Goal: Task Accomplishment & Management: Complete application form

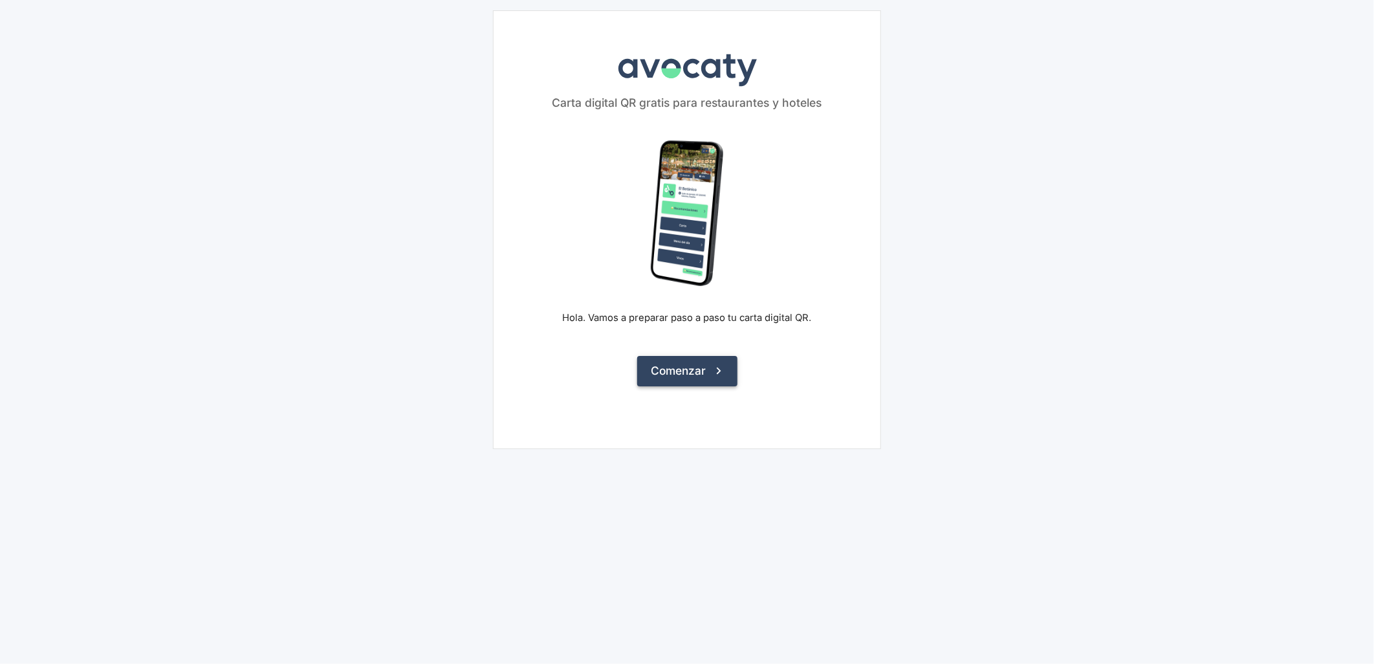
click at [708, 371] on button "Comenzar" at bounding box center [687, 371] width 100 height 30
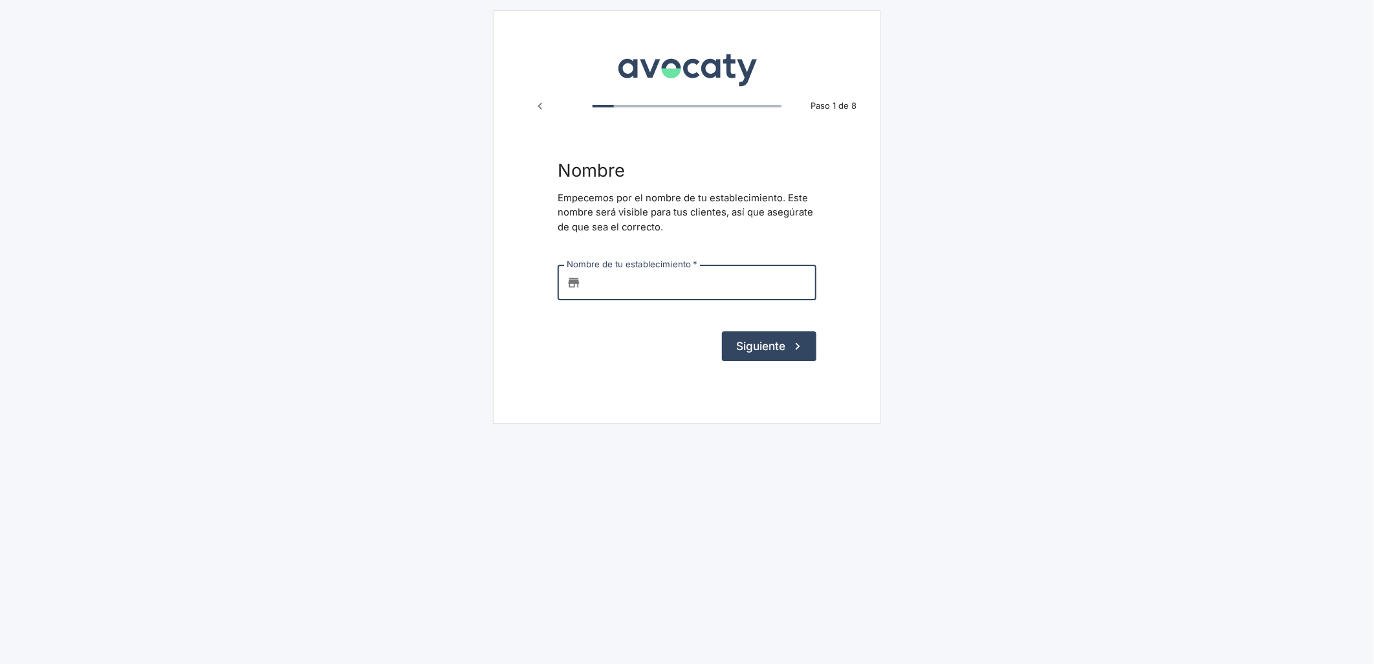
click at [678, 281] on input "Nombre de tu establecimiento   *" at bounding box center [701, 282] width 230 height 35
click at [598, 281] on input "Nombre de tu establecimiento   *" at bounding box center [701, 282] width 230 height 35
type input "La Vinoteca"
click at [783, 342] on button "Siguiente" at bounding box center [769, 346] width 94 height 30
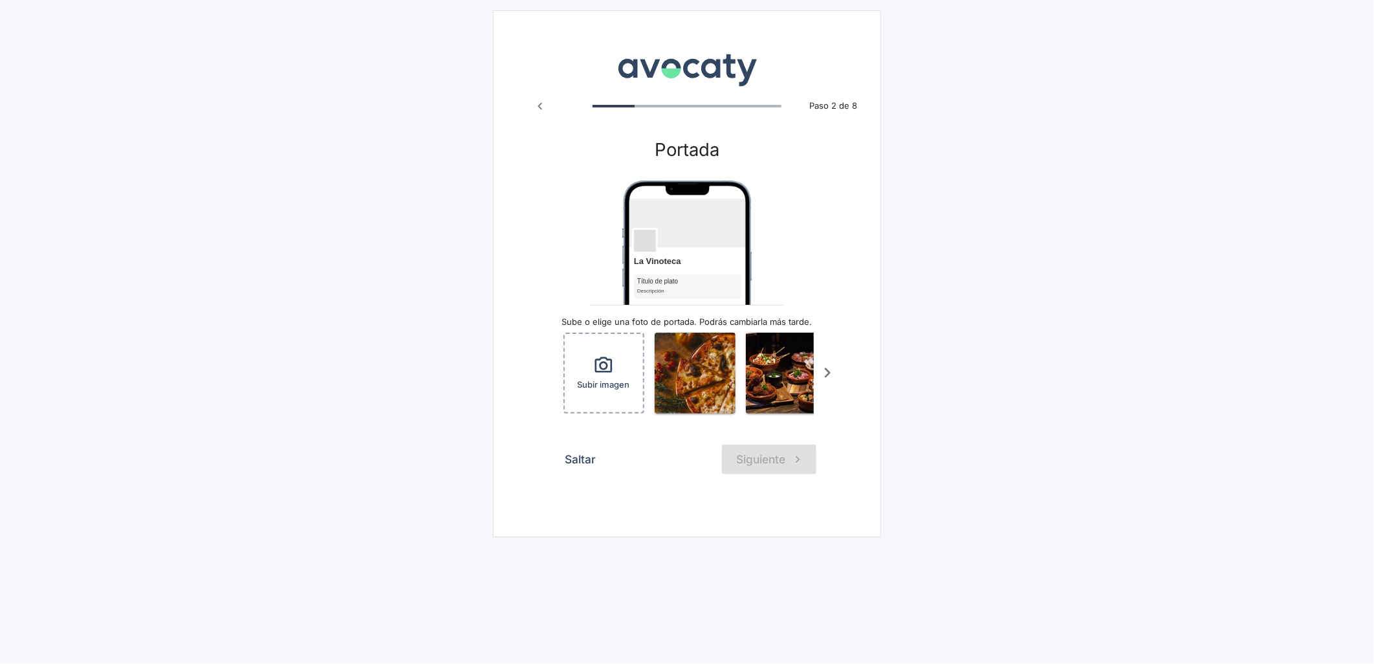
drag, startPoint x: 1154, startPoint y: 298, endPoint x: 1135, endPoint y: 298, distance: 19.4
click at [1155, 298] on main "Avocaty Paso 2 de 8 Portada La Vinoteca Título de plato Descripción Sube o elig…" at bounding box center [687, 273] width 1374 height 547
click at [613, 365] on icon "button" at bounding box center [603, 365] width 21 height 21
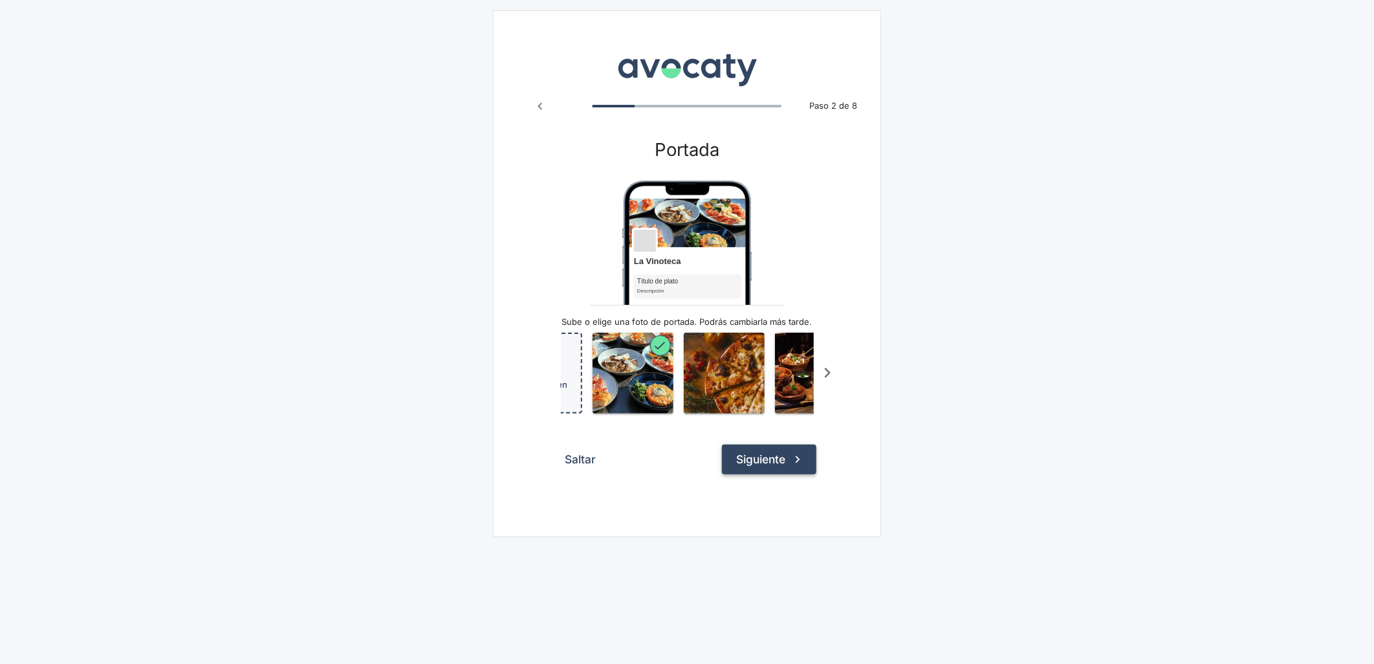
scroll to position [0, 84]
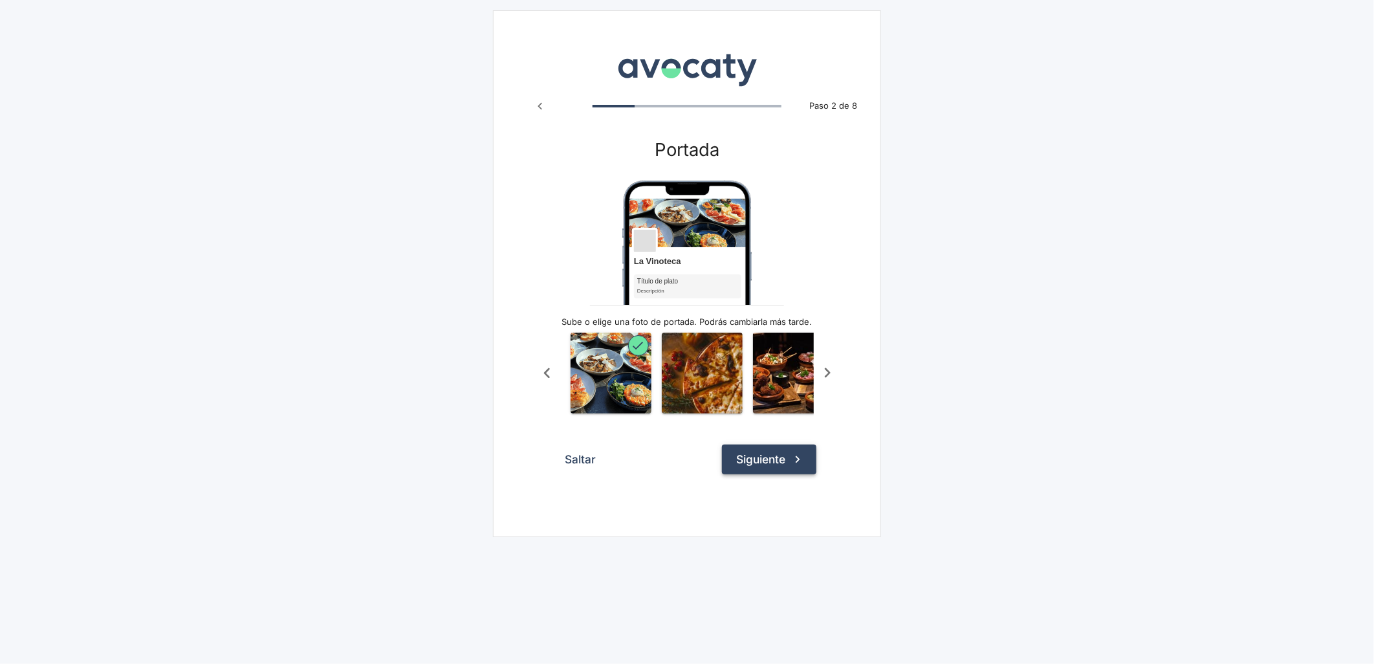
click at [793, 466] on icon "submit" at bounding box center [797, 459] width 14 height 14
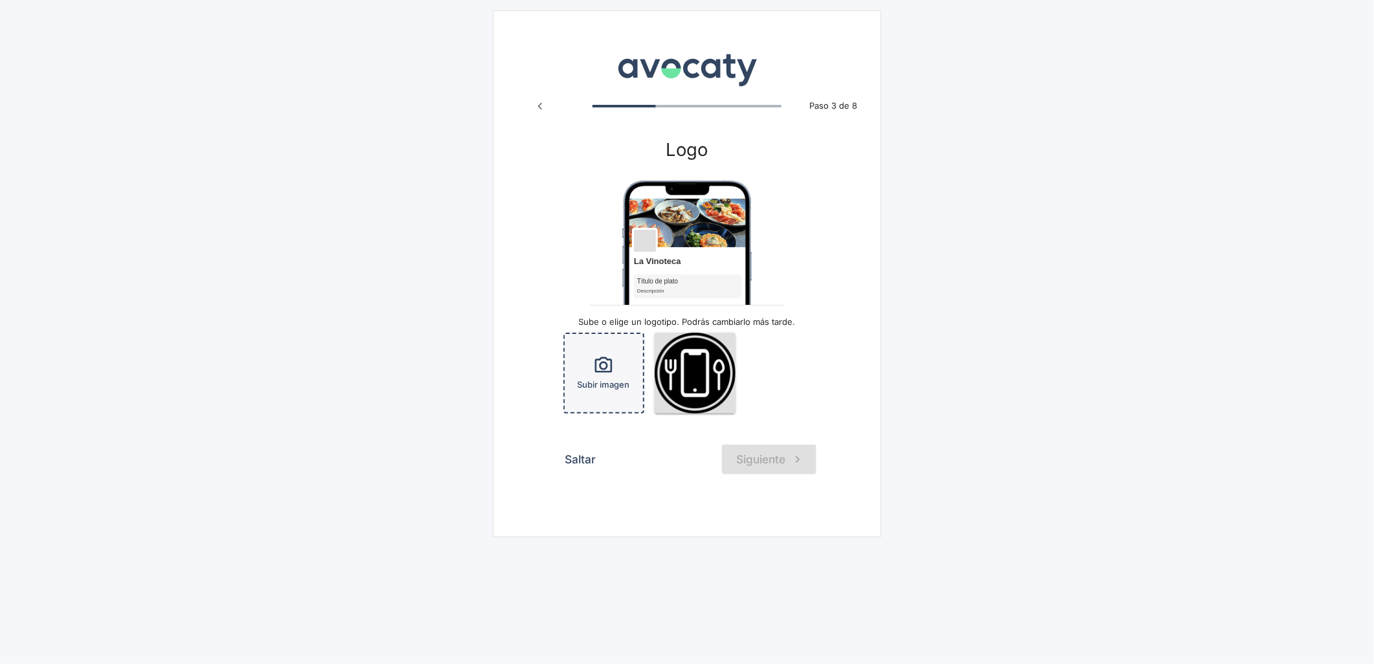
click at [603, 366] on icon "button" at bounding box center [603, 365] width 21 height 21
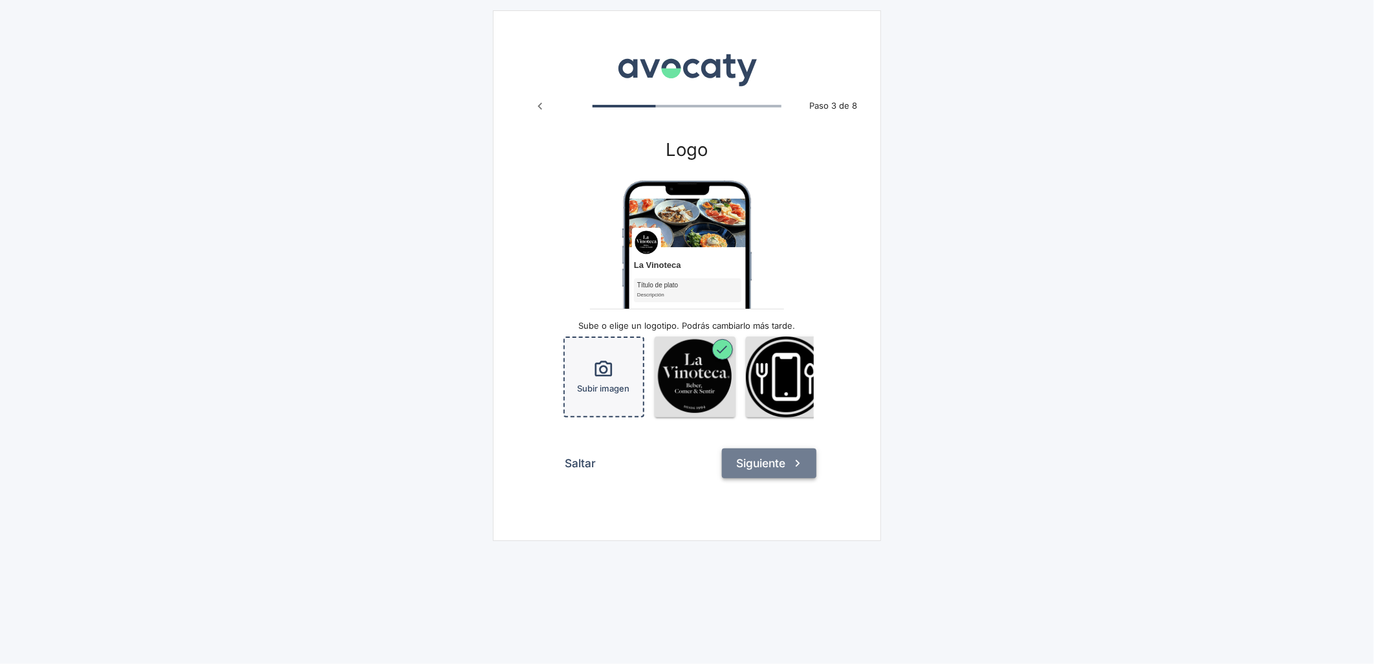
click at [791, 470] on icon "submit" at bounding box center [797, 463] width 14 height 14
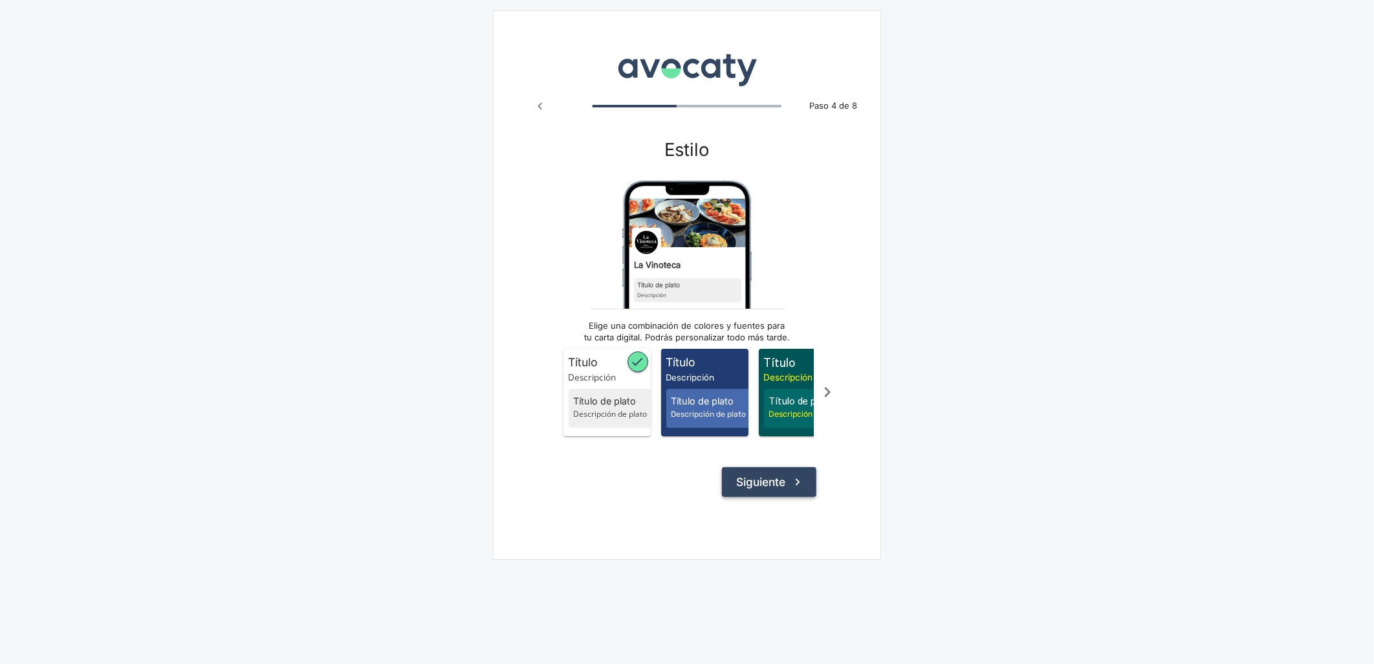
click at [760, 495] on button "Siguiente" at bounding box center [769, 482] width 94 height 30
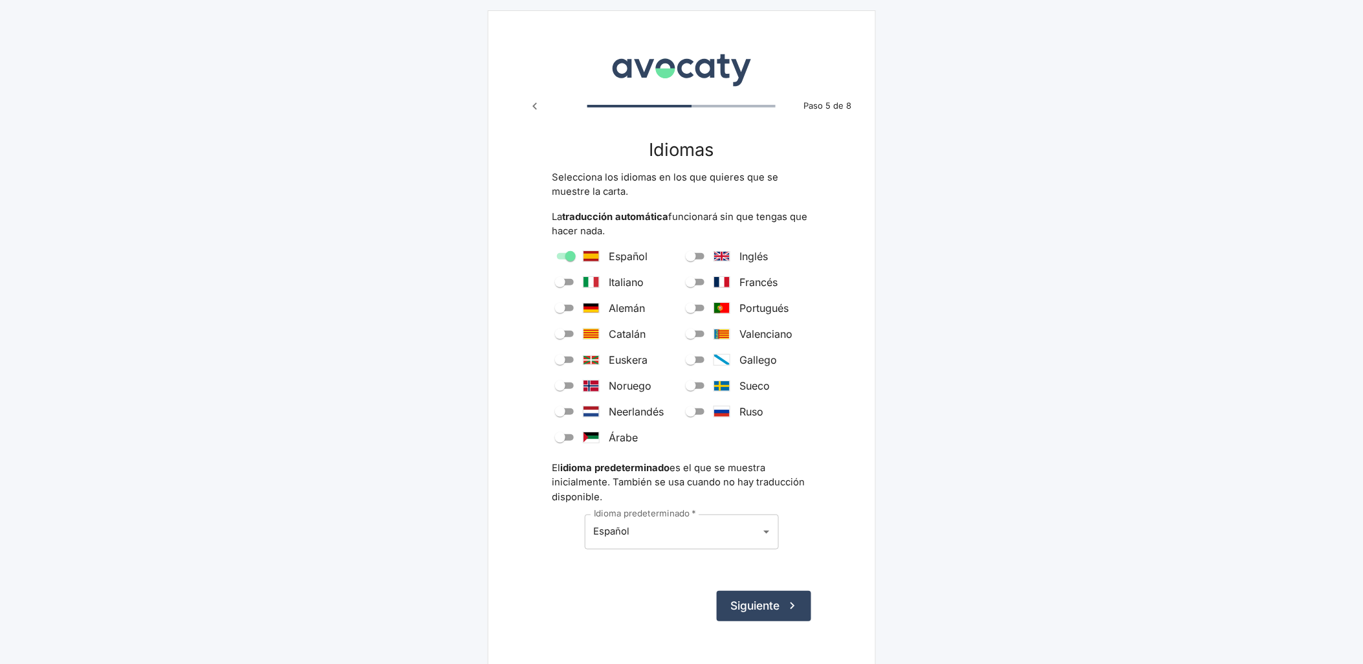
click at [690, 260] on input "Inglés" at bounding box center [691, 256] width 47 height 16
checkbox input "true"
click at [761, 612] on button "Siguiente" at bounding box center [764, 606] width 94 height 30
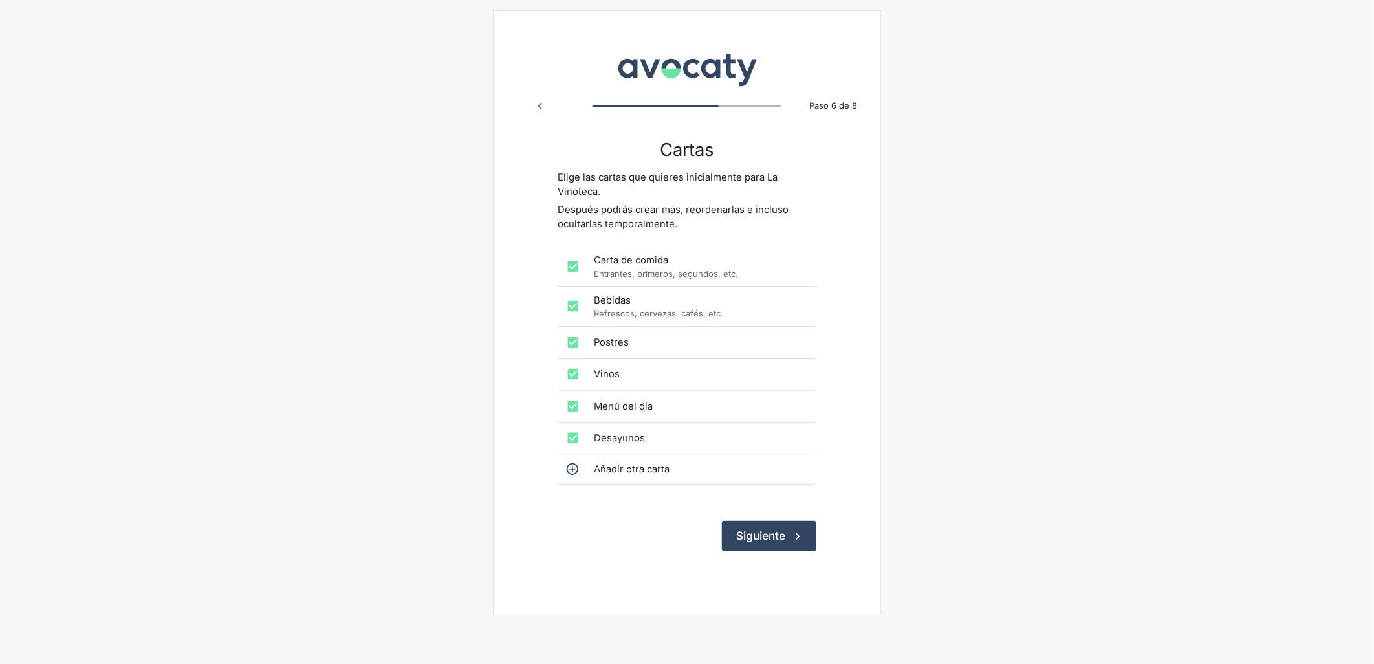
click at [577, 262] on input "checkbox" at bounding box center [573, 267] width 26 height 26
checkbox input "false"
click at [580, 299] on input "checkbox" at bounding box center [573, 306] width 26 height 26
checkbox input "false"
click at [580, 341] on input "checkbox" at bounding box center [573, 342] width 26 height 26
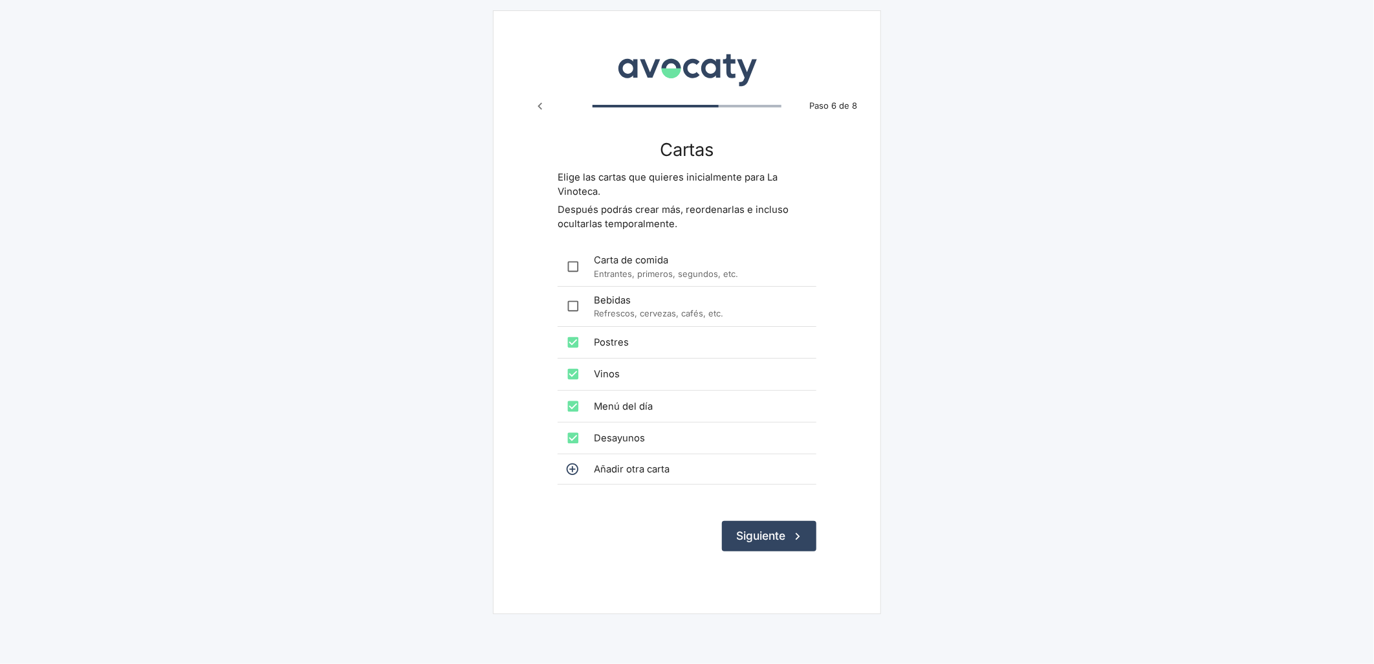
checkbox input "false"
click at [581, 373] on input "checkbox" at bounding box center [573, 374] width 26 height 26
checkbox input "false"
click at [585, 409] on input "checkbox" at bounding box center [573, 406] width 26 height 26
checkbox input "false"
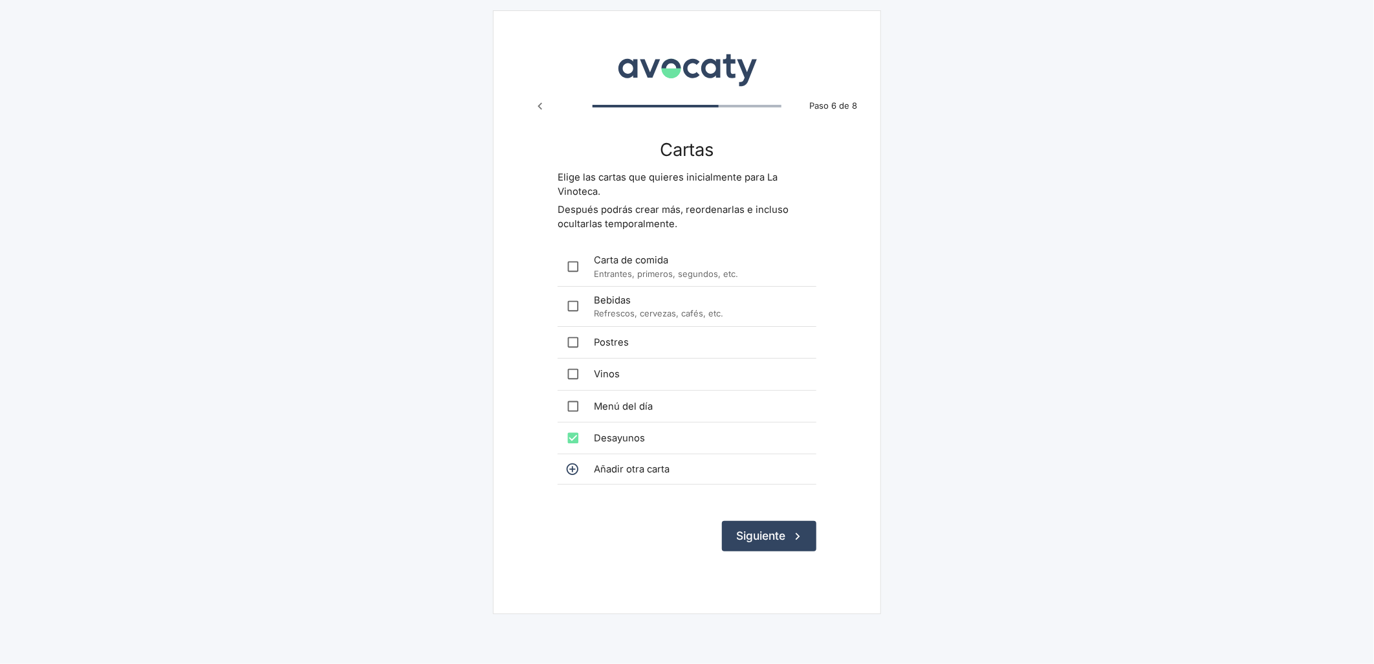
drag, startPoint x: 583, startPoint y: 436, endPoint x: 635, endPoint y: 447, distance: 52.9
click at [583, 437] on input "checkbox" at bounding box center [573, 438] width 26 height 26
checkbox input "false"
click at [743, 531] on button "Siguiente" at bounding box center [769, 536] width 94 height 30
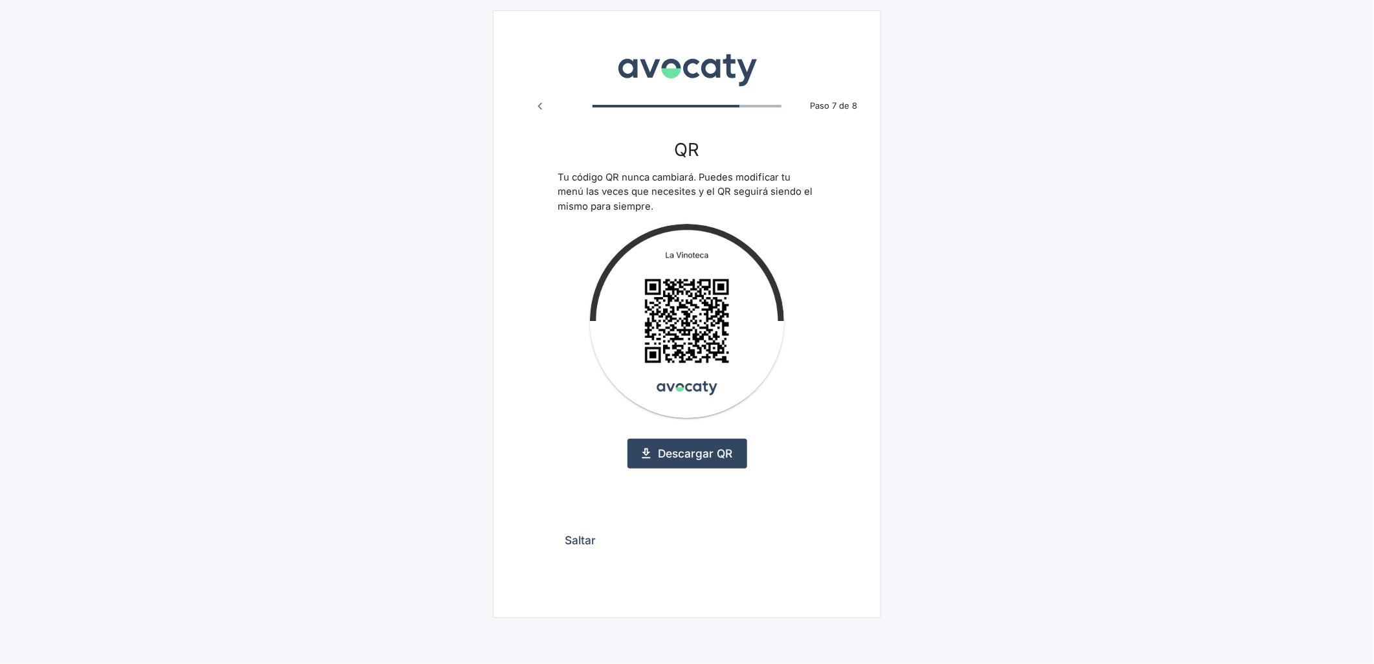
click at [580, 539] on button "Saltar" at bounding box center [580, 540] width 45 height 30
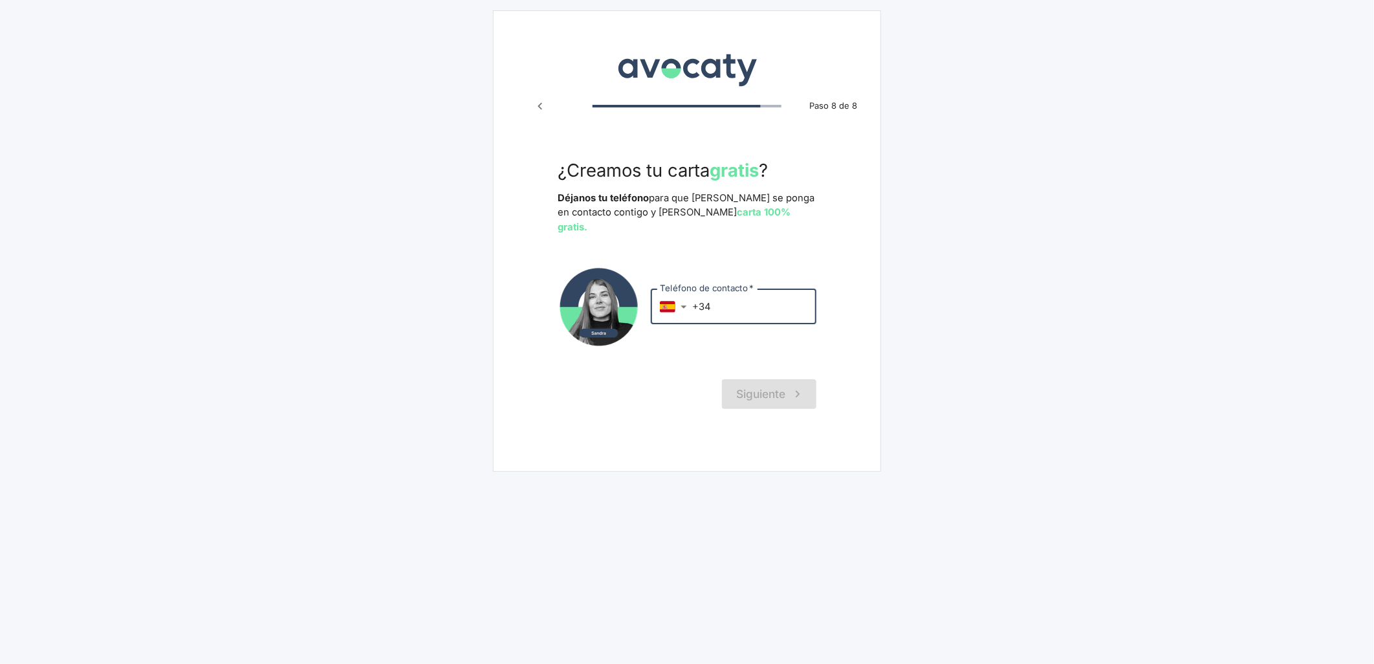
click at [735, 291] on input "+34" at bounding box center [754, 306] width 124 height 35
click at [682, 292] on body "Avocaty Paso 8 de 8 ¿Creamos tu carta gratis ? Déjanos tu teléfono para que [PE…" at bounding box center [687, 332] width 1374 height 664
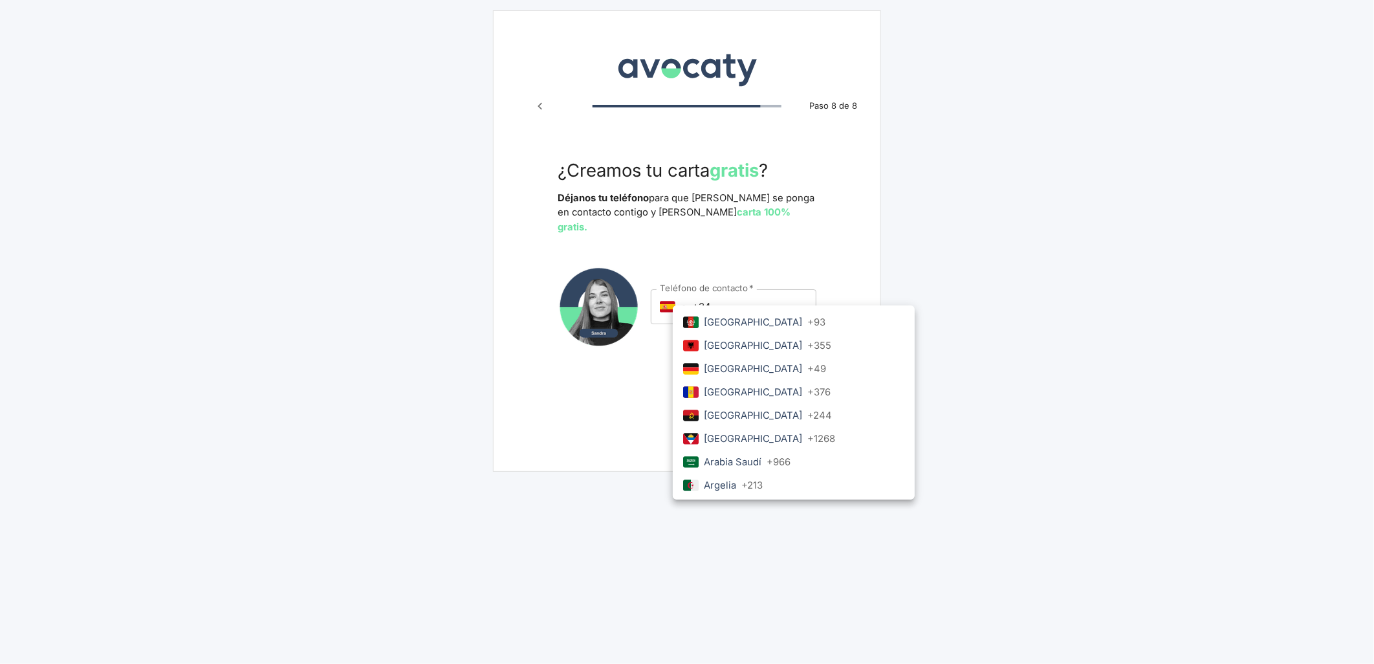
scroll to position [1362, 0]
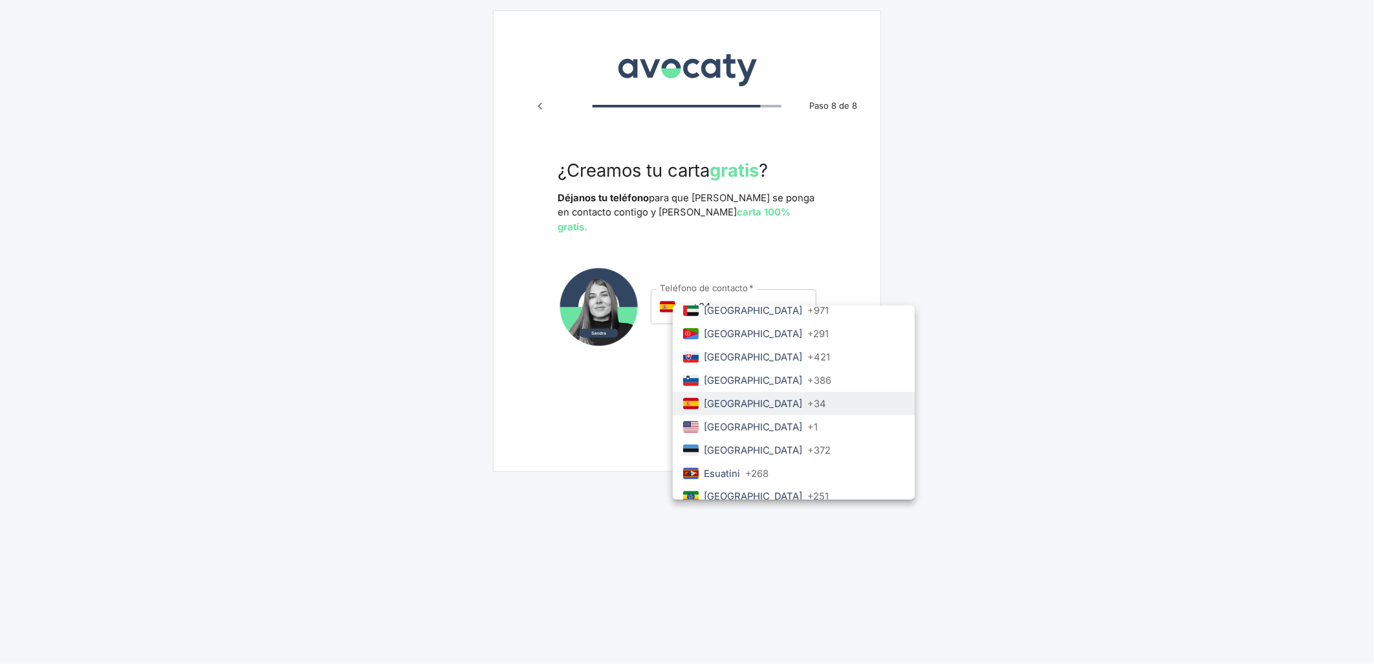
click at [712, 291] on div at bounding box center [687, 332] width 1374 height 664
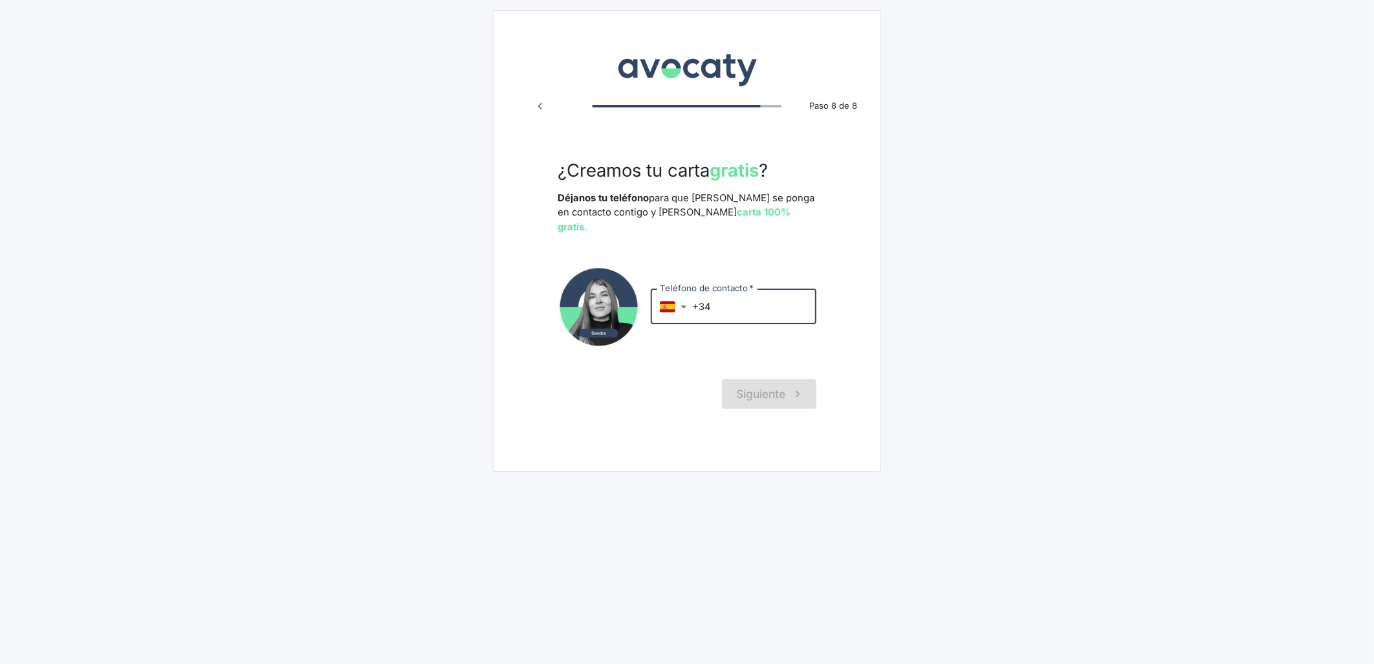
click at [712, 291] on input "+34" at bounding box center [754, 306] width 124 height 35
click at [684, 290] on body "Avocaty Paso 8 de 8 ¿Creamos tu carta gratis ? Déjanos tu teléfono para que [PE…" at bounding box center [687, 332] width 1374 height 664
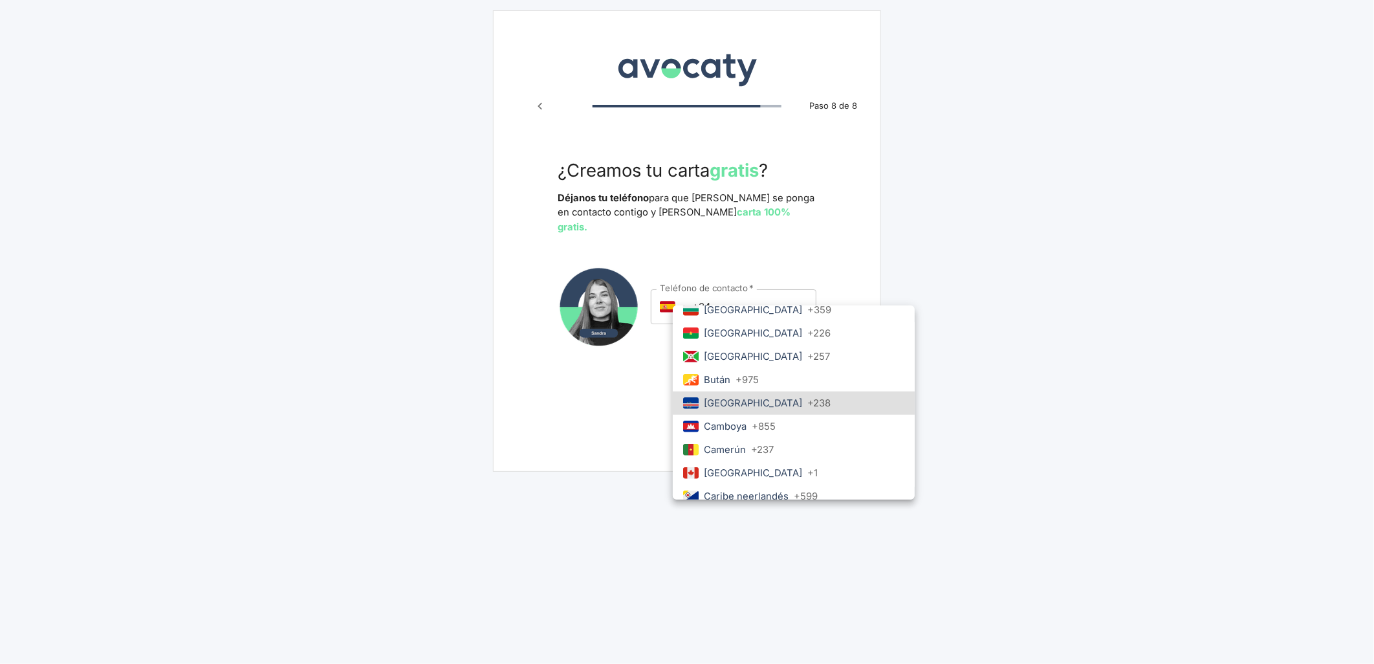
scroll to position [780, 0]
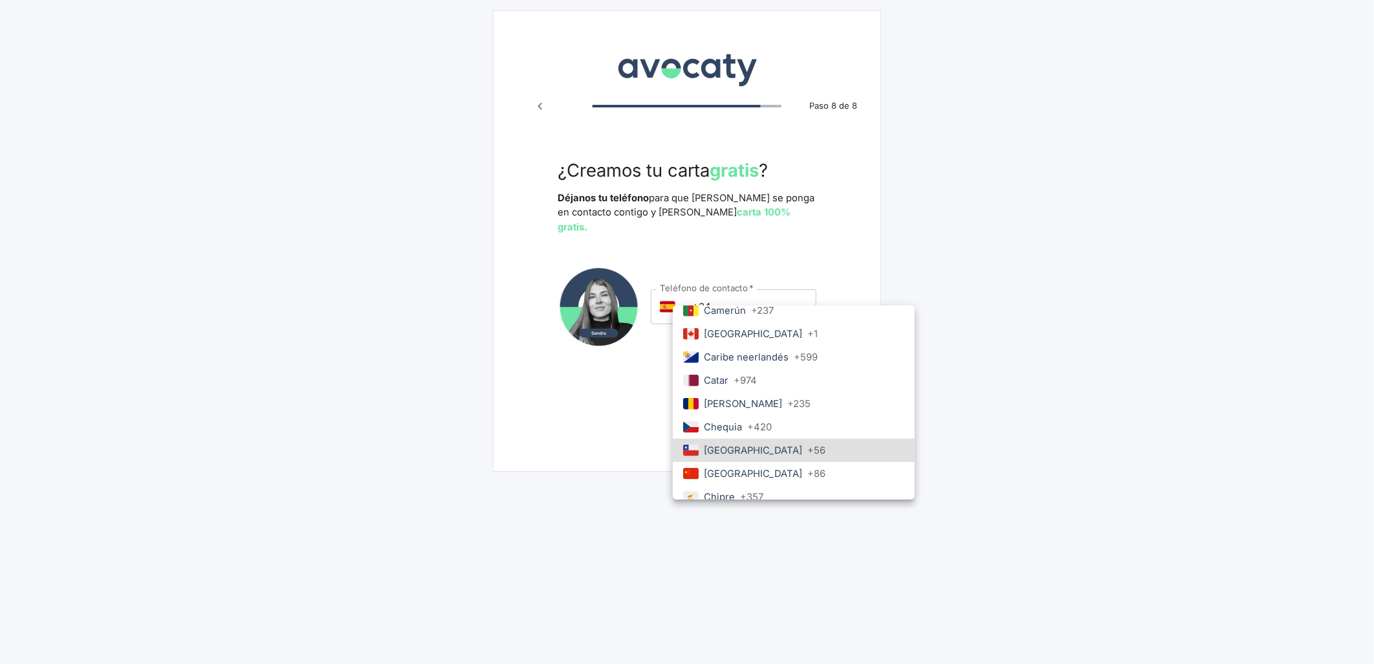
click at [760, 451] on li "Chile + 56" at bounding box center [794, 450] width 242 height 23
type input "cl"
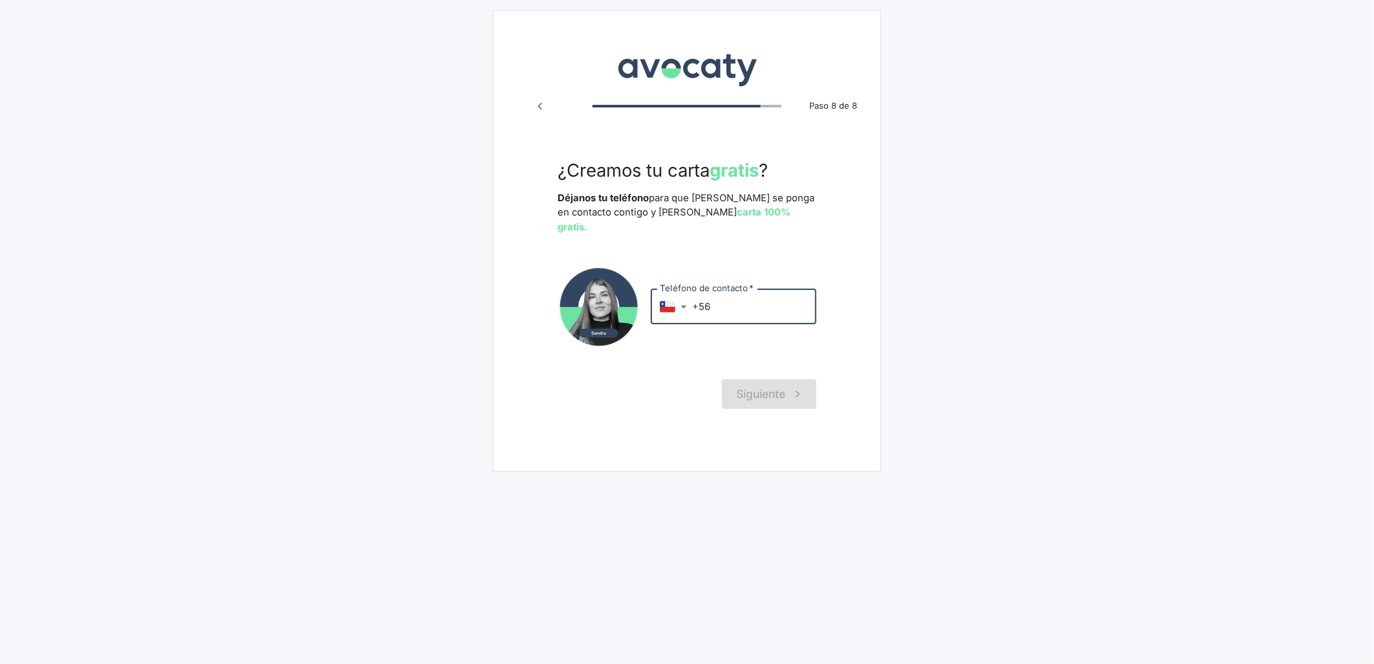
click at [749, 293] on input "+56" at bounding box center [754, 306] width 124 height 35
paste input "977660484"
type input "[PHONE_NUMBER]"
click at [780, 379] on button "Siguiente" at bounding box center [769, 394] width 94 height 30
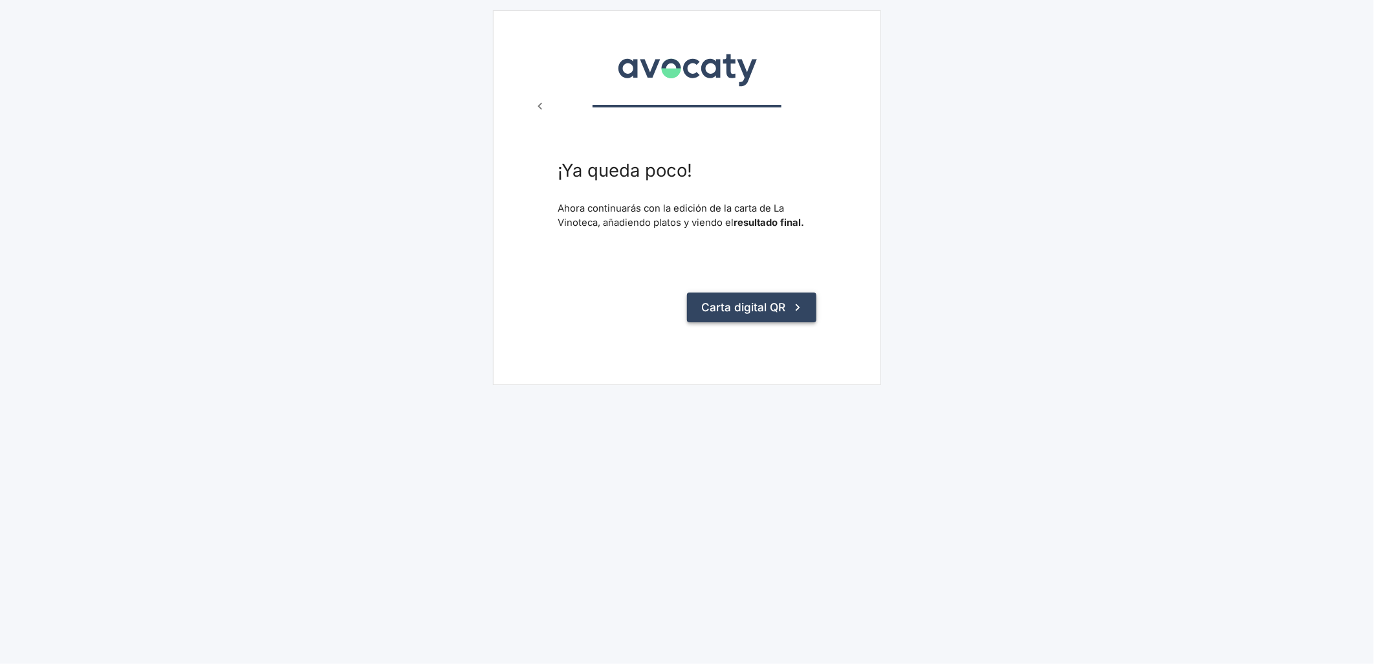
click at [748, 293] on button "Carta digital QR" at bounding box center [751, 307] width 129 height 30
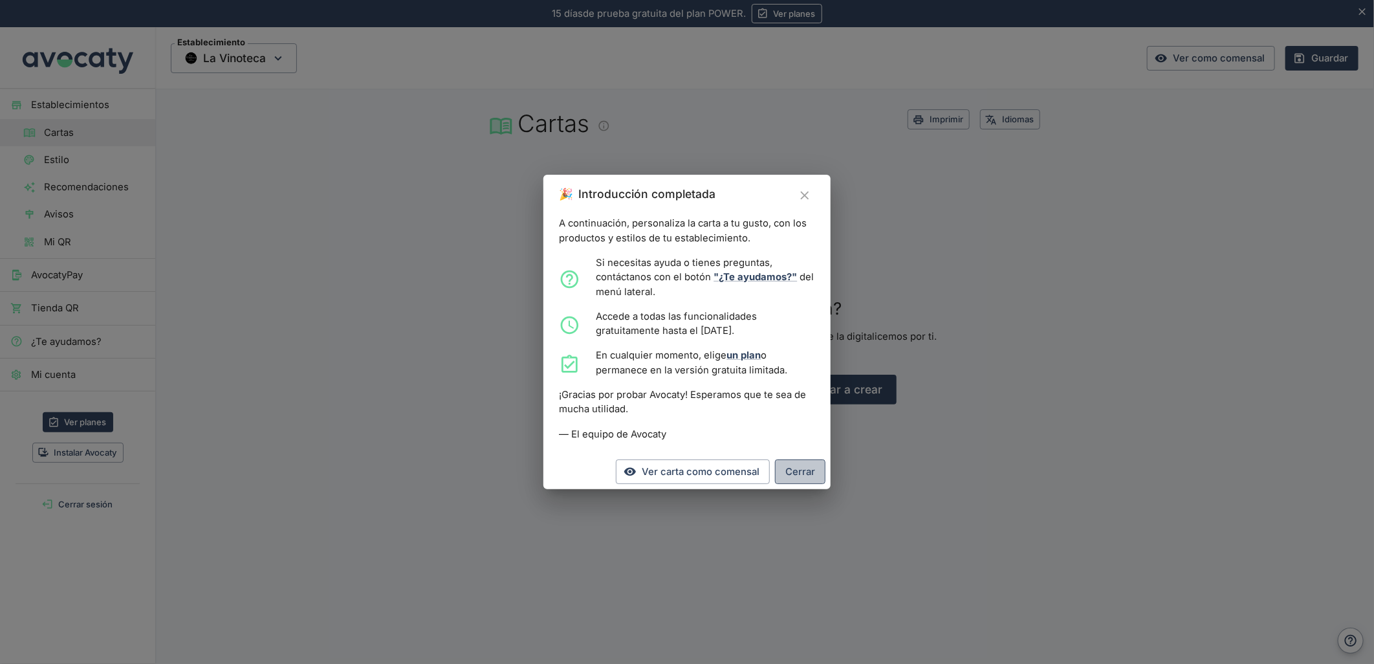
click at [787, 477] on button "Cerrar" at bounding box center [800, 471] width 50 height 25
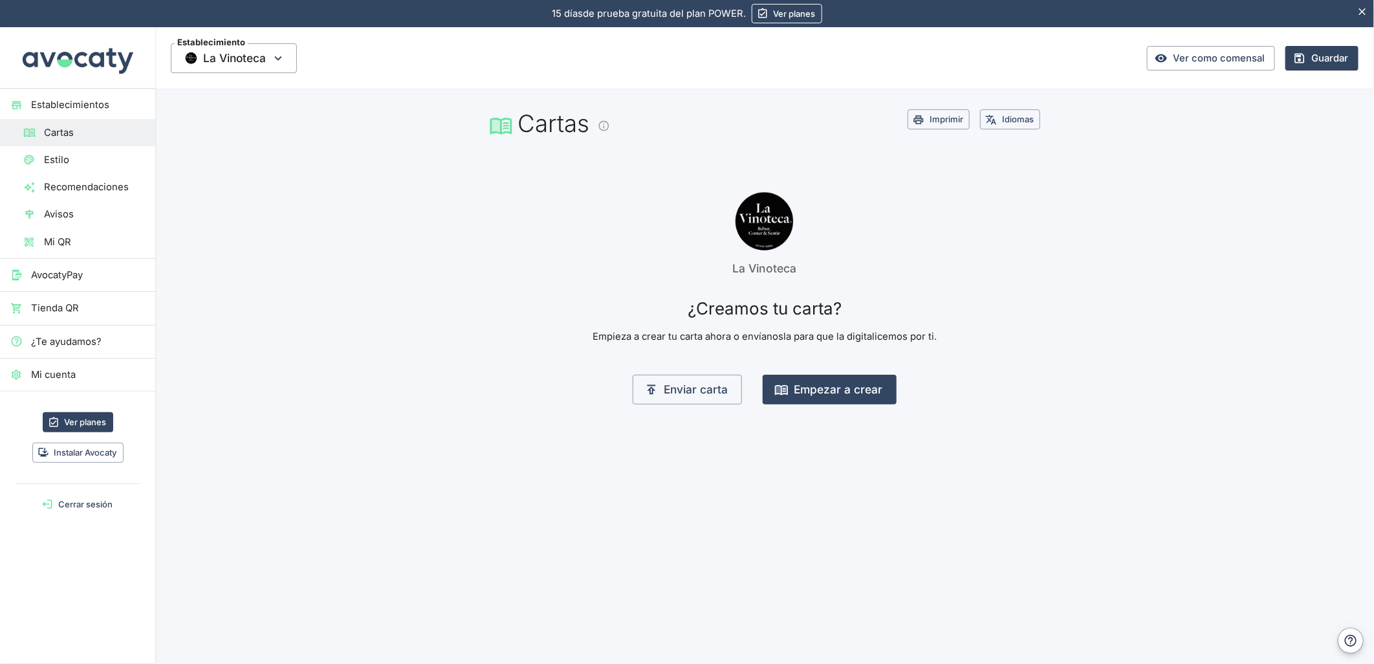
drag, startPoint x: 81, startPoint y: 101, endPoint x: 443, endPoint y: 150, distance: 364.9
click at [81, 101] on span "Establecimientos" at bounding box center [88, 105] width 114 height 14
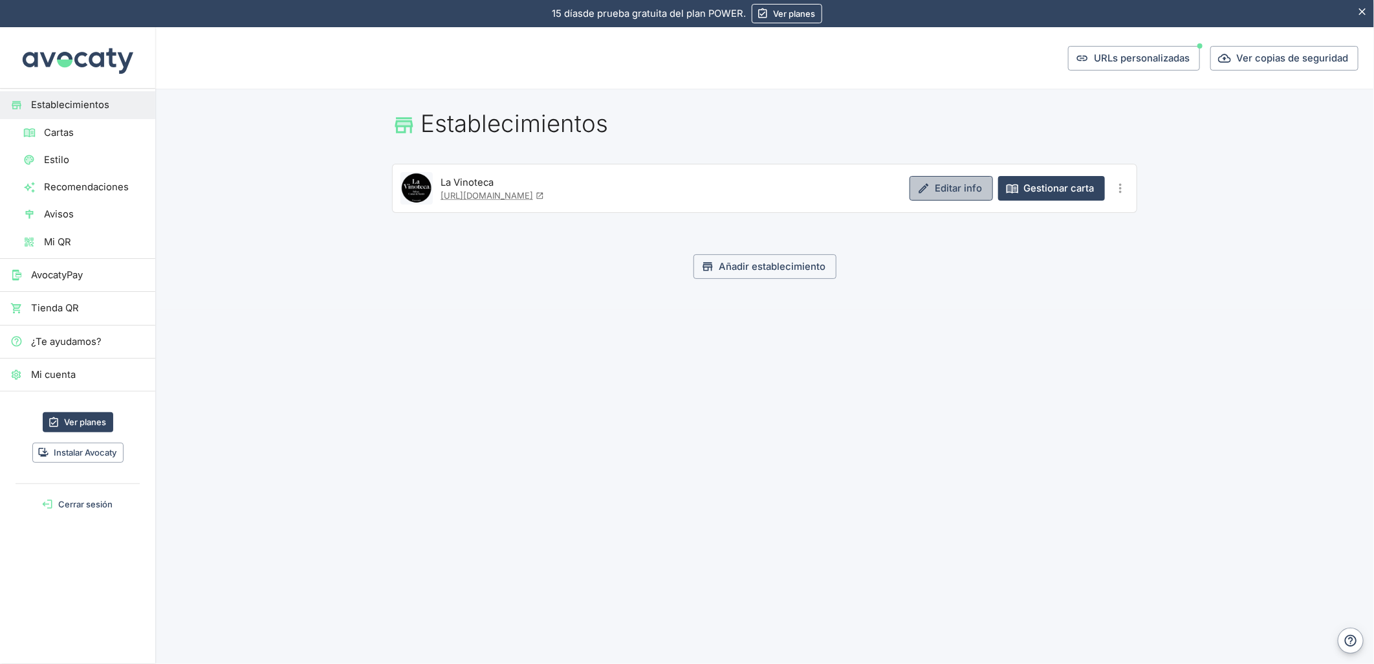
click at [954, 179] on link "Editar info" at bounding box center [950, 188] width 83 height 25
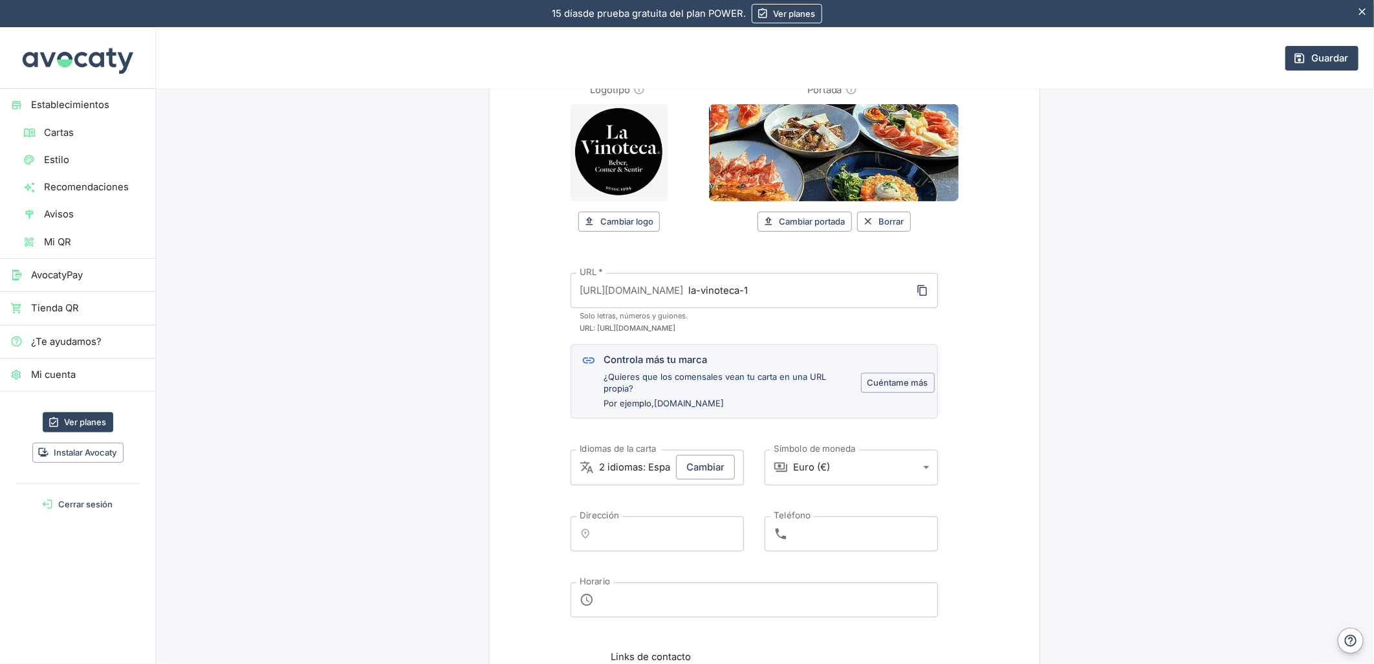
scroll to position [215, 0]
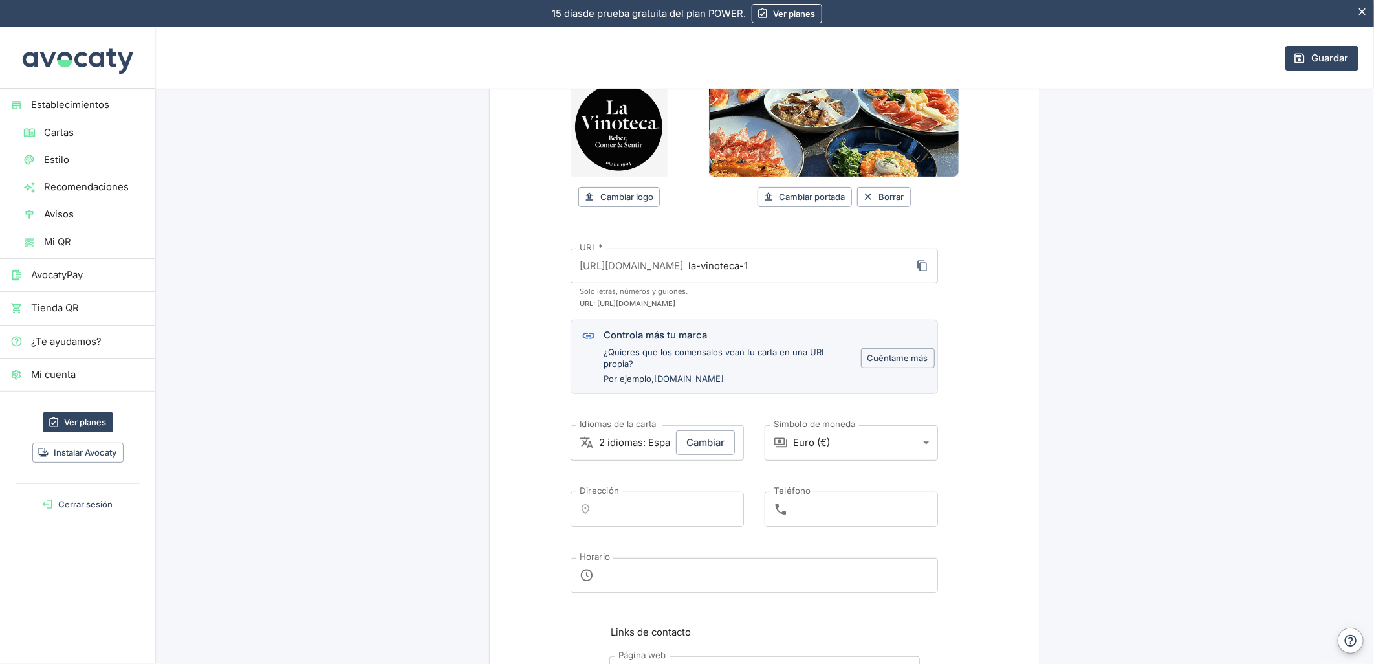
click at [812, 437] on body "15 días de prueba gratuita. 15 días de prueba gratuita del plan POWER. Ver plan…" at bounding box center [687, 332] width 1374 height 664
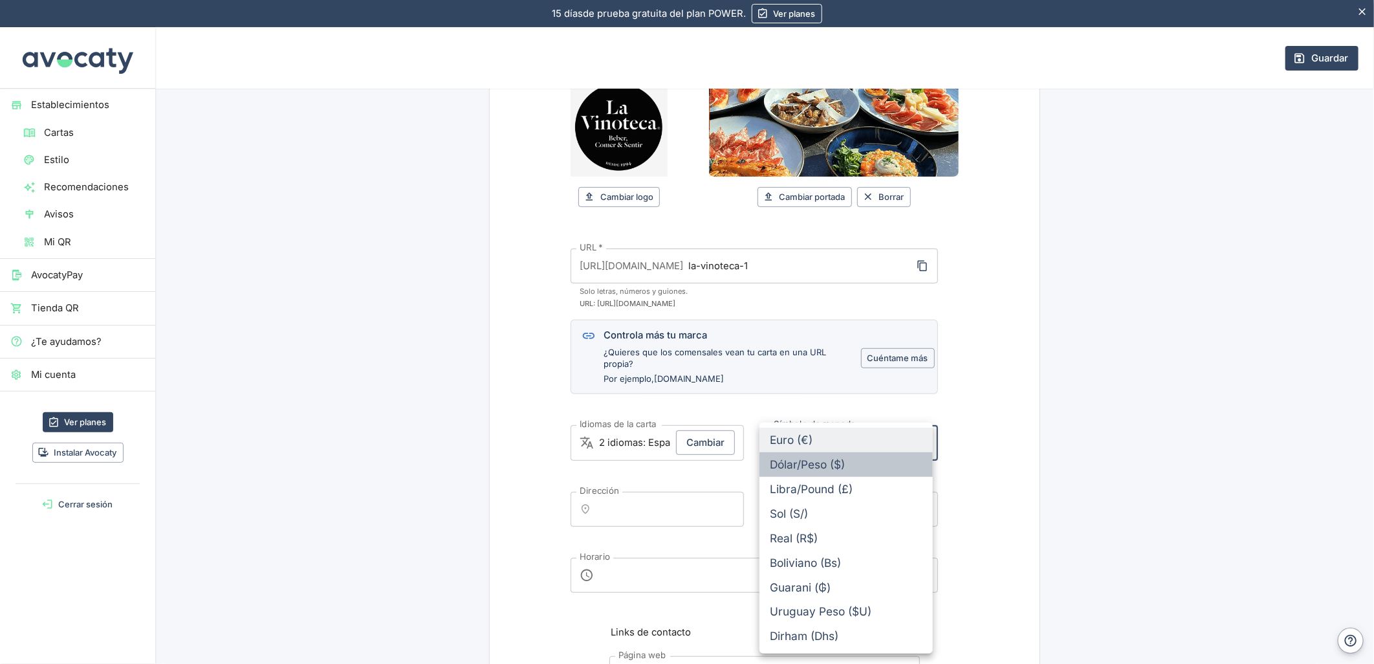
click at [825, 463] on li "Dólar/Peso ($)" at bounding box center [845, 464] width 173 height 25
type input "$"
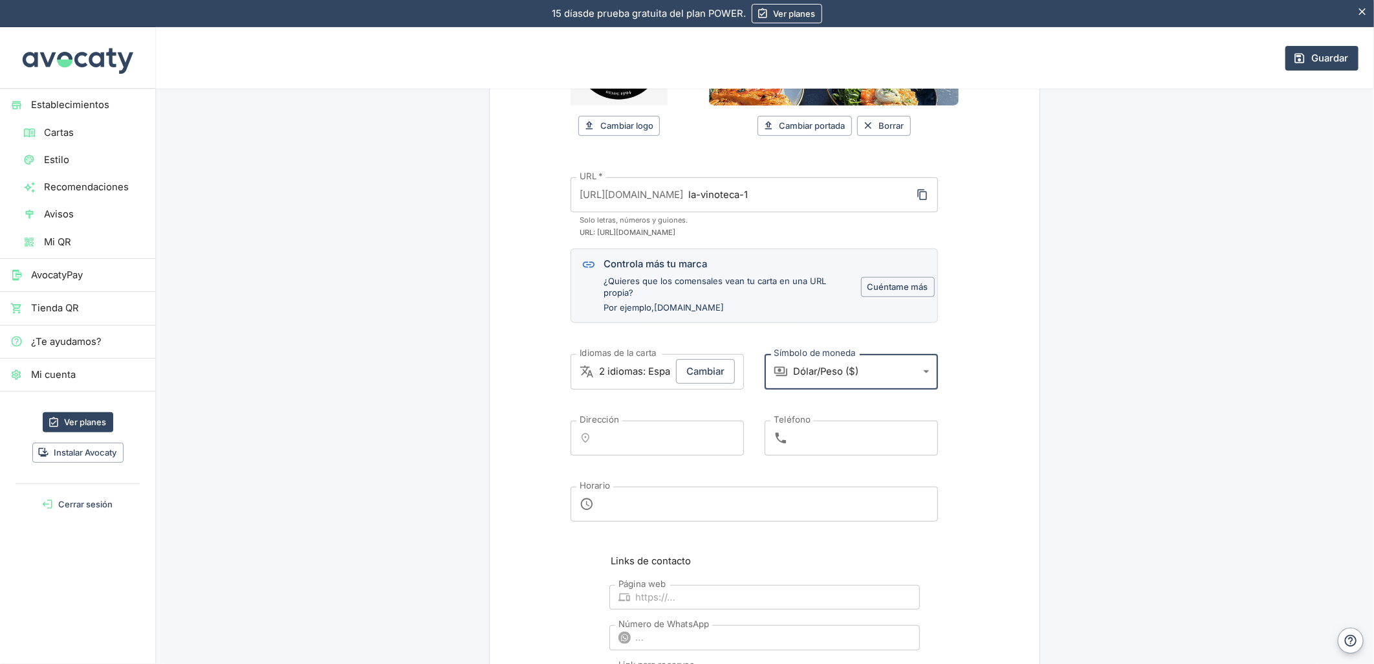
scroll to position [287, 0]
click at [1334, 53] on button "Guardar" at bounding box center [1321, 58] width 73 height 25
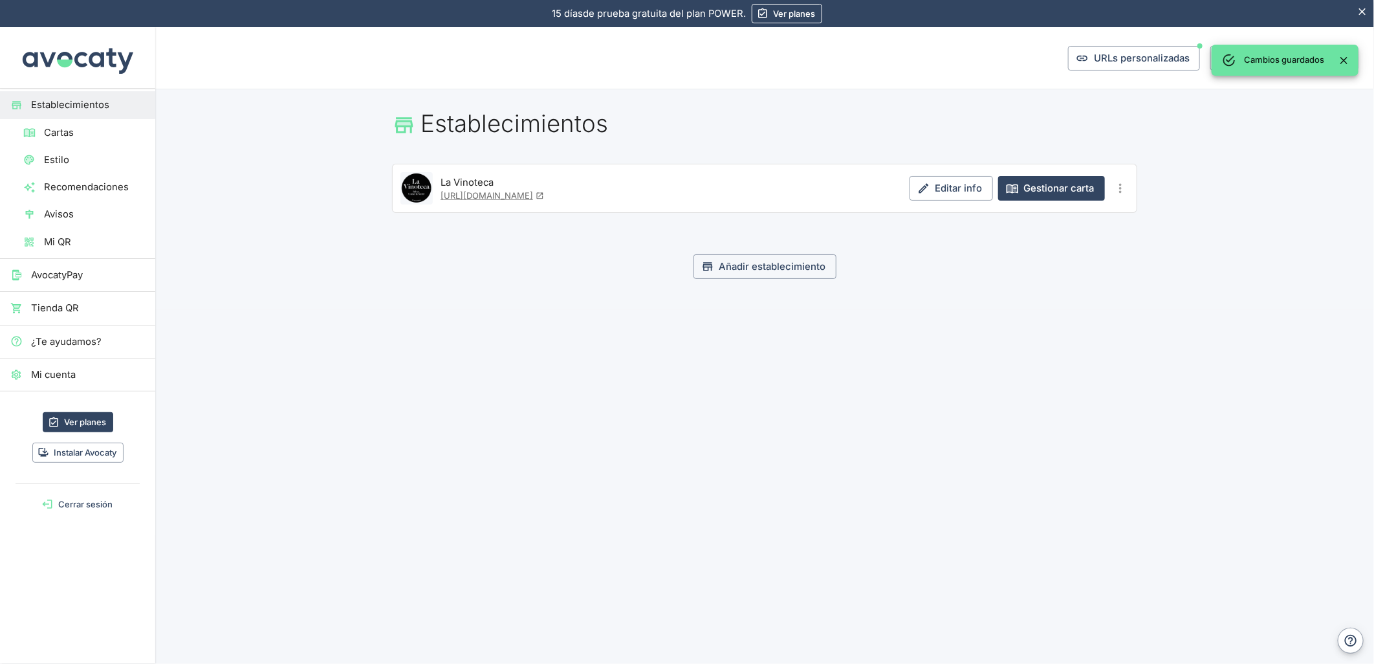
click at [92, 133] on span "Cartas" at bounding box center [94, 132] width 101 height 14
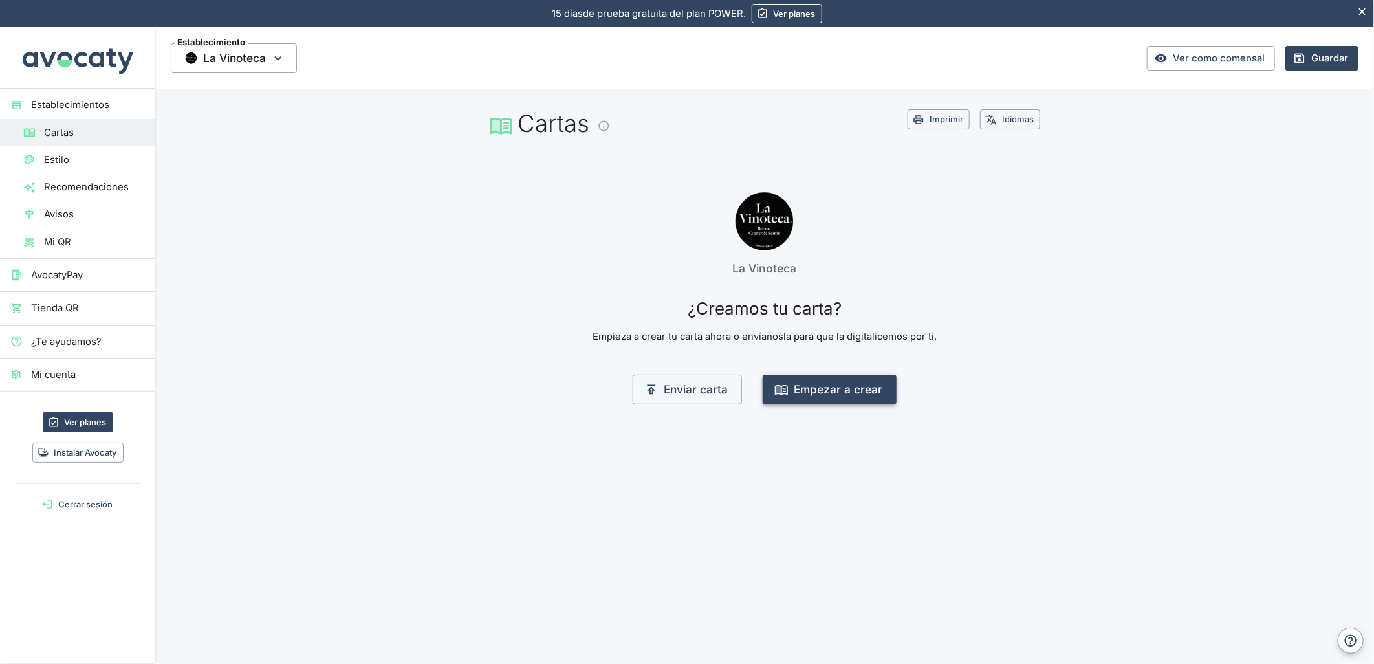
click at [811, 387] on button "Empezar a crear" at bounding box center [830, 390] width 134 height 30
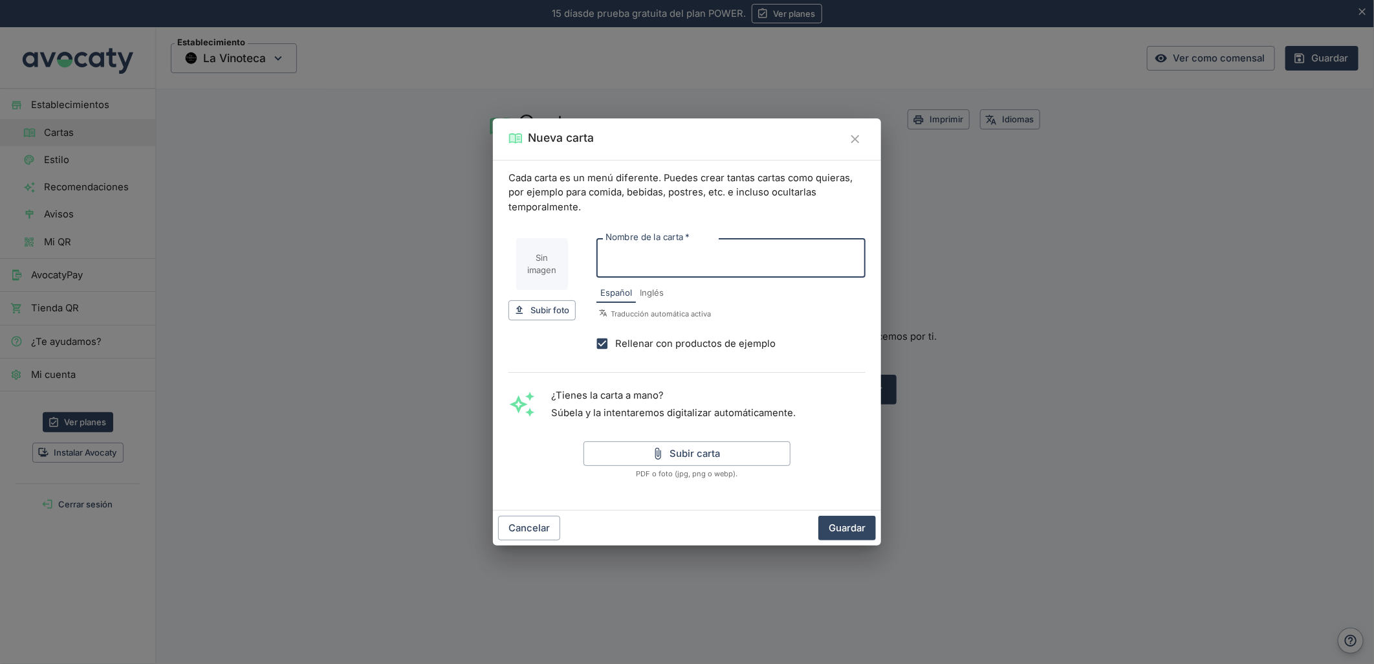
click at [619, 255] on input "Nombre de la carta   *" at bounding box center [730, 257] width 269 height 39
type input "Vinos por copas"
click at [648, 334] on label "Rellenar con productos de ejemplo" at bounding box center [682, 344] width 186 height 26
click at [615, 334] on input "Rellenar con productos de ejemplo" at bounding box center [602, 344] width 26 height 26
checkbox input "false"
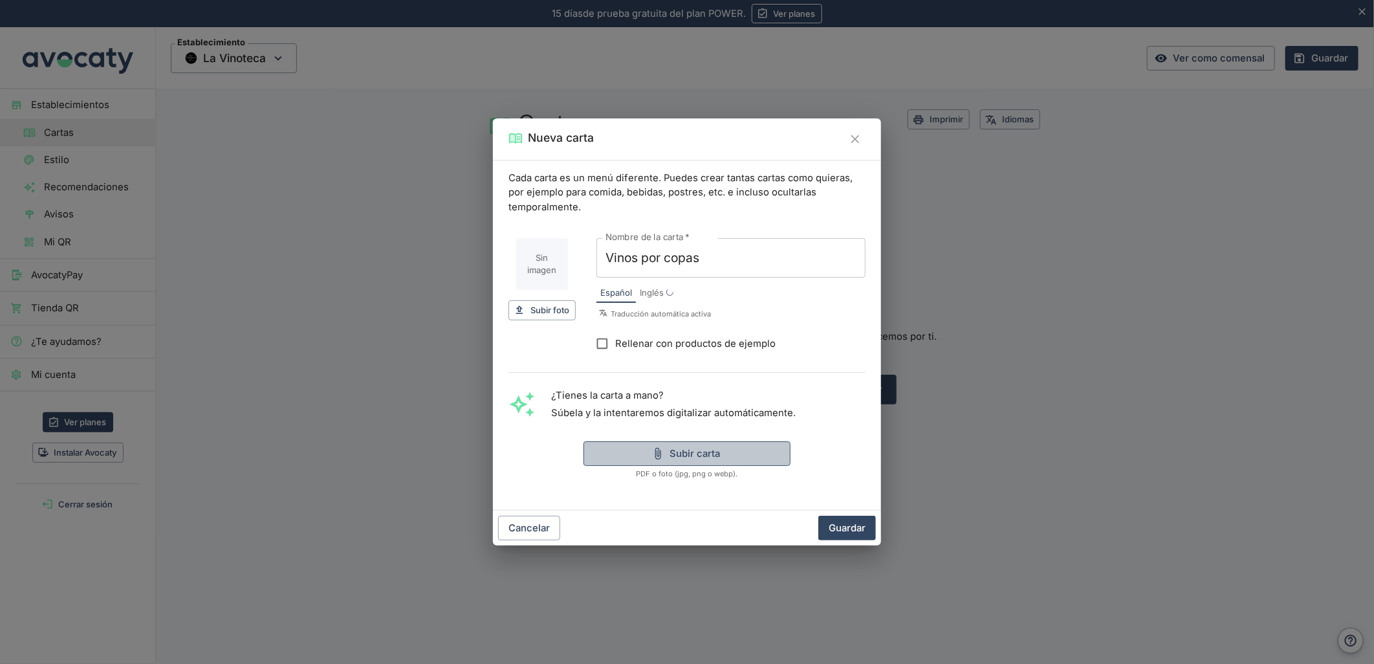
click at [656, 443] on button "Subir carta" at bounding box center [686, 453] width 207 height 25
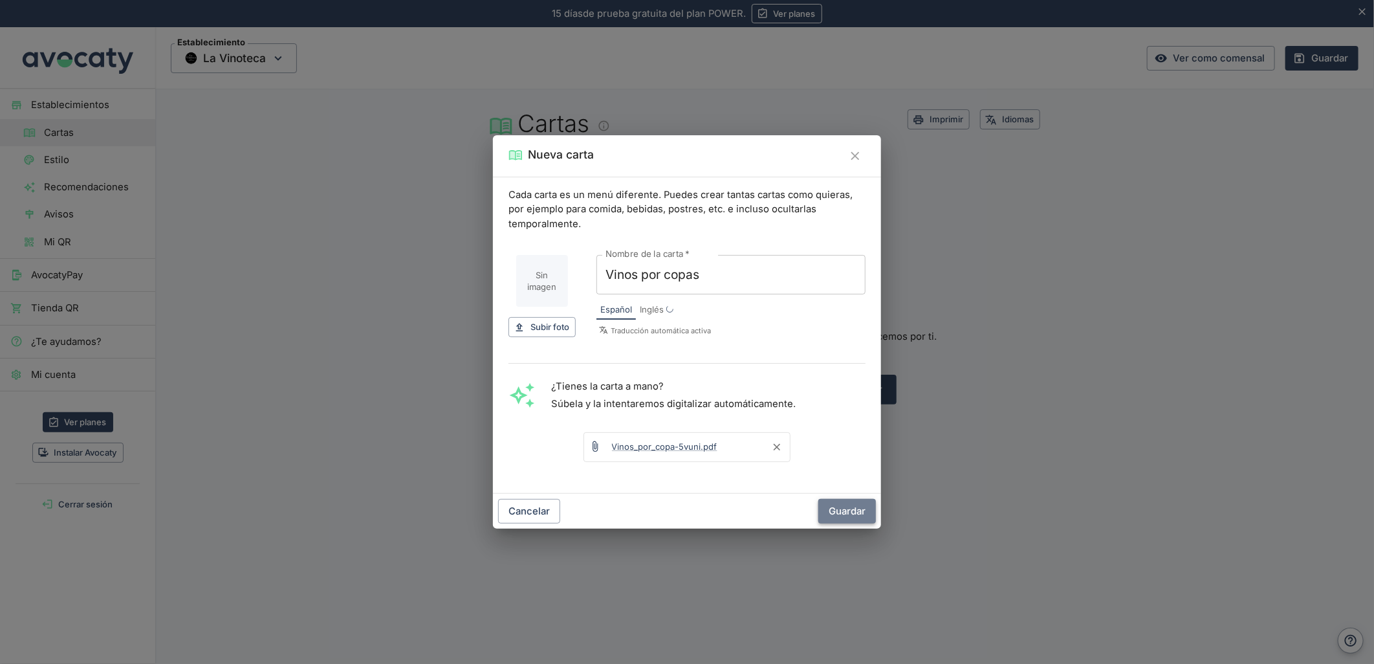
click at [836, 501] on button "Guardar" at bounding box center [847, 511] width 58 height 25
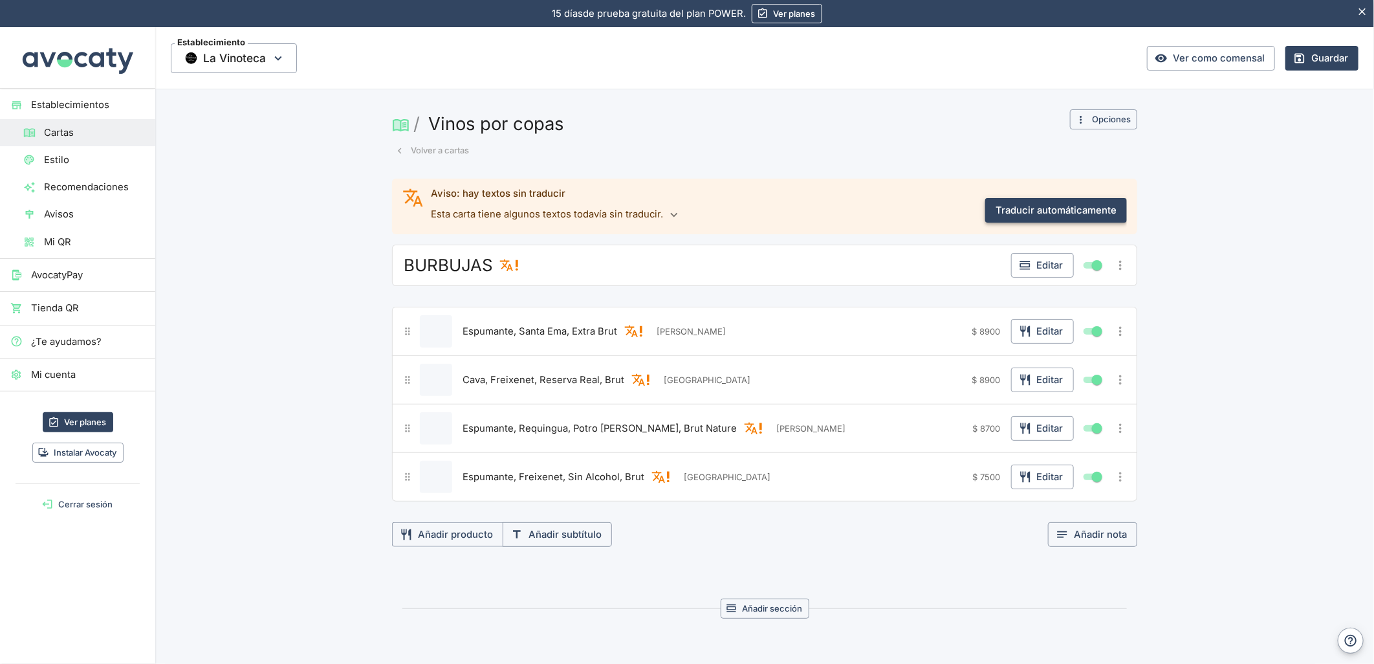
click at [1085, 206] on button "Traducir automáticamente" at bounding box center [1056, 210] width 142 height 25
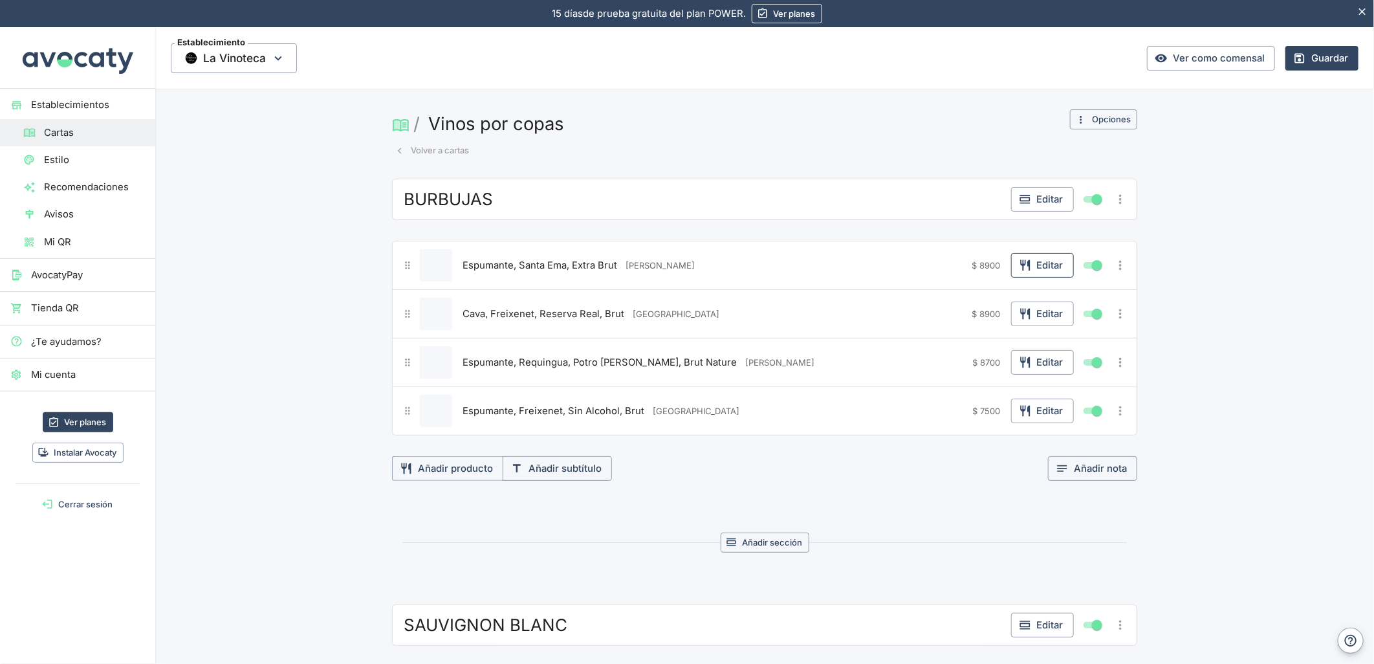
click at [1036, 268] on button "Editar" at bounding box center [1042, 265] width 63 height 25
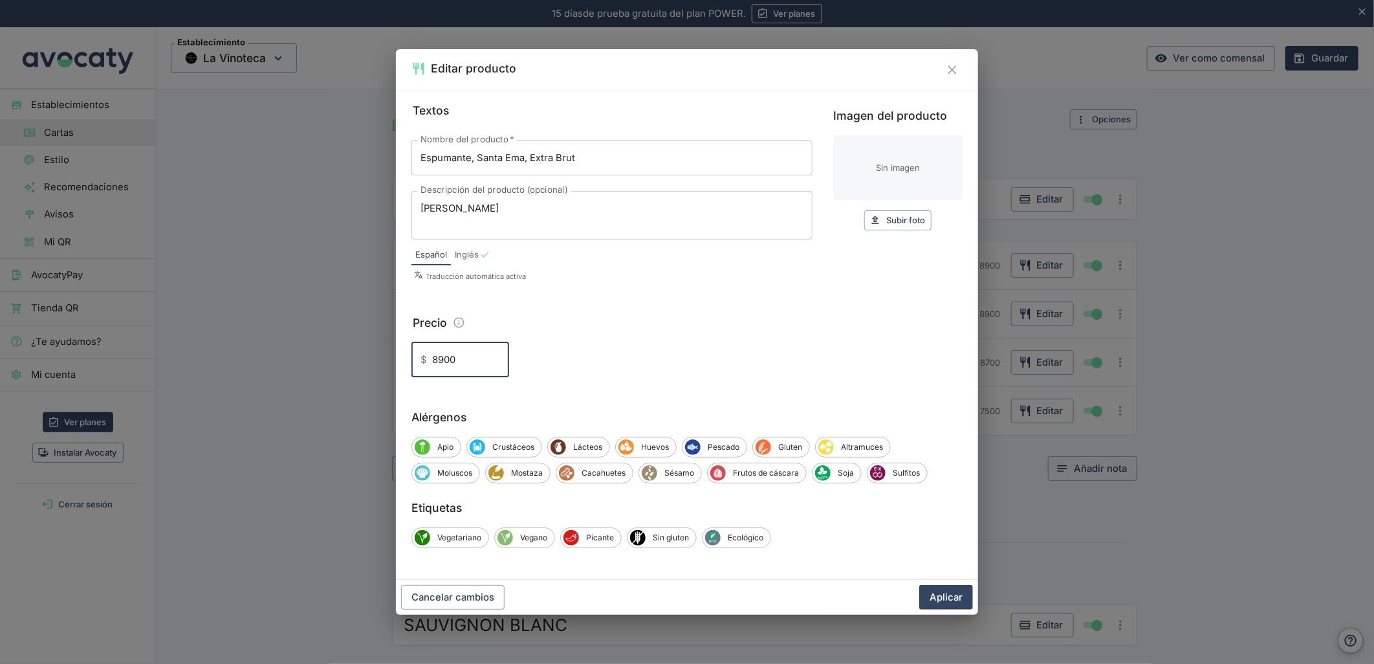
click at [438, 361] on input "8900" at bounding box center [470, 359] width 77 height 35
type input "8.900"
drag, startPoint x: 948, startPoint y: 596, endPoint x: 1066, endPoint y: 270, distance: 347.4
click at [951, 591] on button "Aplicar" at bounding box center [946, 597] width 54 height 25
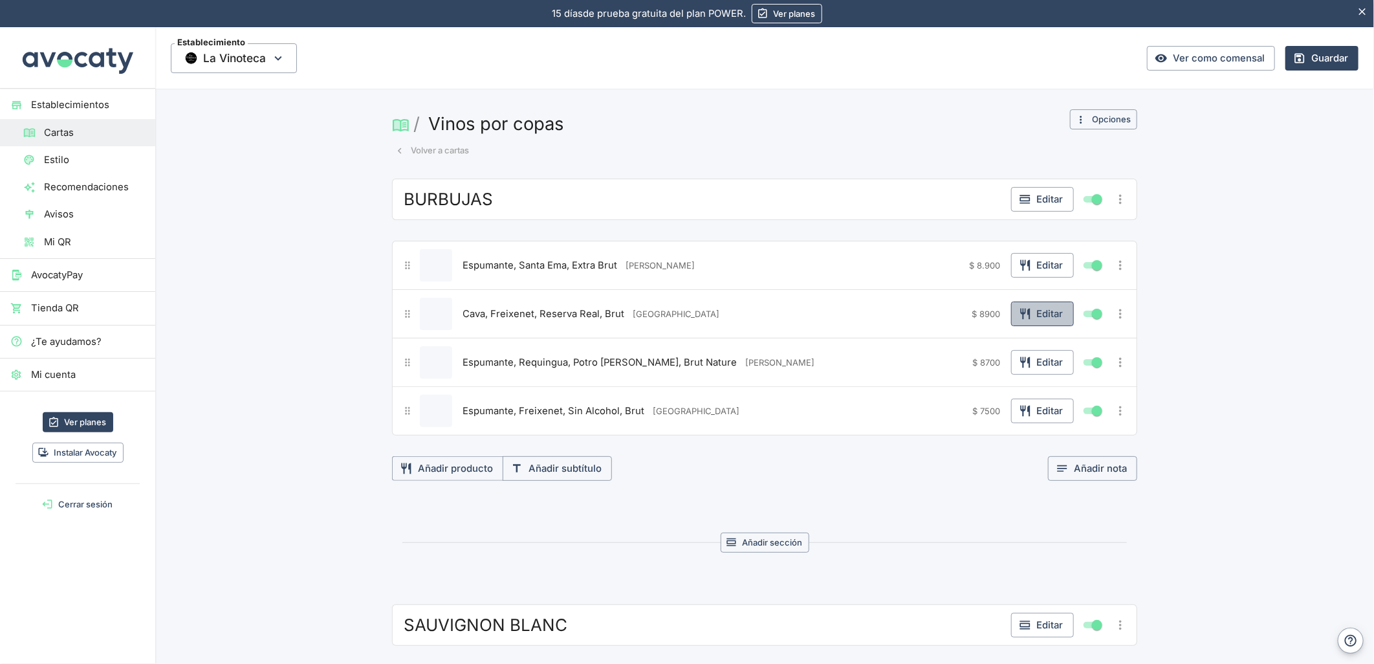
click at [1039, 309] on button "Editar" at bounding box center [1042, 313] width 63 height 25
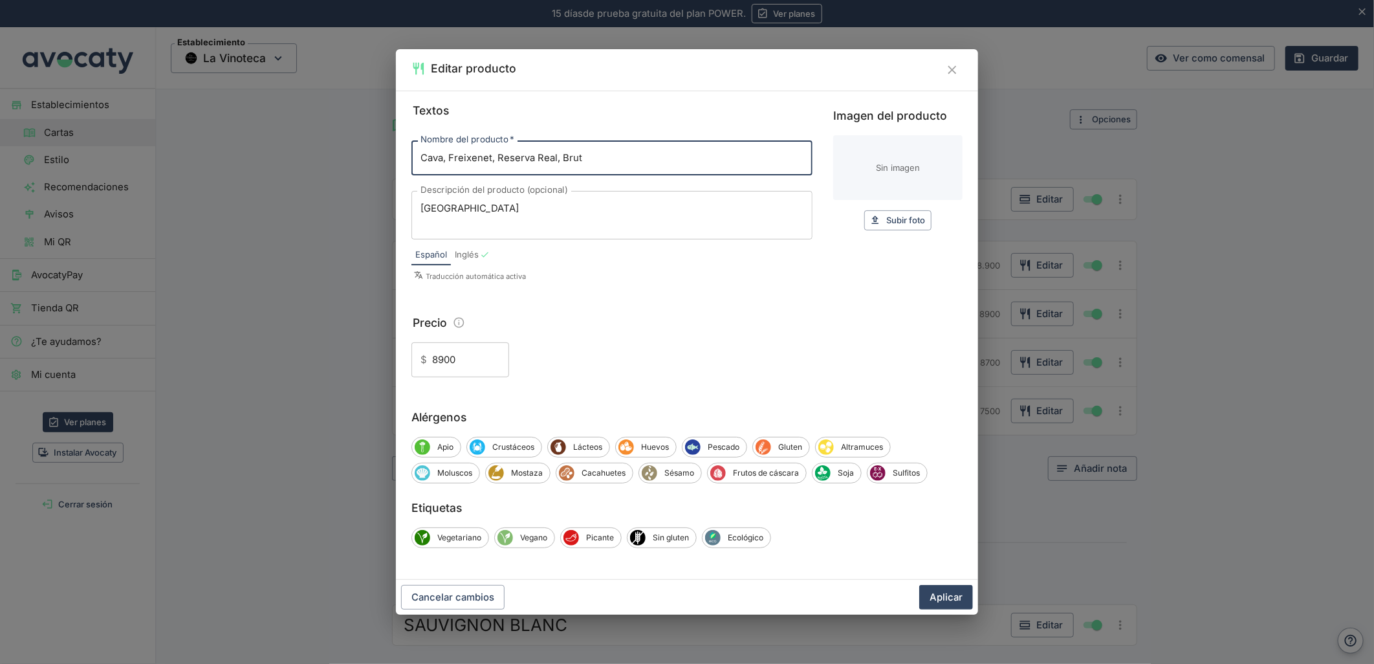
click at [436, 361] on input "8900" at bounding box center [470, 359] width 77 height 35
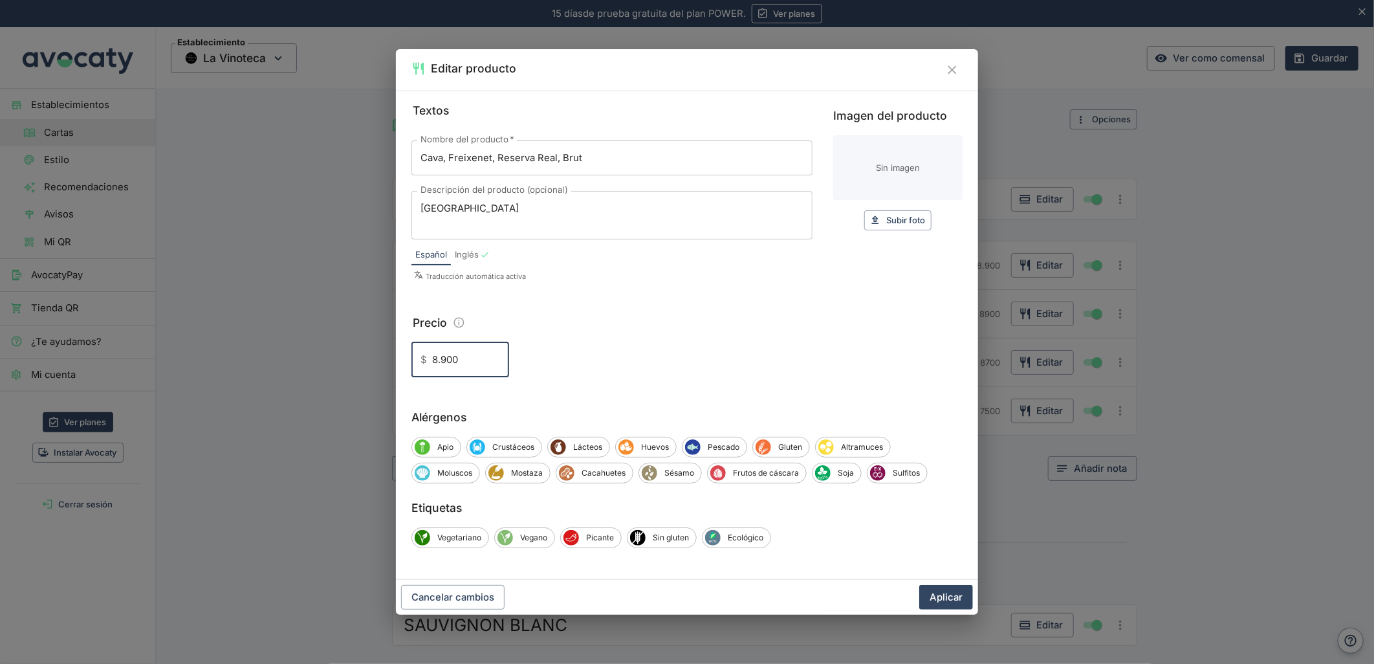
type input "8.900"
click at [919, 585] on button "Aplicar" at bounding box center [946, 597] width 54 height 25
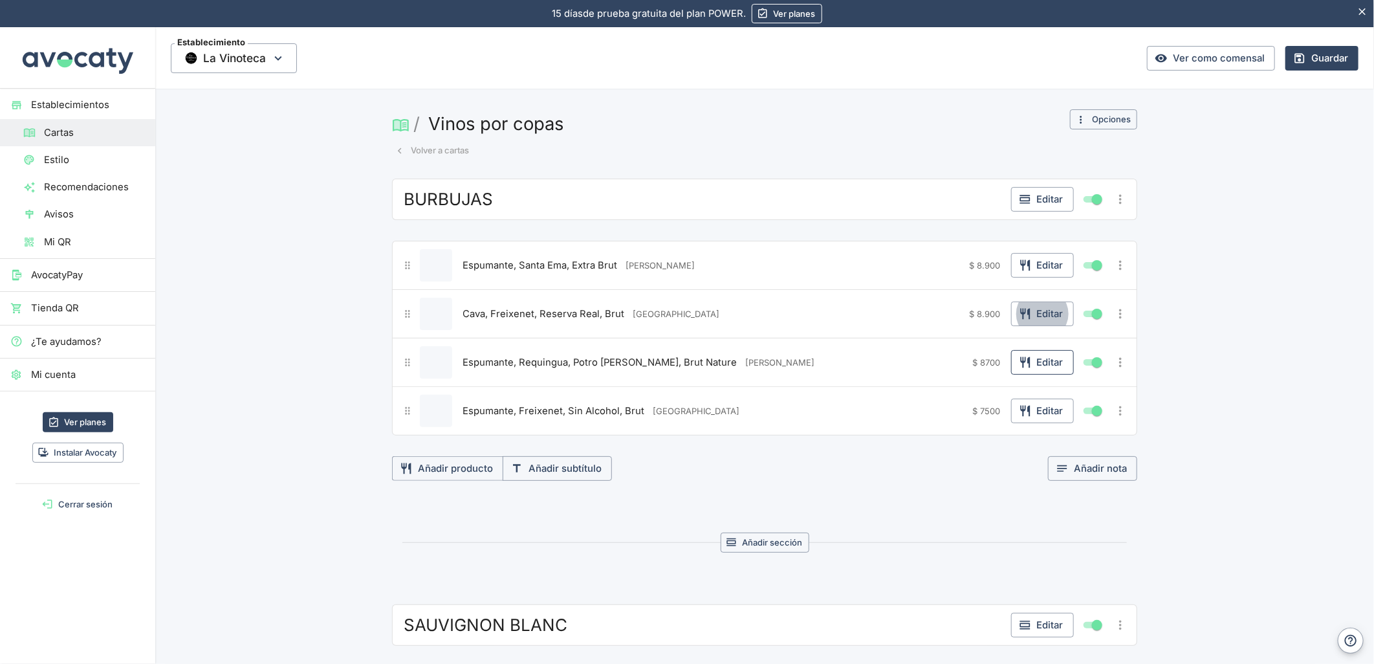
click at [1037, 365] on button "Editar" at bounding box center [1042, 362] width 63 height 25
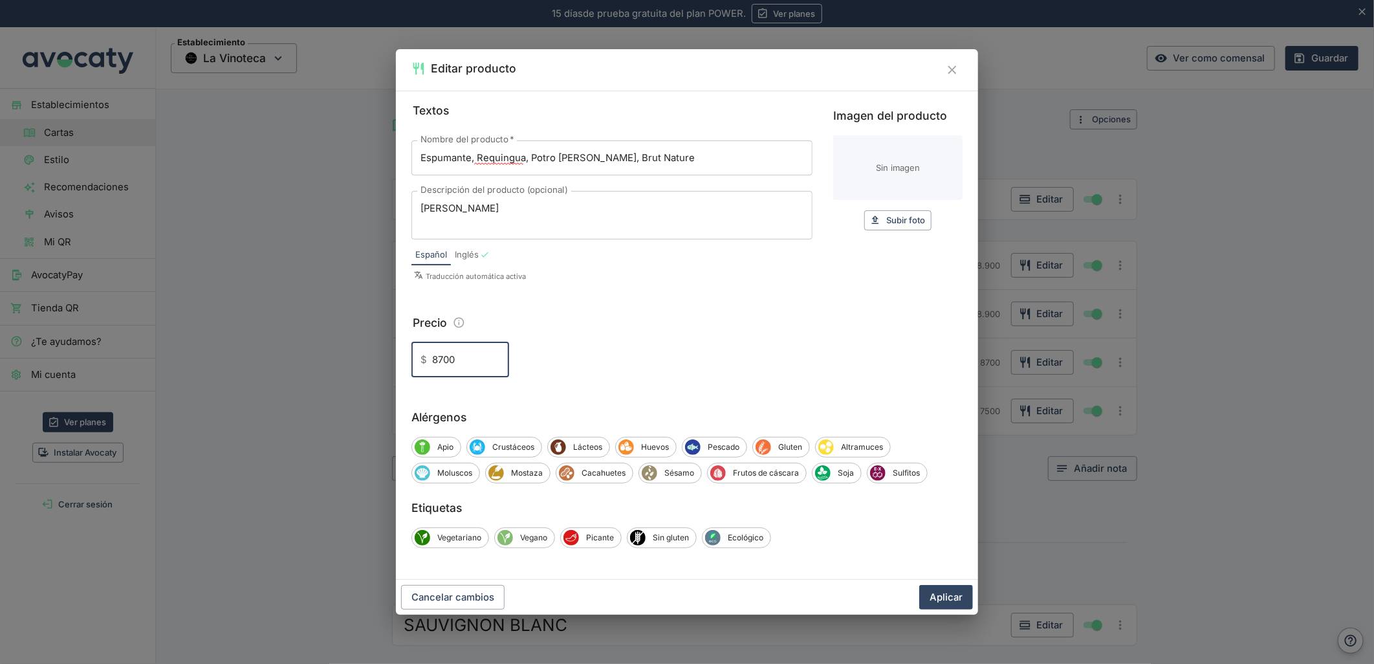
click at [435, 360] on input "8700" at bounding box center [470, 359] width 77 height 35
type input "8.700"
click at [919, 585] on button "Aplicar" at bounding box center [946, 597] width 54 height 25
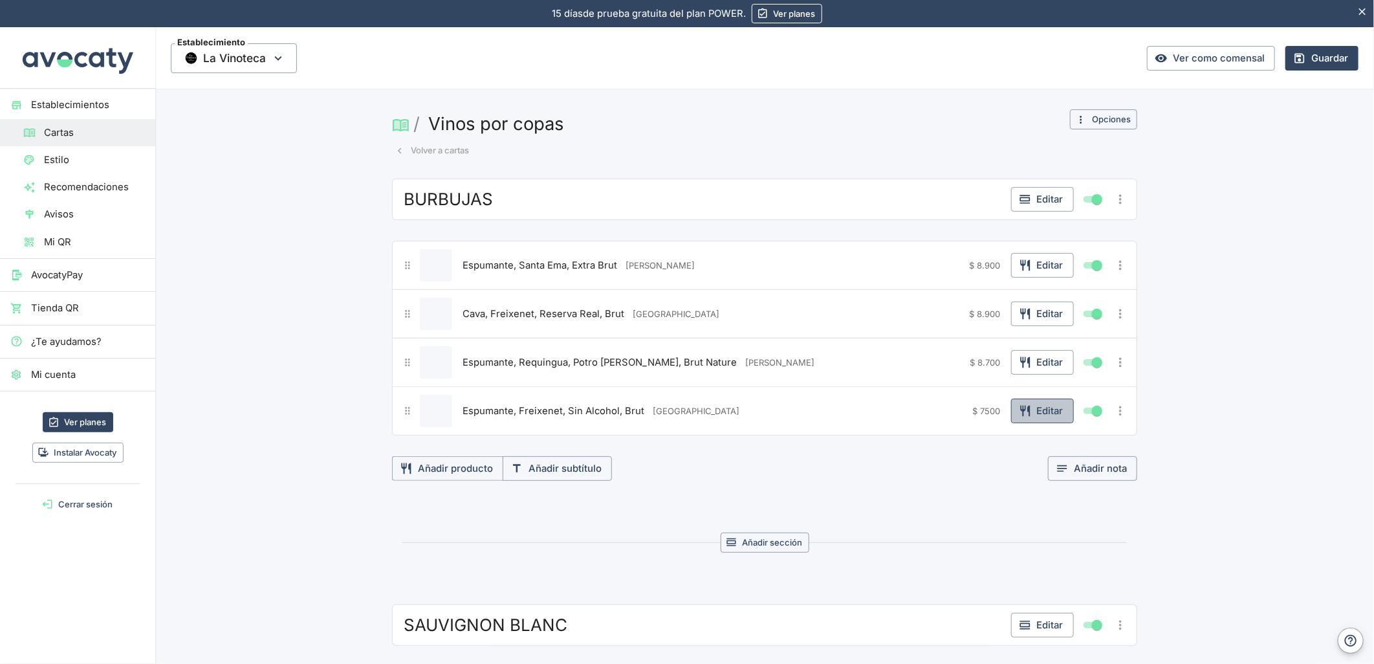
click at [1032, 415] on button "Editar" at bounding box center [1042, 410] width 63 height 25
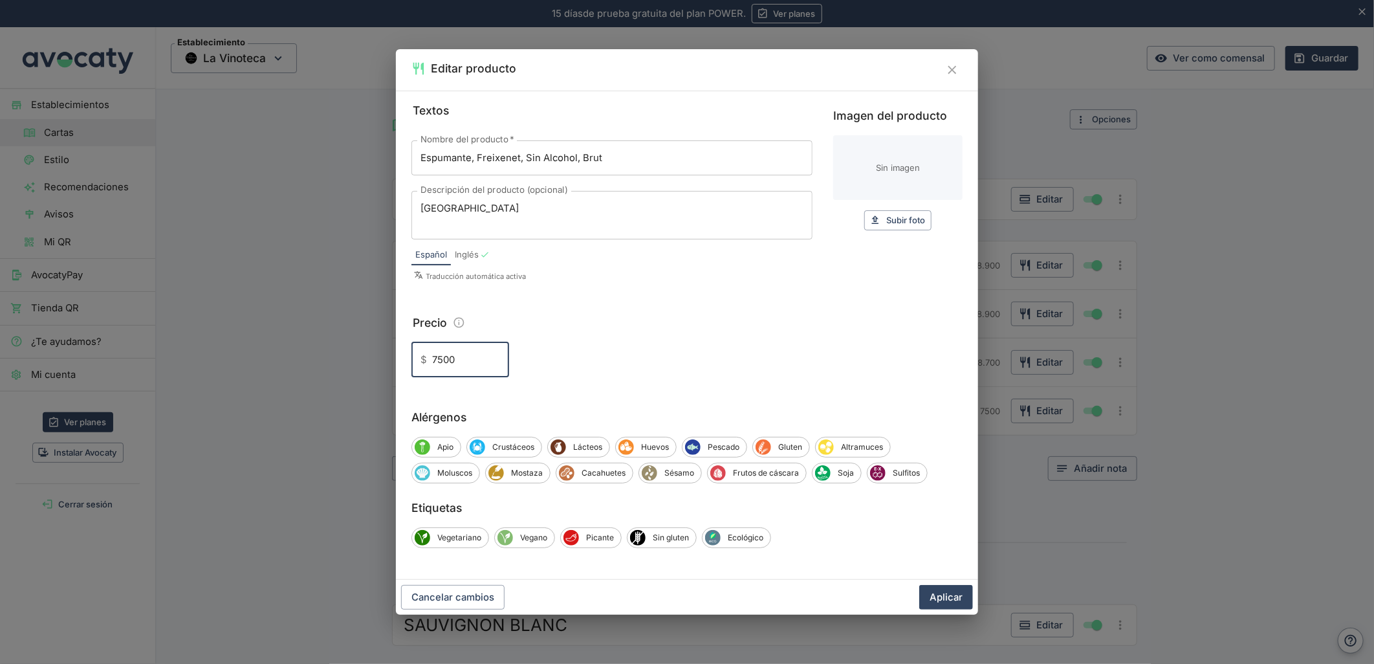
click at [440, 359] on input "7500" at bounding box center [470, 359] width 77 height 35
type input "7.500"
click at [919, 585] on button "Aplicar" at bounding box center [946, 597] width 54 height 25
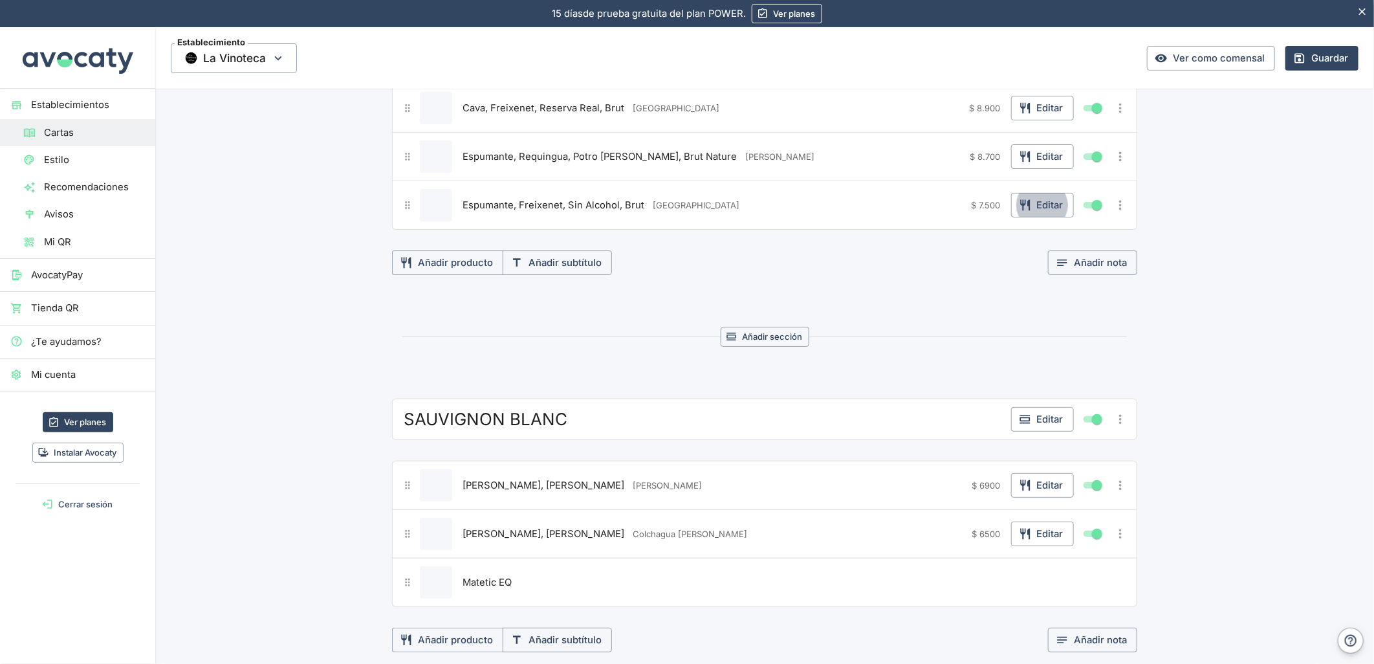
scroll to position [215, 0]
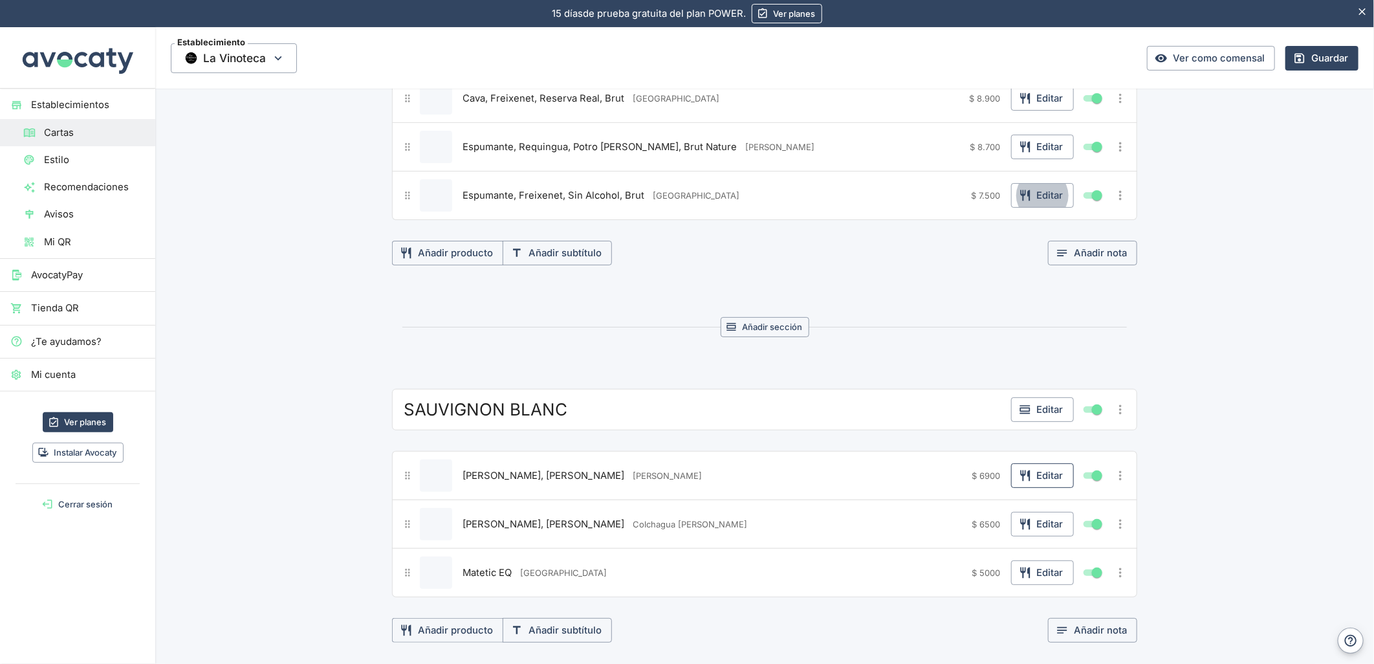
click at [1027, 477] on button "Editar" at bounding box center [1042, 475] width 63 height 25
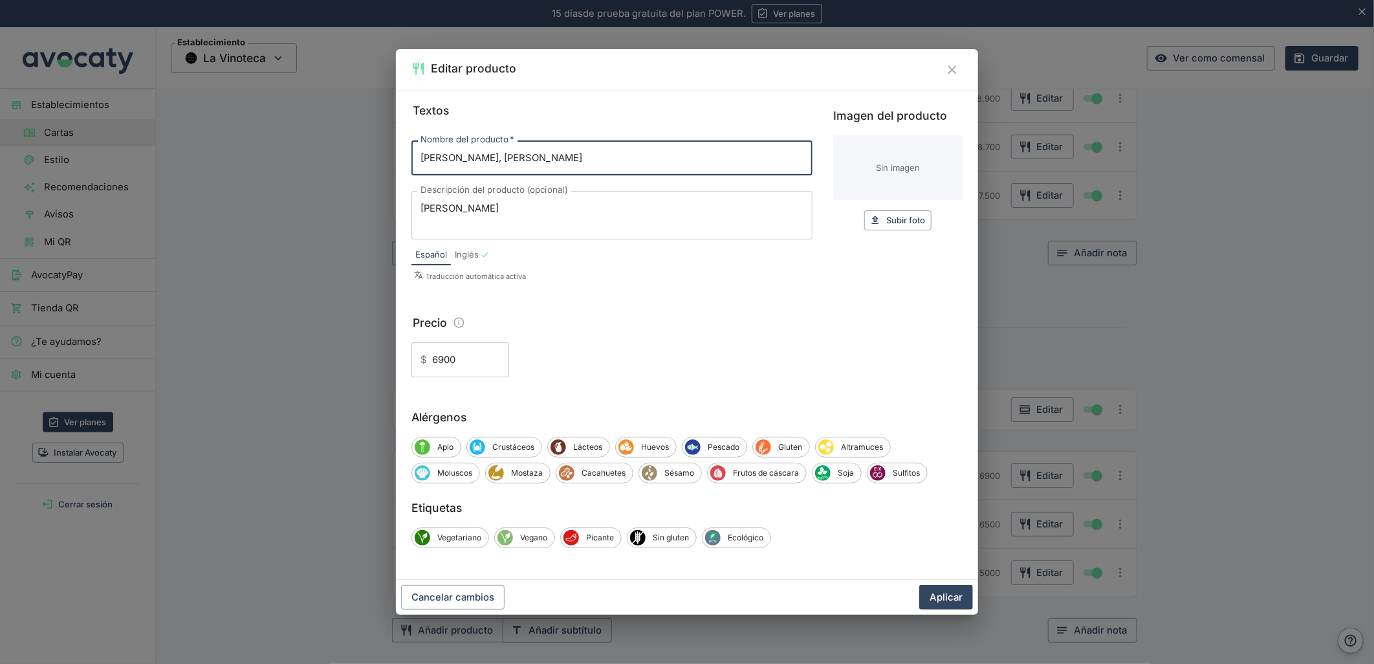
click at [437, 365] on input "6900" at bounding box center [470, 359] width 77 height 35
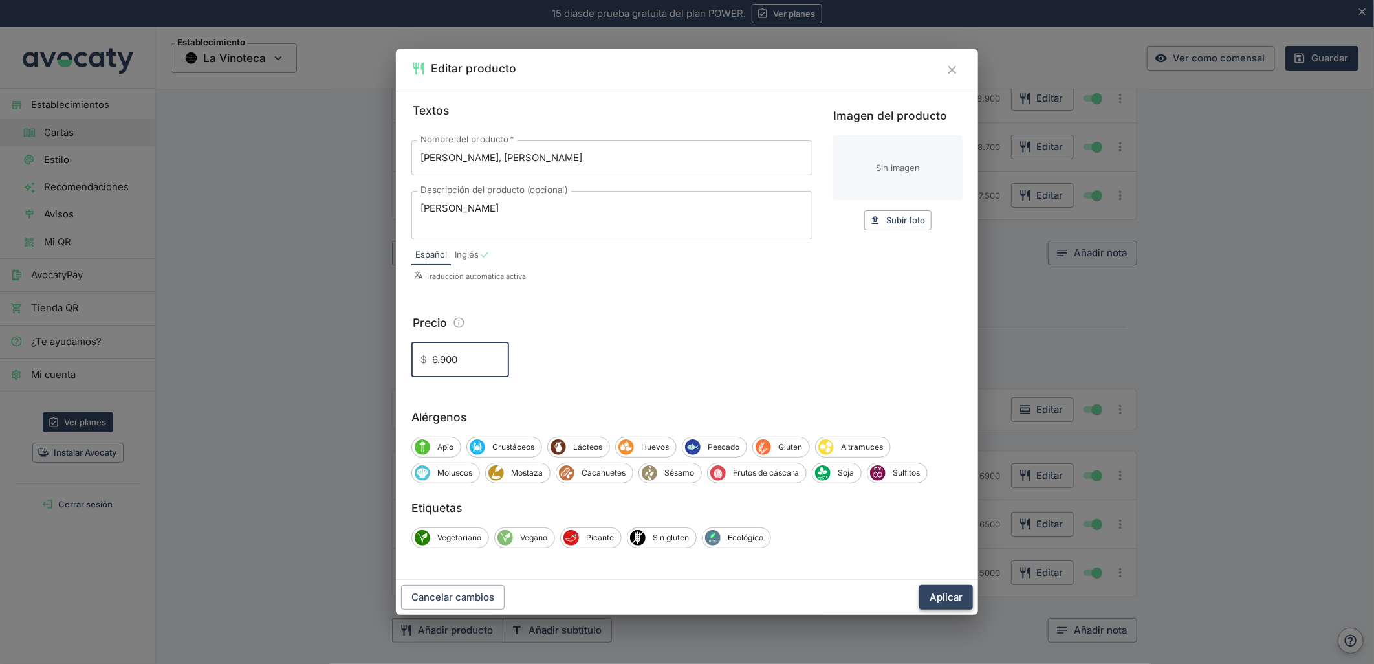
type input "6.900"
click at [928, 592] on button "Aplicar" at bounding box center [946, 597] width 54 height 25
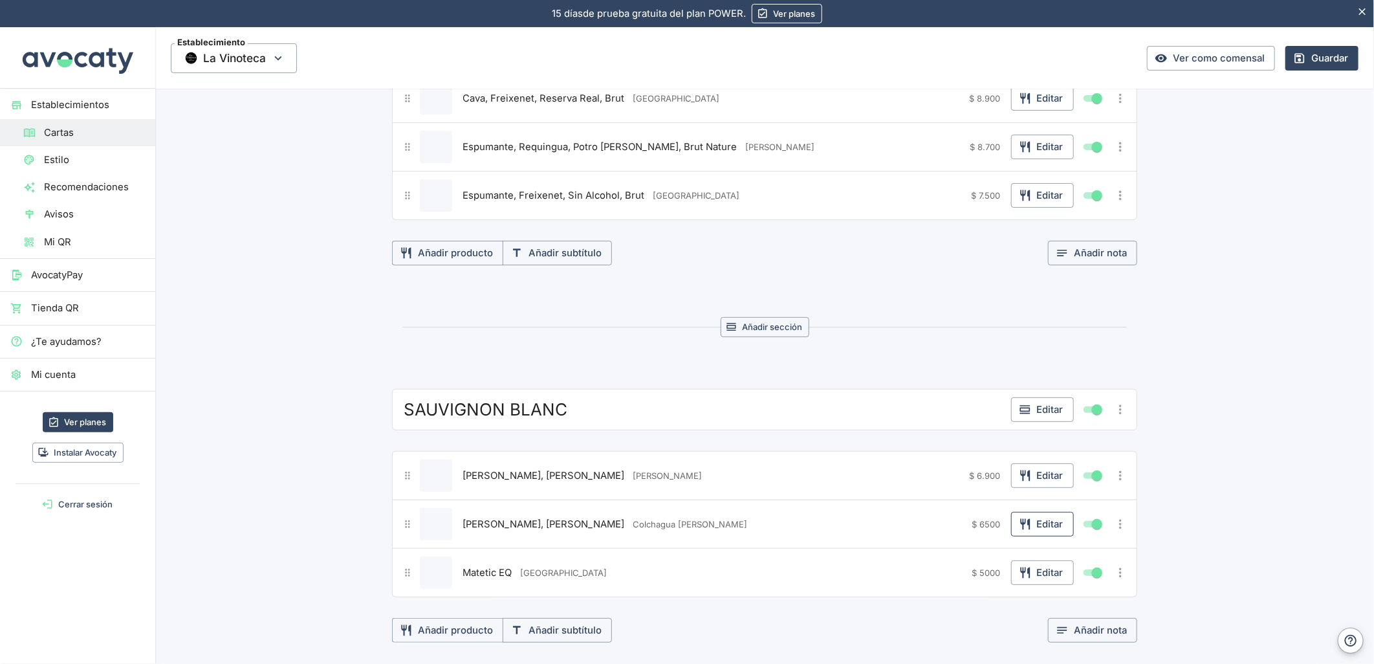
click at [1023, 533] on button "Editar" at bounding box center [1042, 524] width 63 height 25
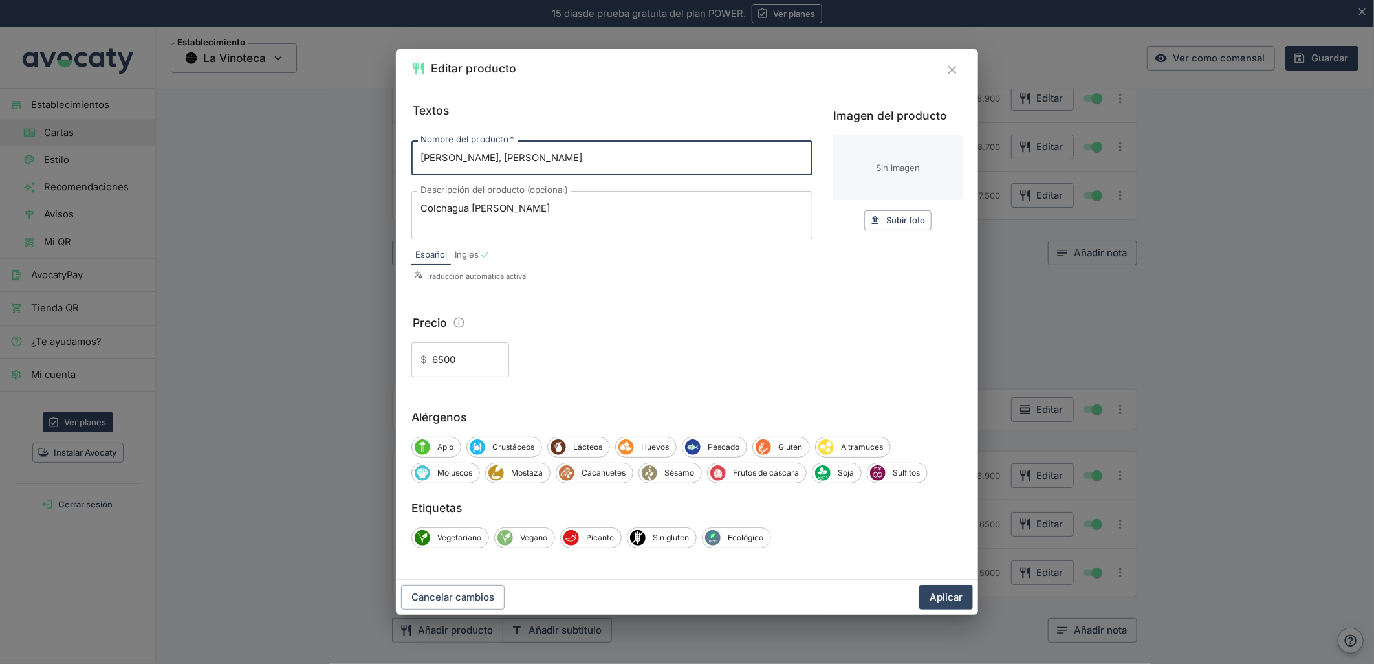
click at [436, 360] on input "6500" at bounding box center [470, 359] width 77 height 35
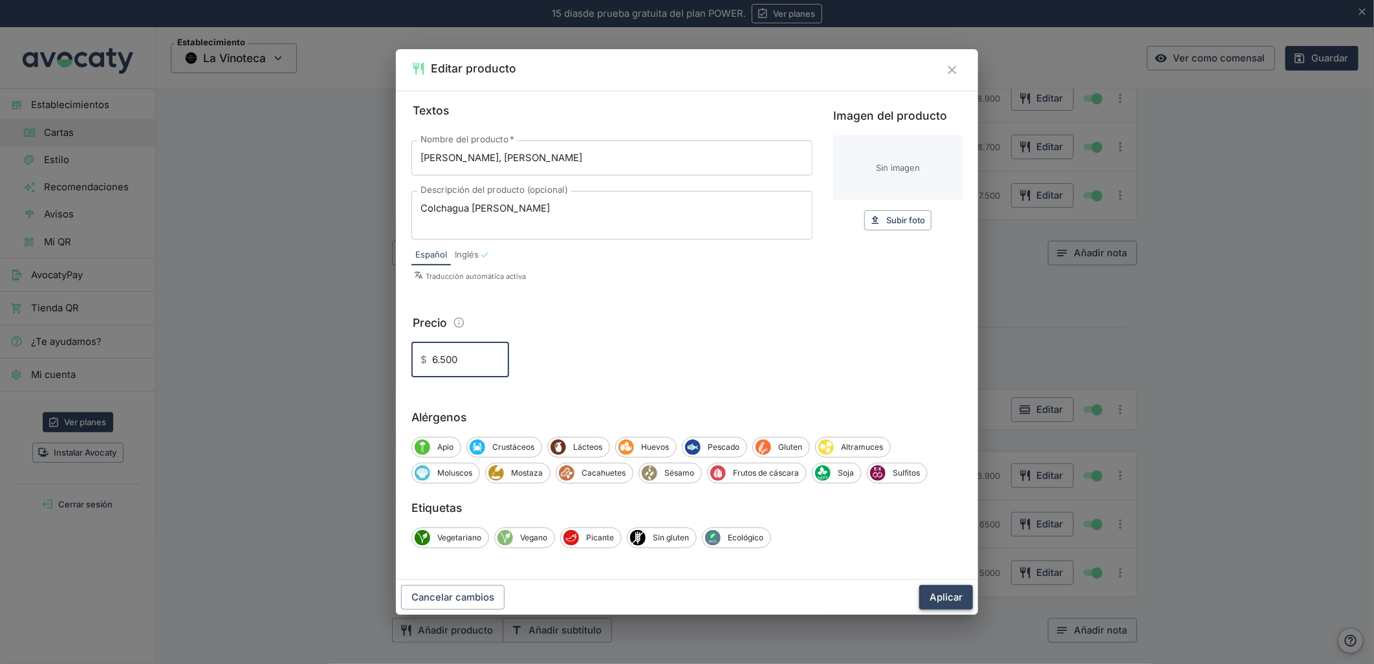
type input "6.500"
click at [939, 602] on button "Aplicar" at bounding box center [946, 597] width 54 height 25
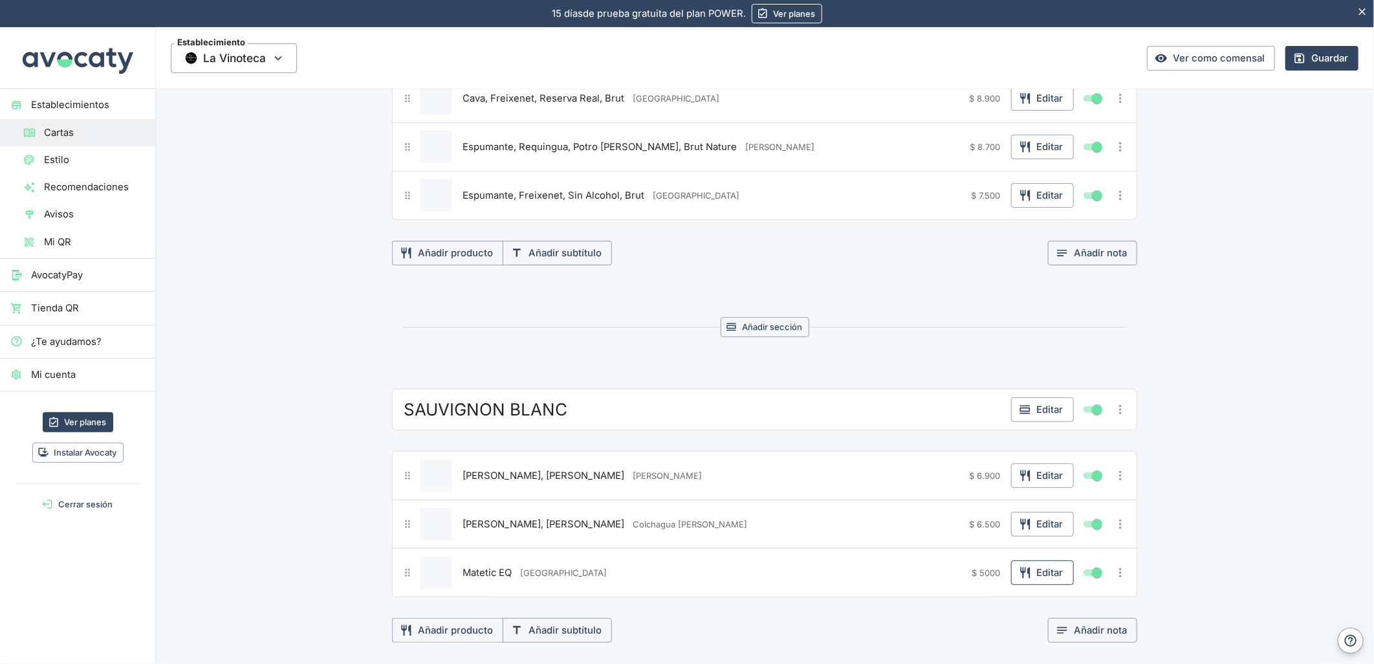
click at [1030, 570] on button "Editar" at bounding box center [1042, 572] width 63 height 25
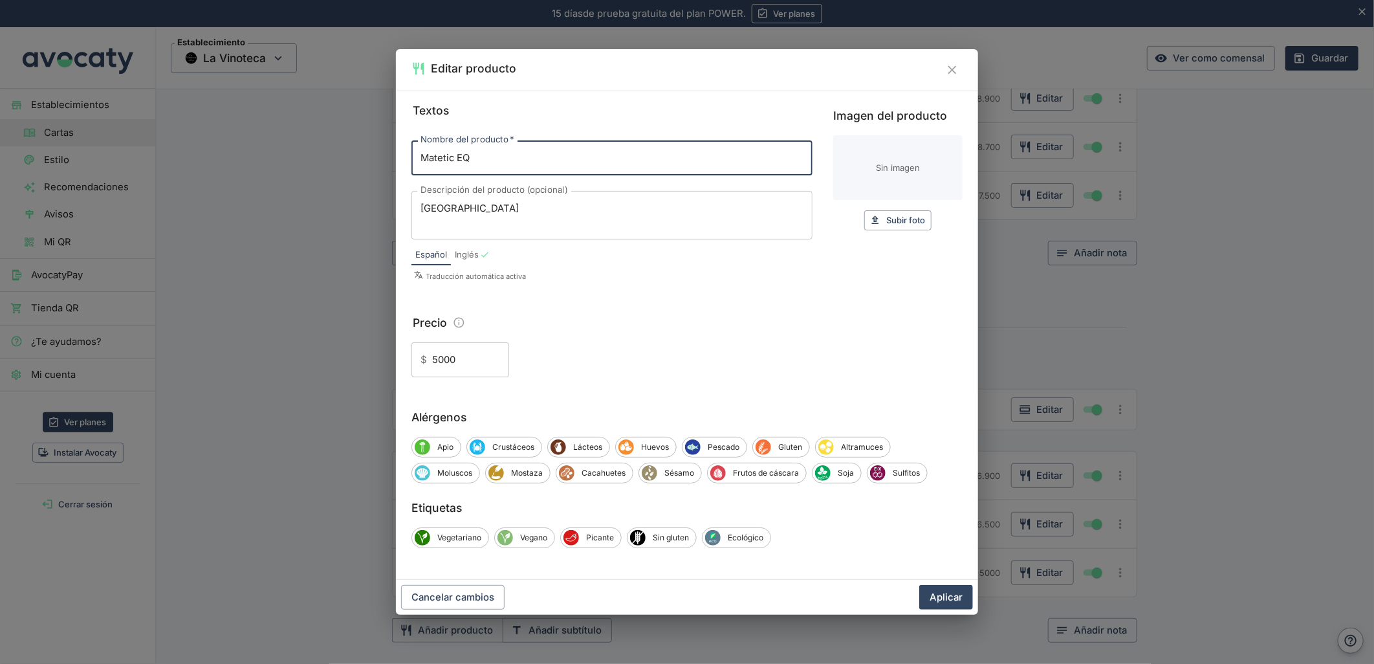
click at [435, 363] on input "5000" at bounding box center [470, 359] width 77 height 35
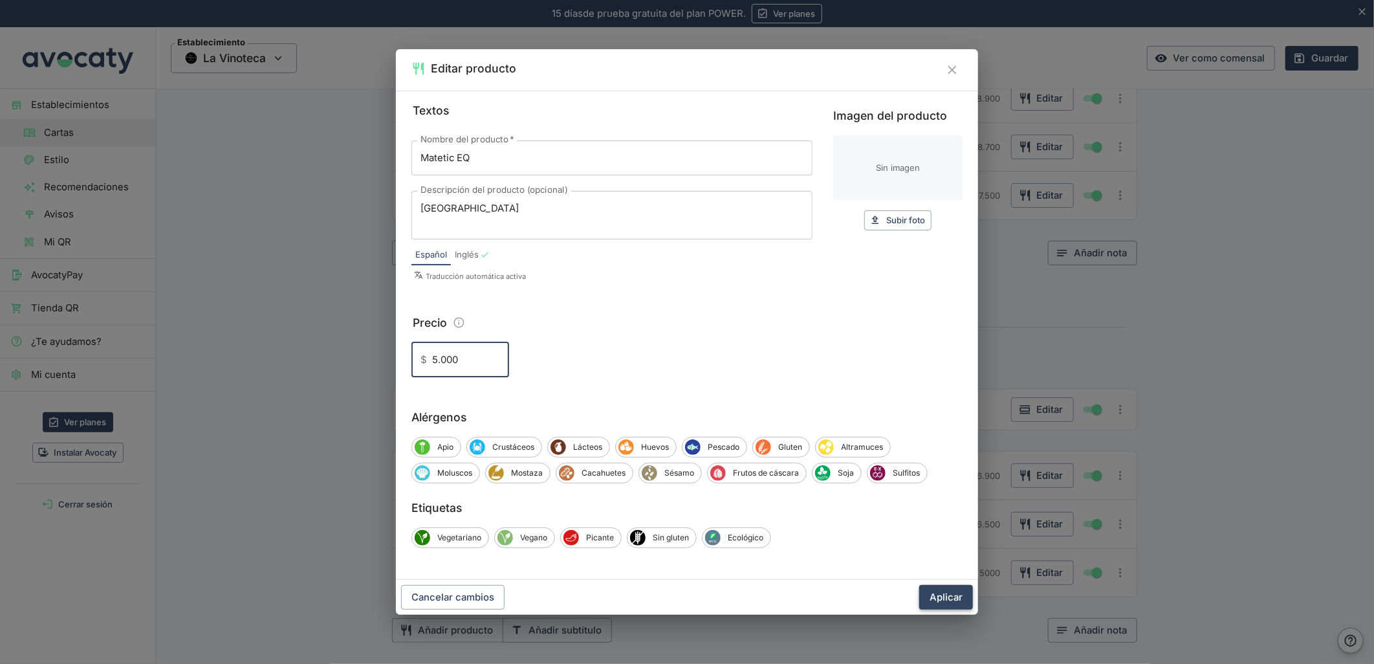
type input "5.000"
click at [954, 596] on button "Aplicar" at bounding box center [946, 597] width 54 height 25
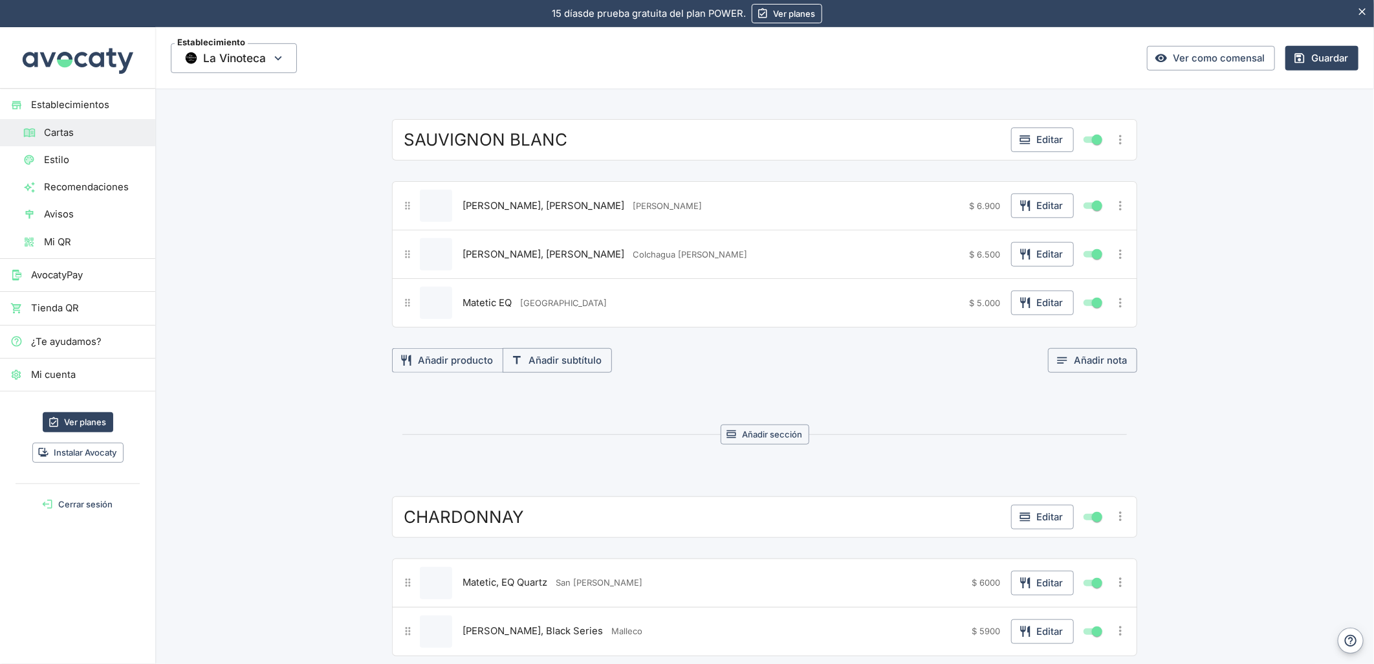
scroll to position [574, 0]
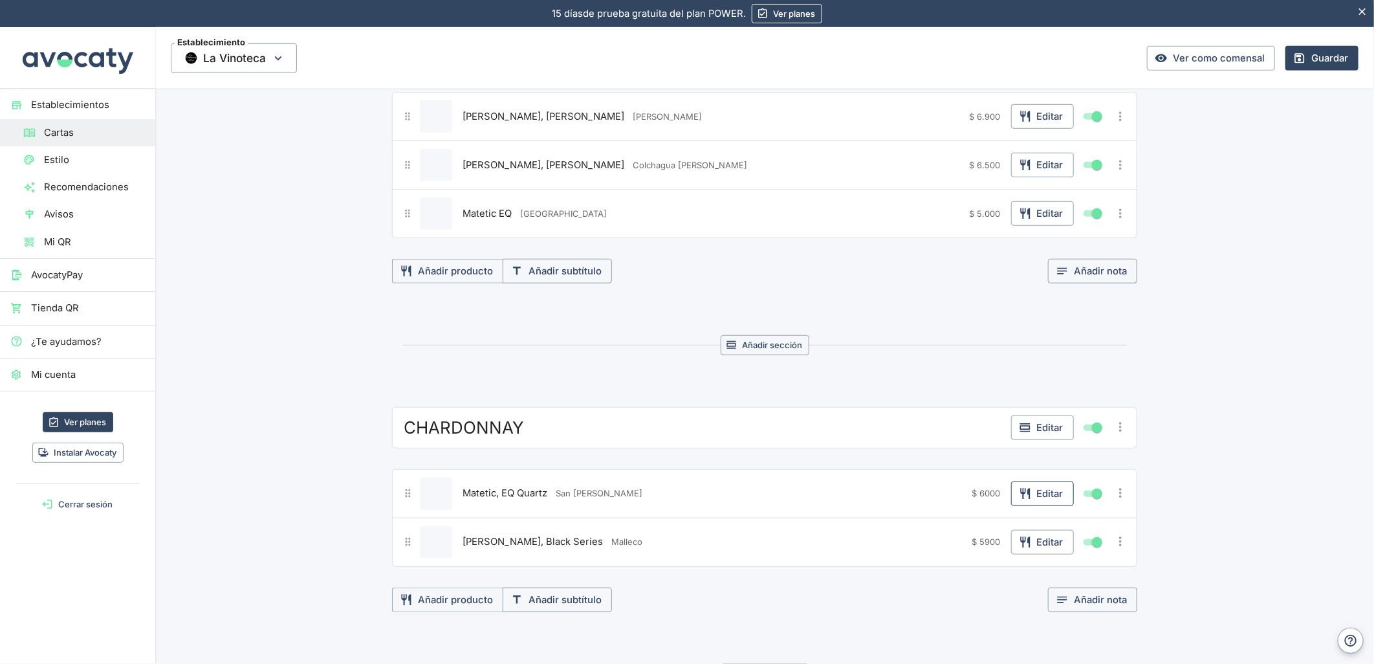
click at [1038, 497] on button "Editar" at bounding box center [1042, 493] width 63 height 25
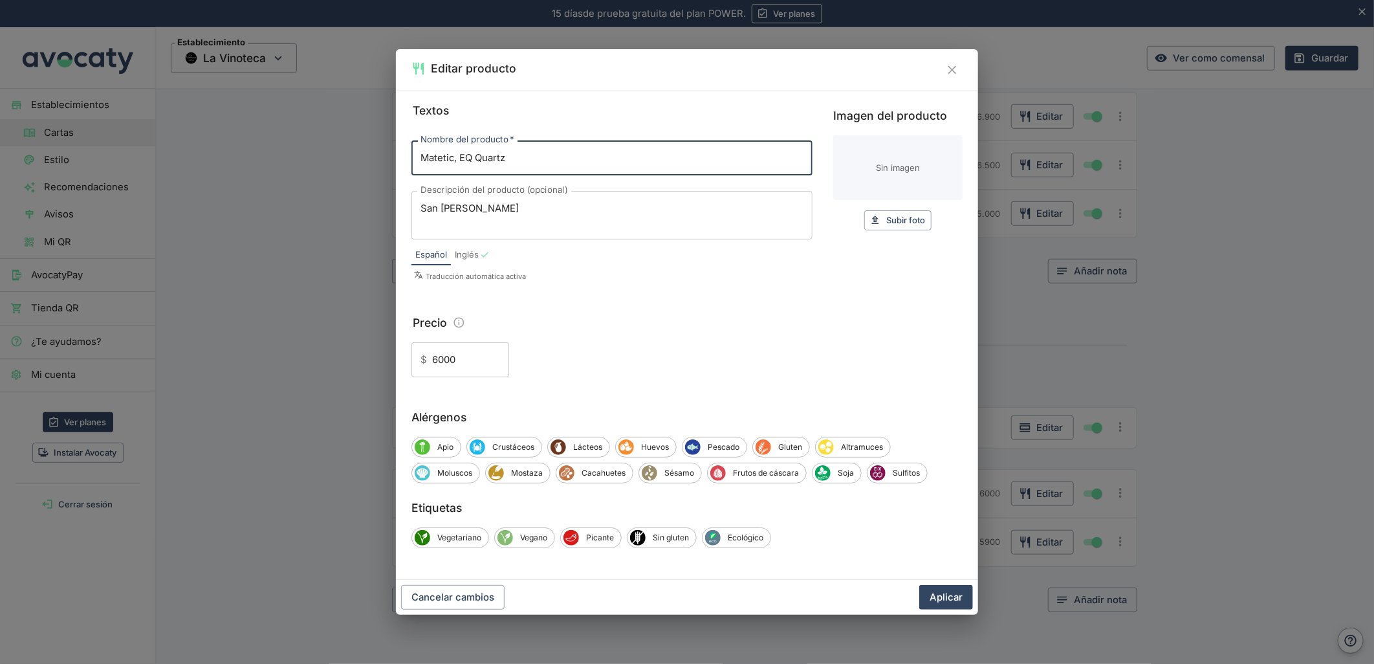
click at [437, 362] on input "6000" at bounding box center [470, 359] width 77 height 35
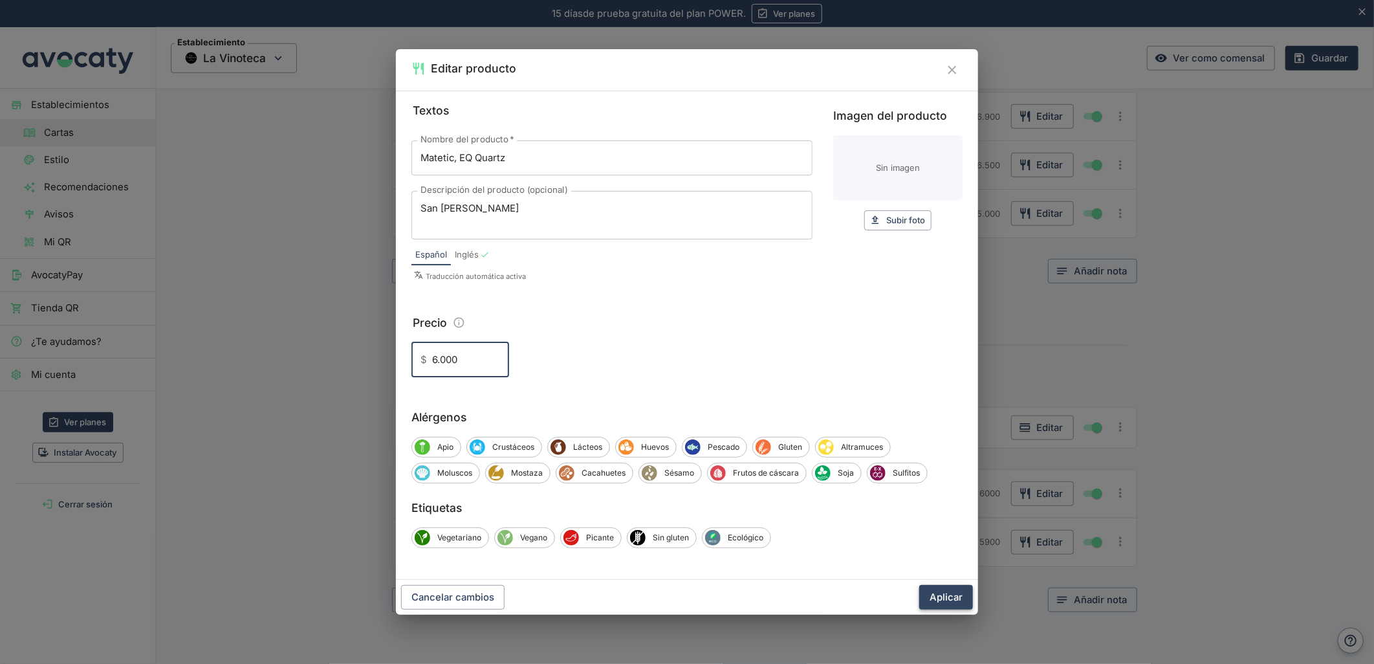
type input "6.000"
click at [940, 605] on button "Aplicar" at bounding box center [946, 597] width 54 height 25
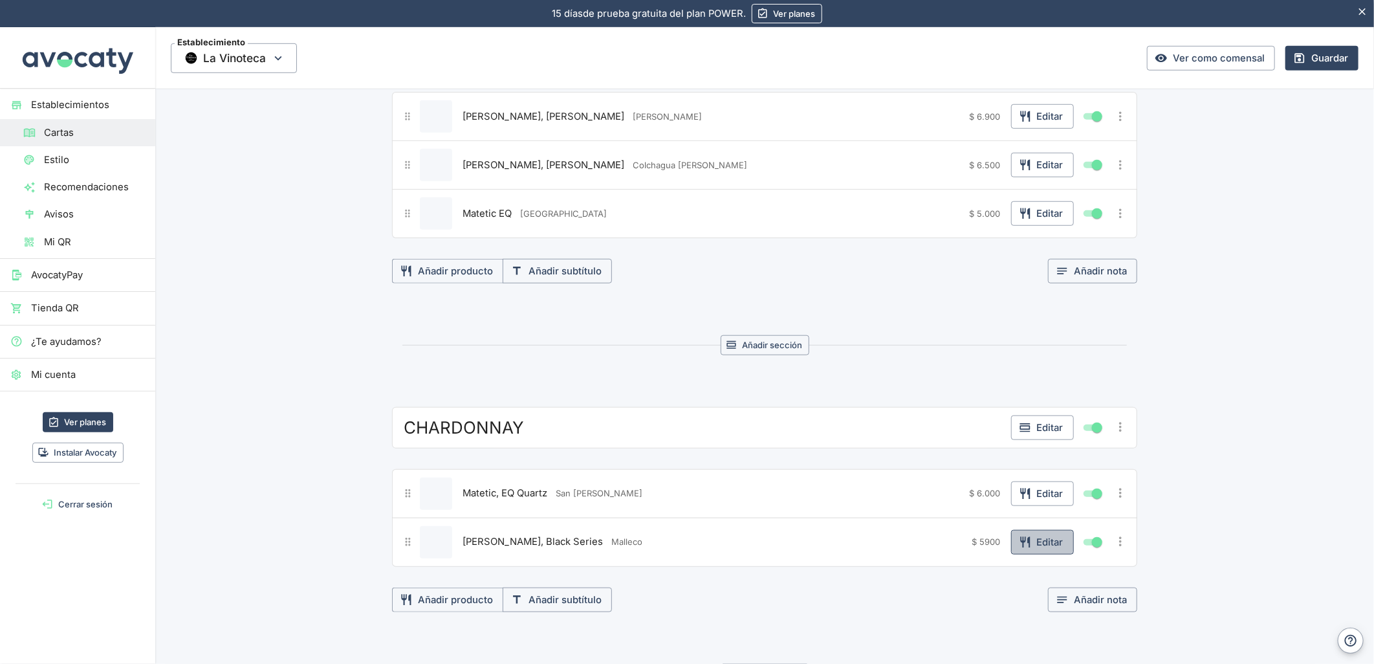
click at [1025, 547] on icon "button" at bounding box center [1025, 542] width 13 height 13
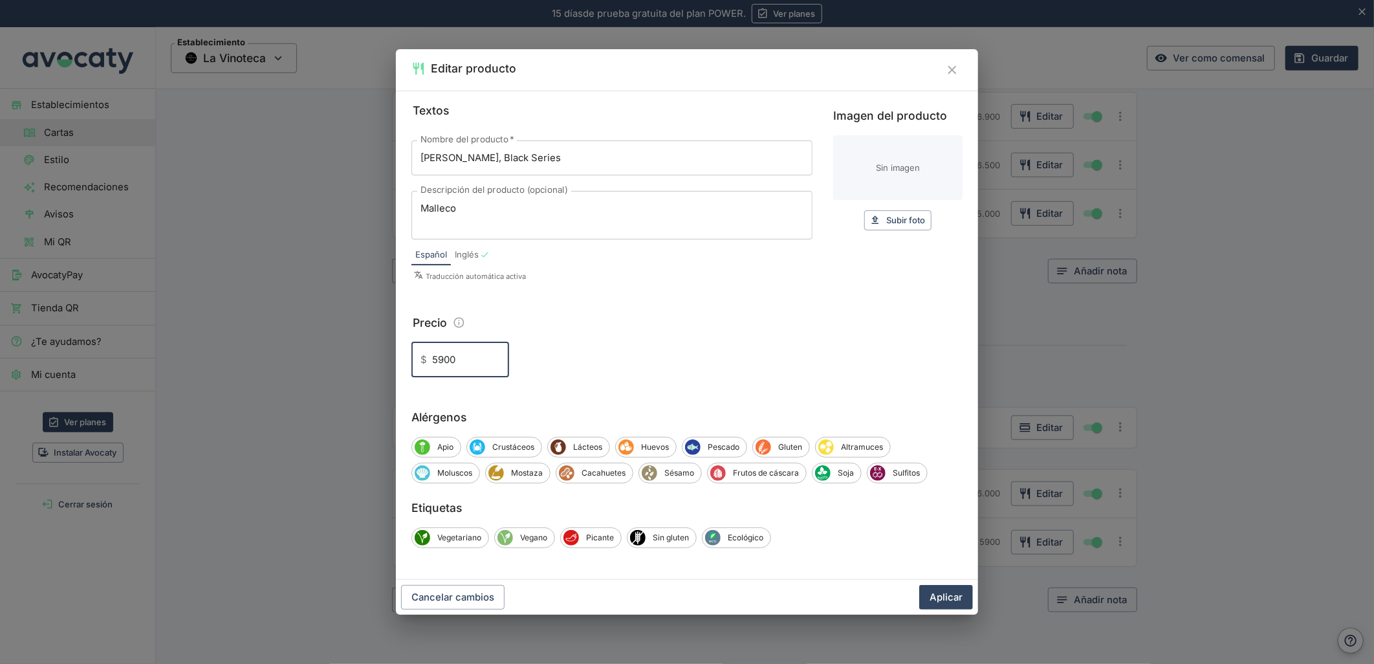
click at [437, 360] on input "5900" at bounding box center [470, 359] width 77 height 35
type input "5.900"
drag, startPoint x: 955, startPoint y: 592, endPoint x: 1057, endPoint y: 411, distance: 207.1
click at [955, 592] on button "Aplicar" at bounding box center [946, 597] width 54 height 25
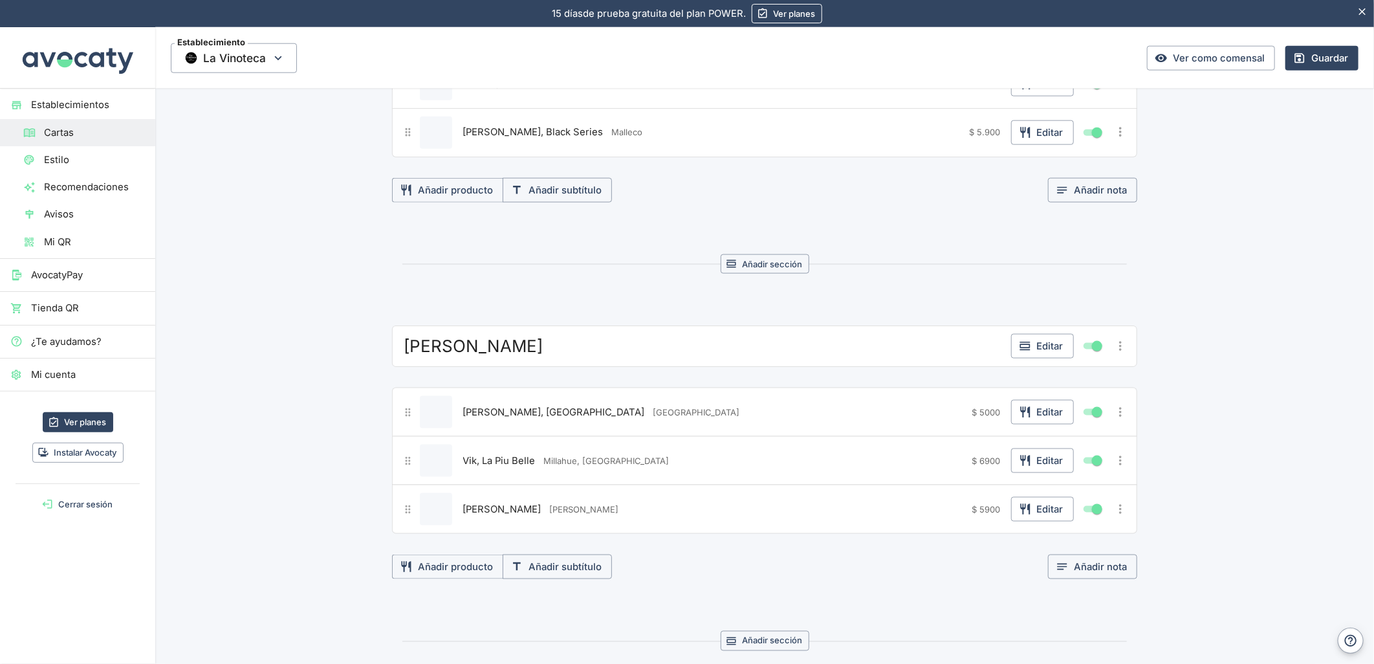
scroll to position [1006, 0]
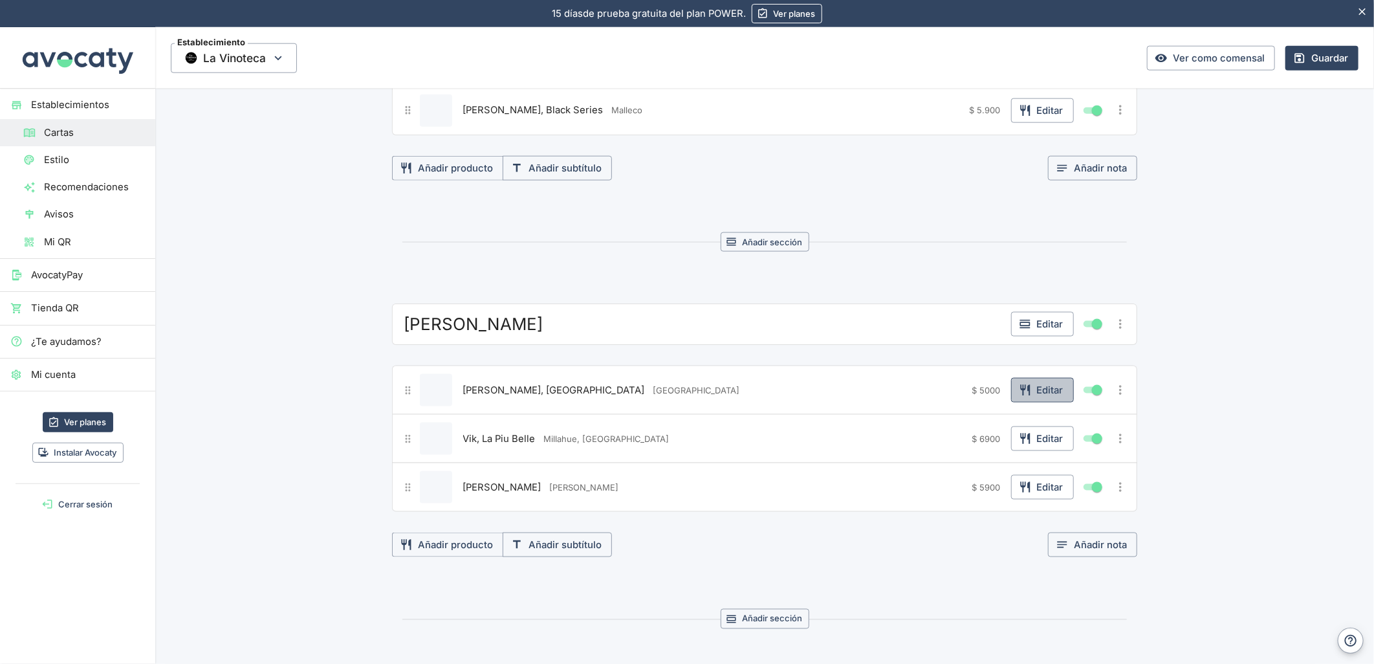
click at [1025, 397] on icon "button" at bounding box center [1025, 390] width 13 height 13
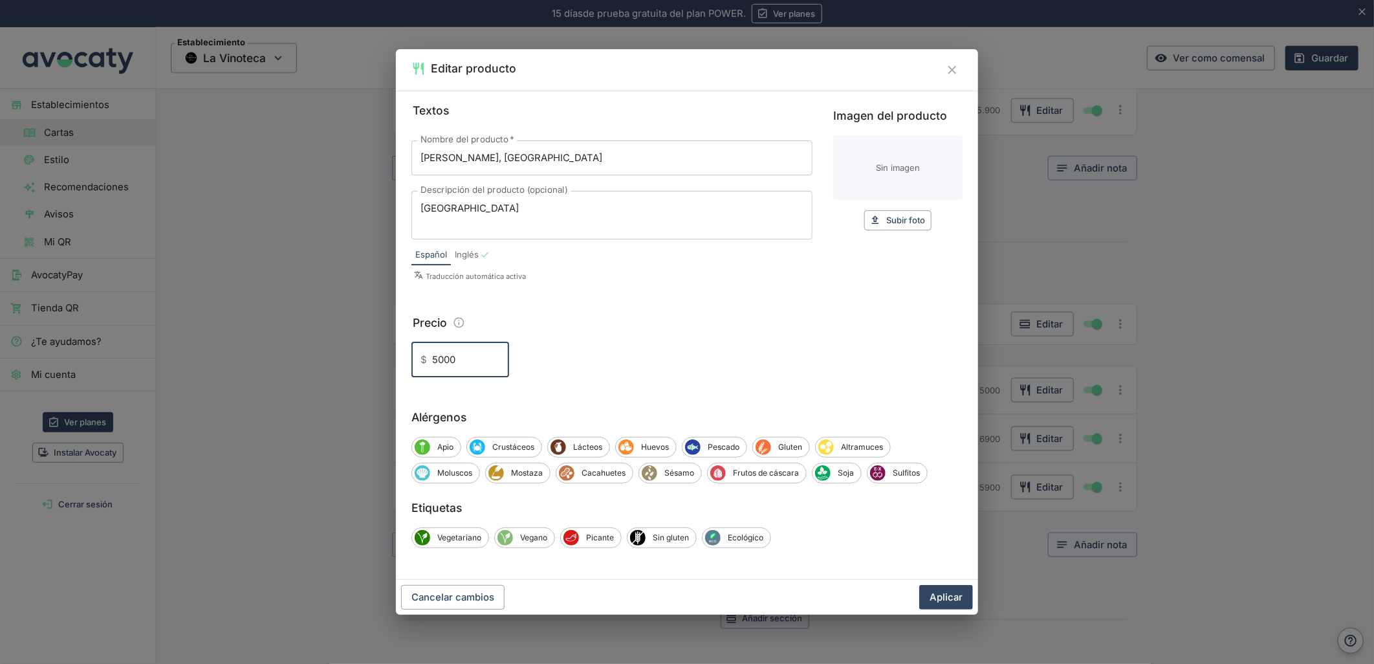
click at [439, 360] on input "5000" at bounding box center [470, 359] width 77 height 35
type input "5.000"
click at [919, 585] on button "Aplicar" at bounding box center [946, 597] width 54 height 25
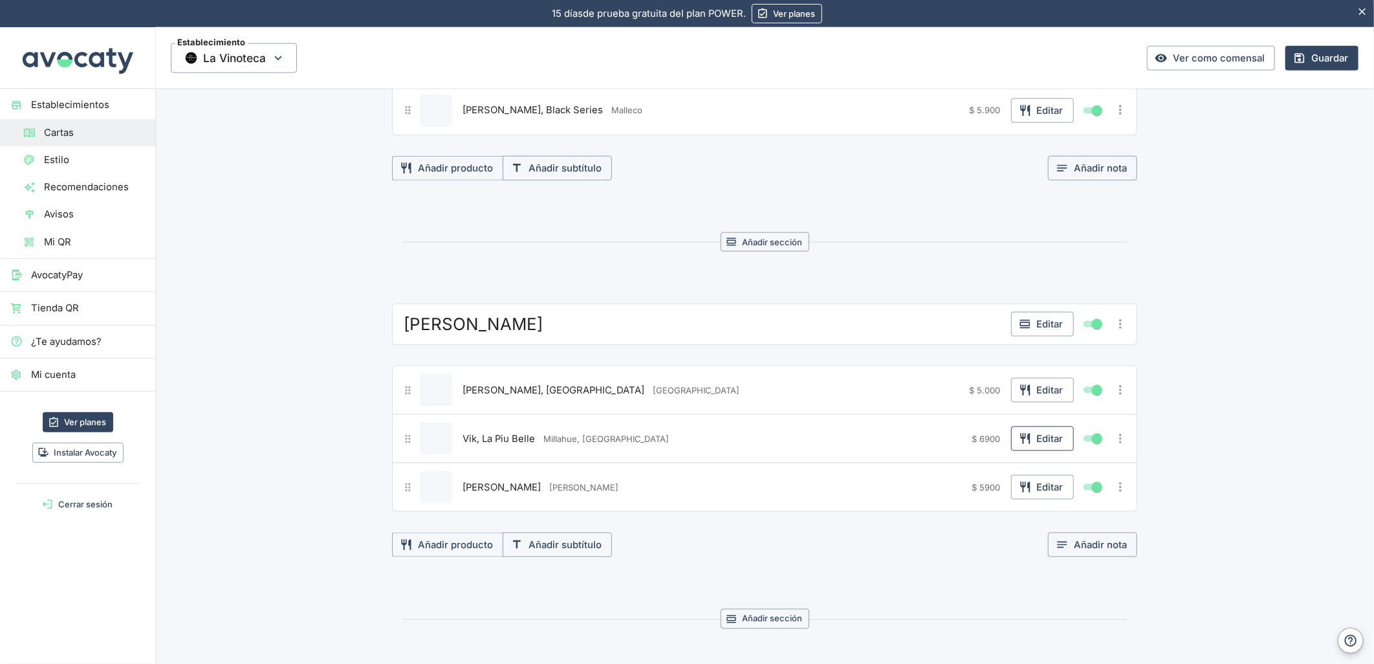
click at [1030, 446] on button "Editar" at bounding box center [1042, 438] width 63 height 25
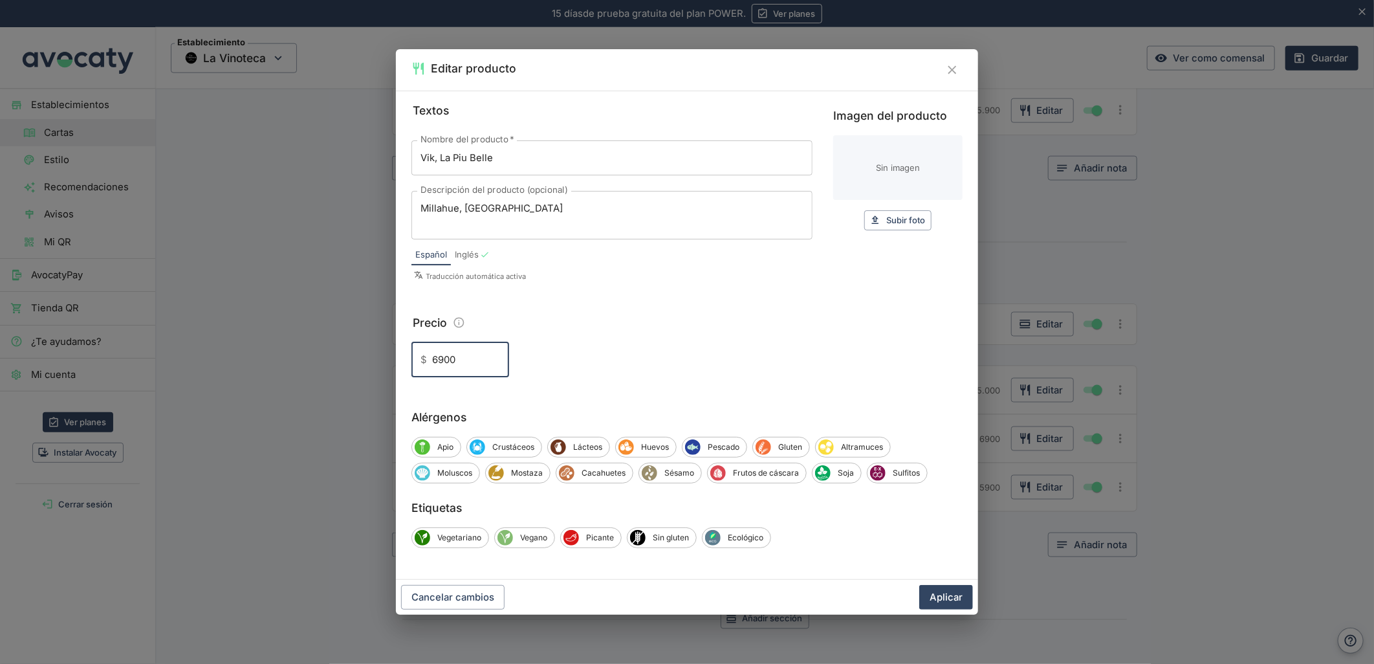
click at [437, 356] on input "6900" at bounding box center [470, 359] width 77 height 35
type input "6.900"
click at [919, 585] on button "Aplicar" at bounding box center [946, 597] width 54 height 25
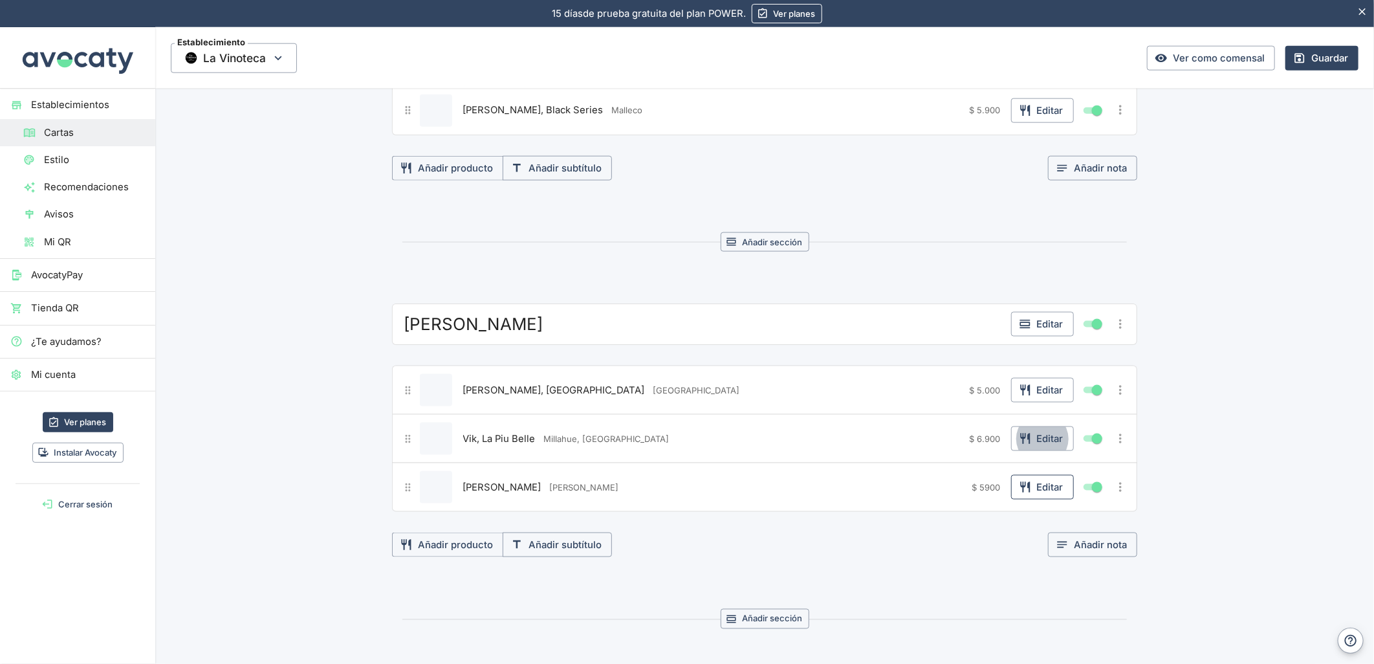
click at [1040, 489] on button "Editar" at bounding box center [1042, 487] width 63 height 25
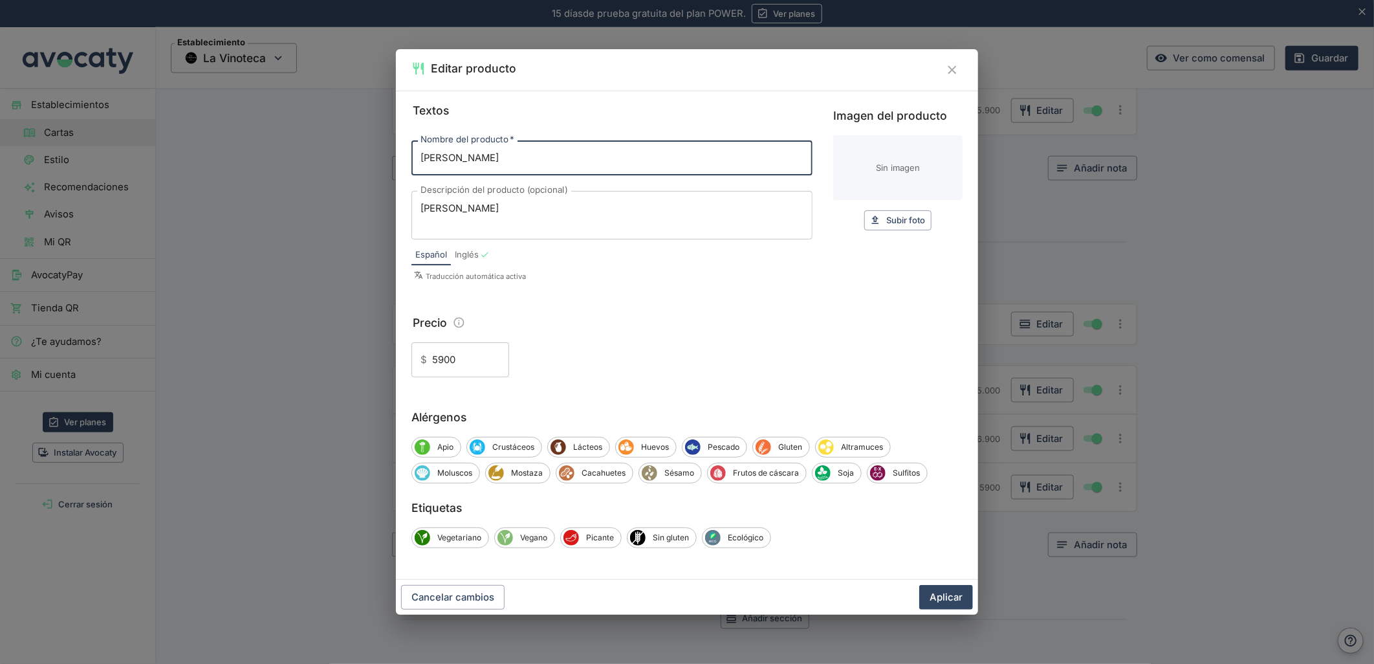
click at [435, 360] on input "5900" at bounding box center [470, 359] width 77 height 35
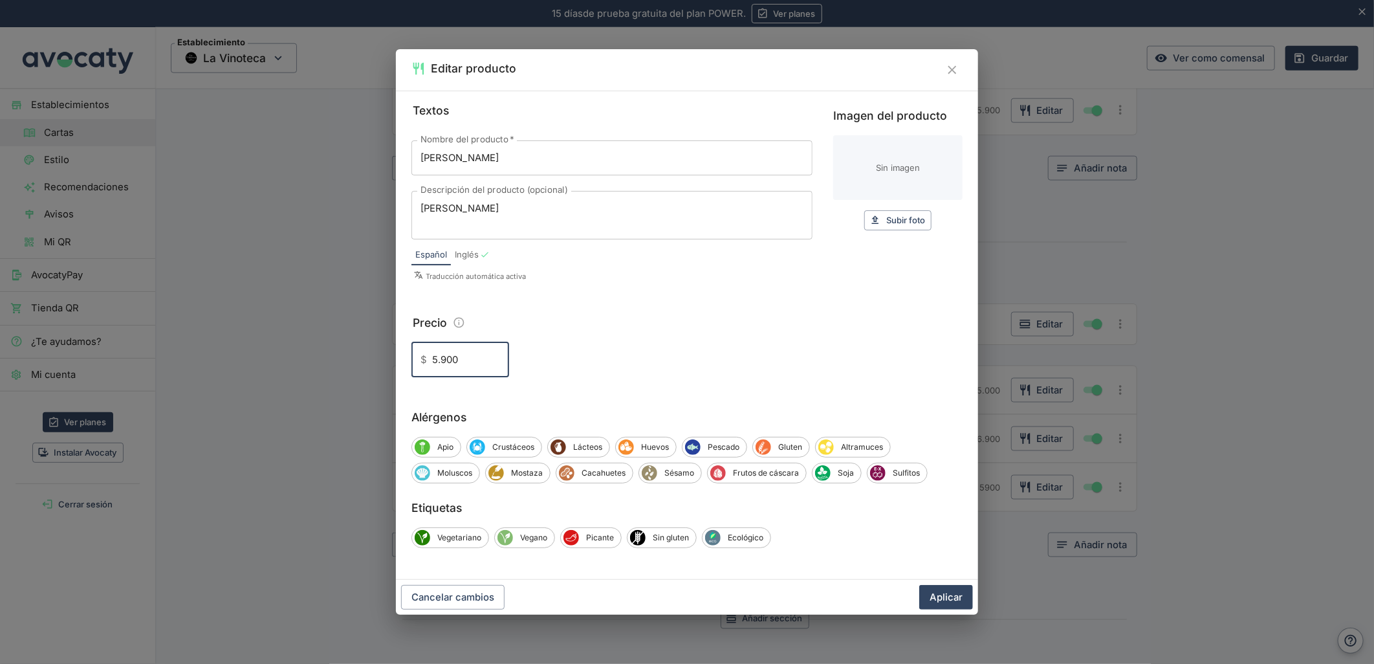
type input "5.900"
click at [919, 585] on button "Aplicar" at bounding box center [946, 597] width 54 height 25
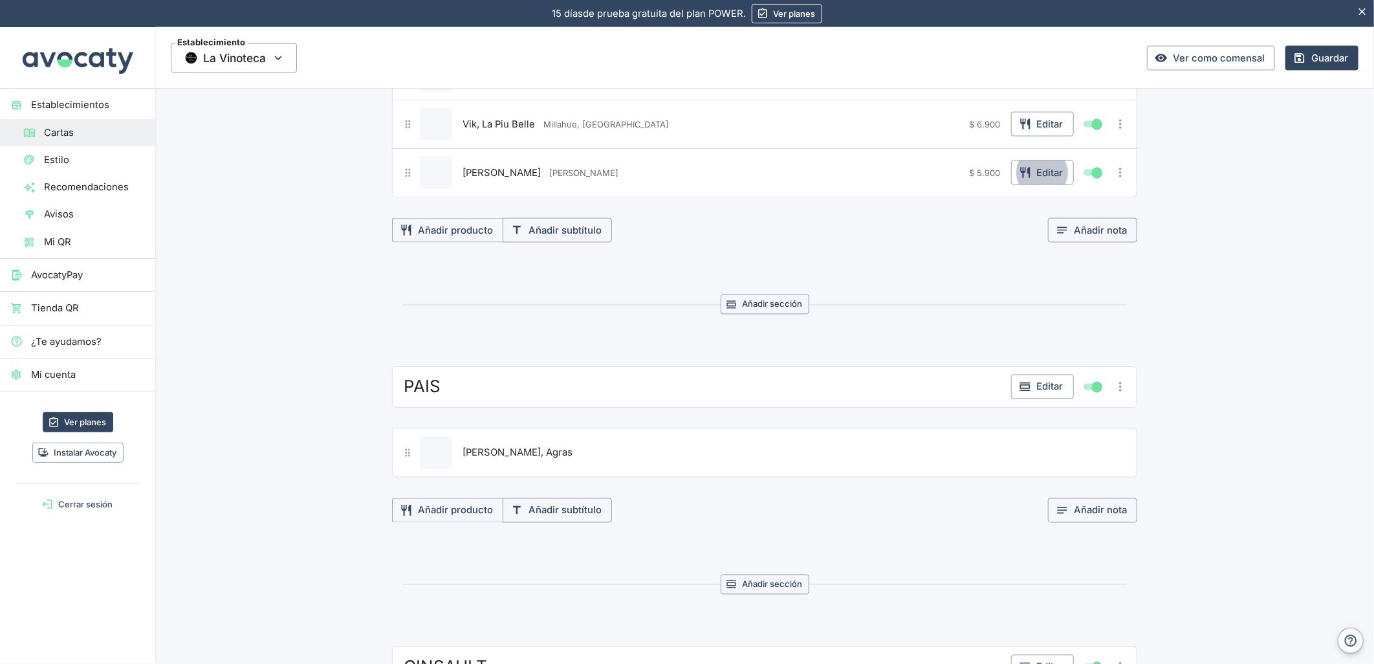
scroll to position [1509, 0]
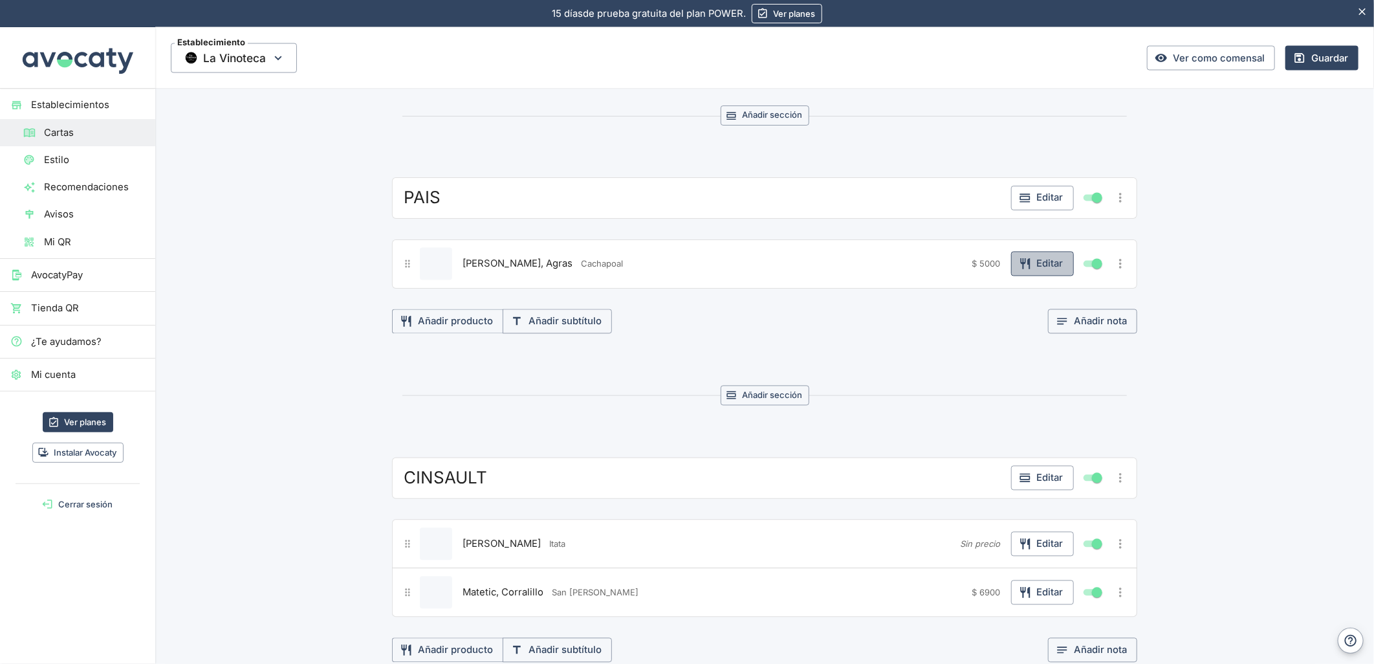
click at [1030, 273] on button "Editar" at bounding box center [1042, 264] width 63 height 25
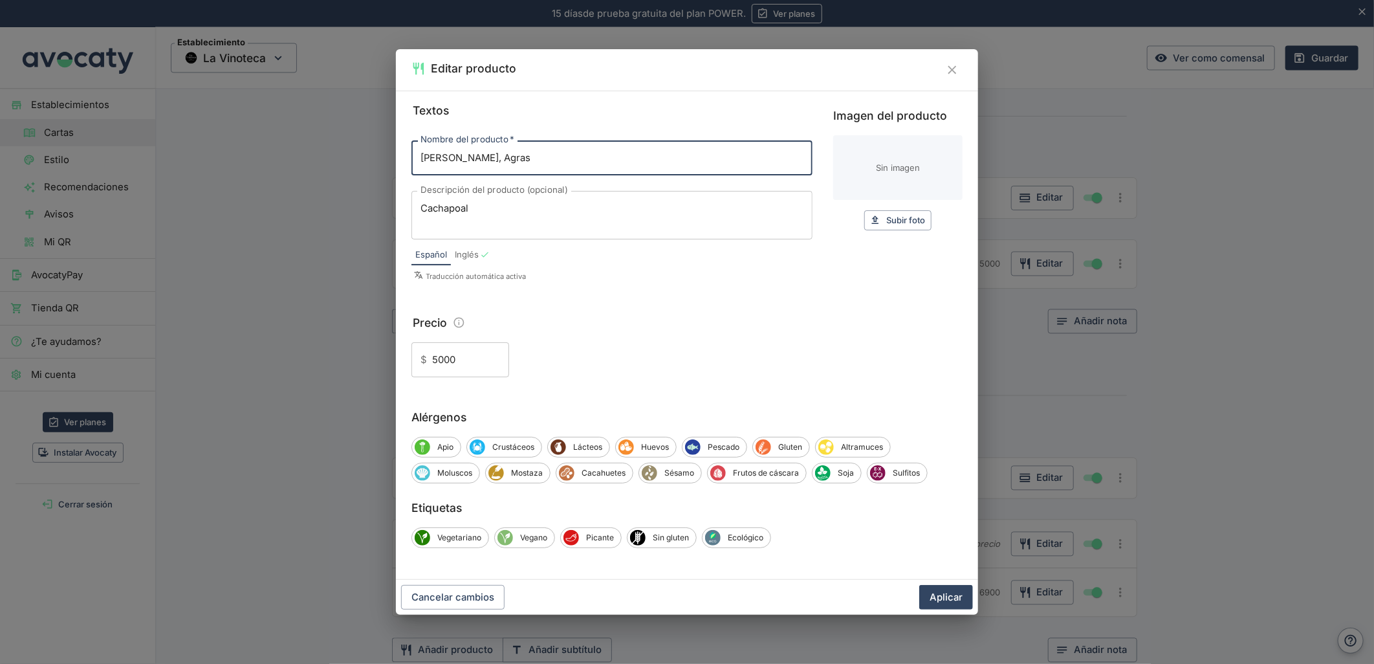
click at [438, 359] on input "5000" at bounding box center [470, 359] width 77 height 35
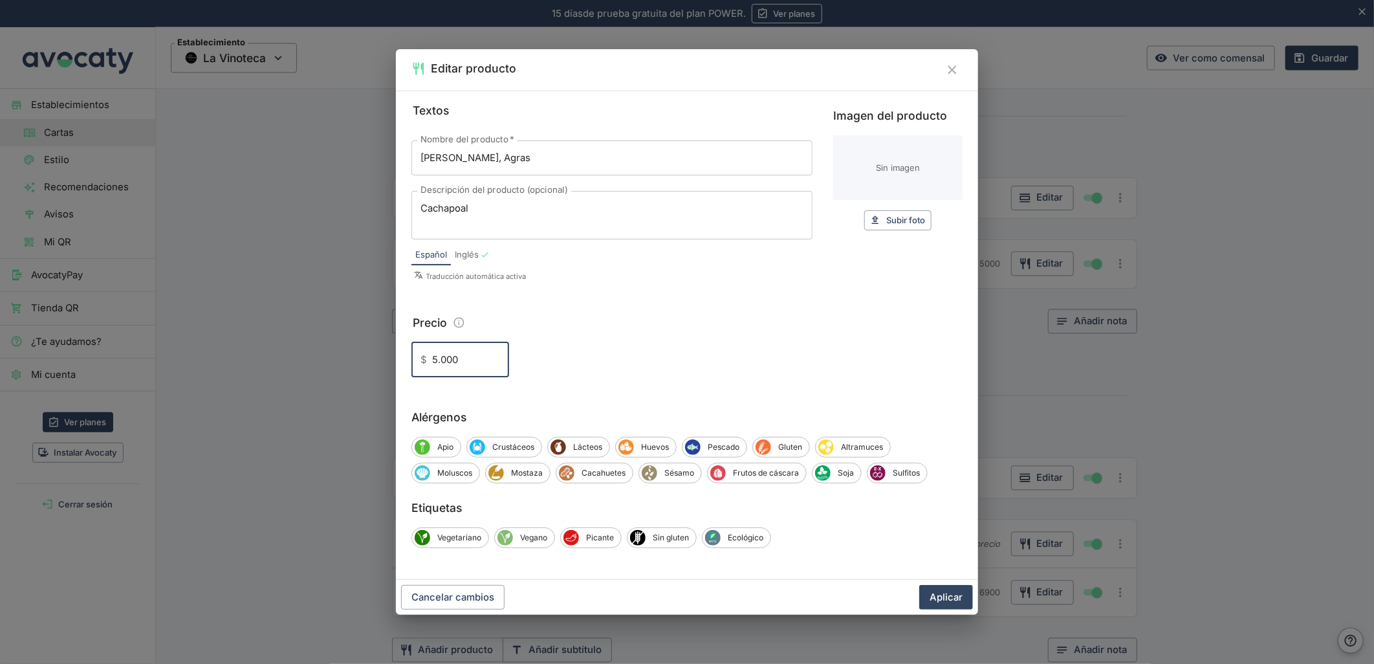
type input "5.000"
click at [919, 585] on button "Aplicar" at bounding box center [946, 597] width 54 height 25
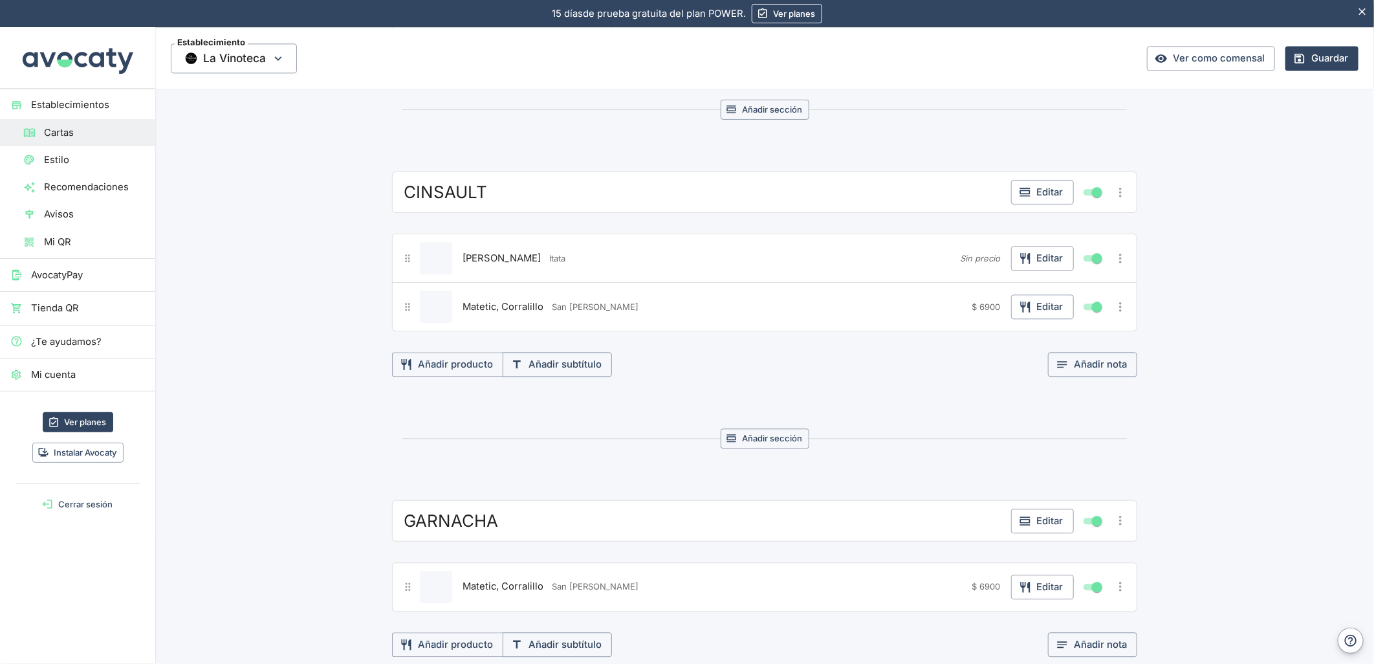
scroll to position [1796, 0]
click at [1120, 305] on icon "Más opciones" at bounding box center [1120, 305] width 14 height 14
click at [1039, 377] on span "Eliminar producto" at bounding box center [1073, 381] width 83 height 14
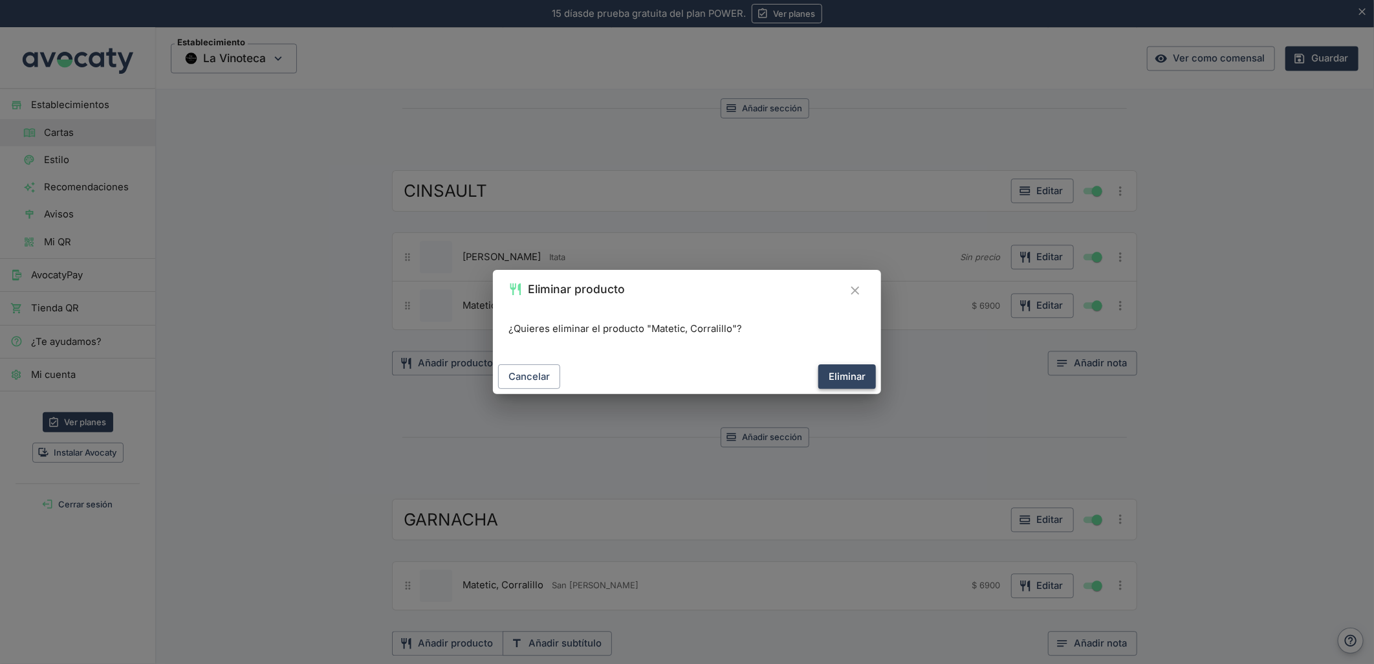
click at [856, 369] on button "Eliminar" at bounding box center [847, 376] width 58 height 25
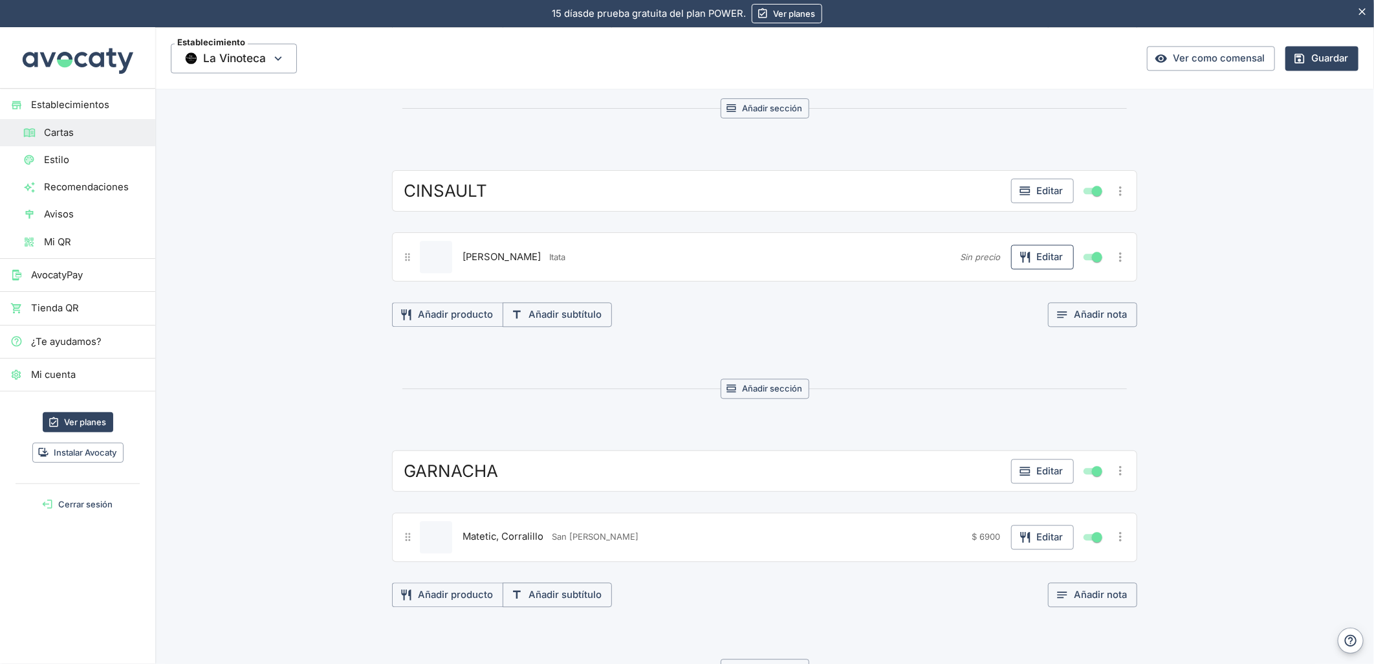
click at [1038, 265] on button "Editar" at bounding box center [1042, 256] width 63 height 25
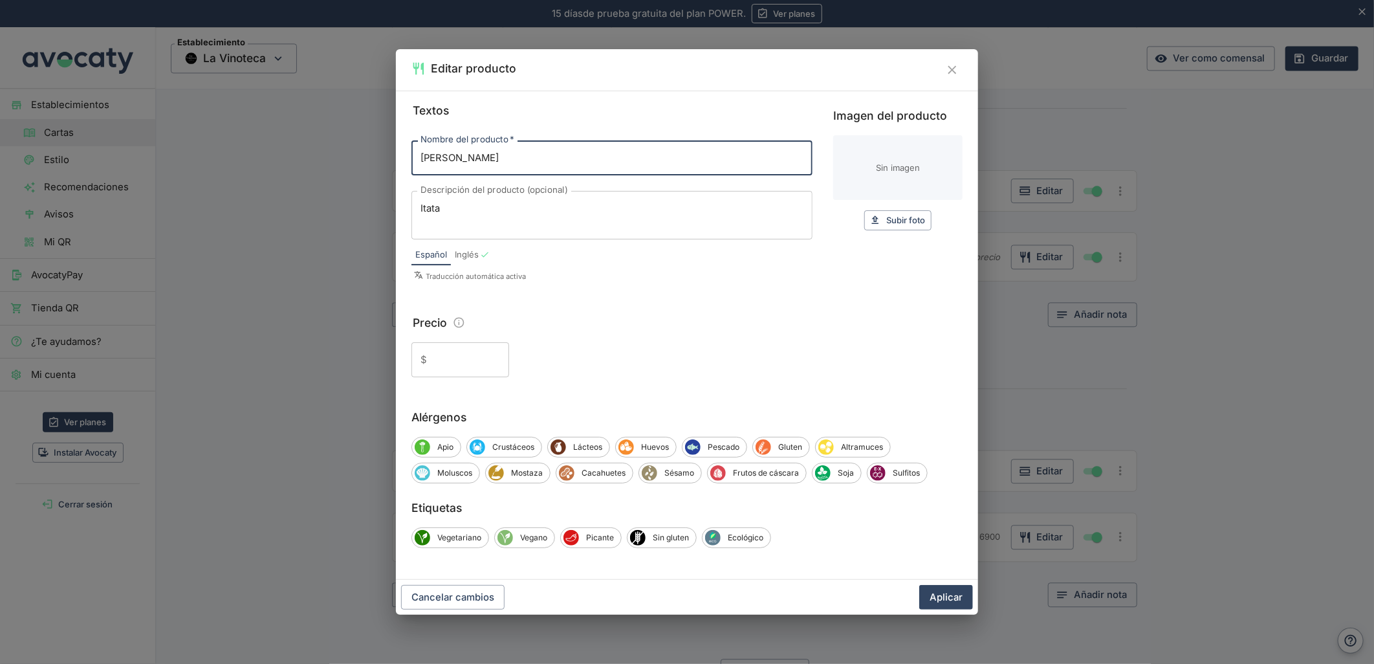
click at [466, 353] on input "Precio" at bounding box center [470, 359] width 77 height 35
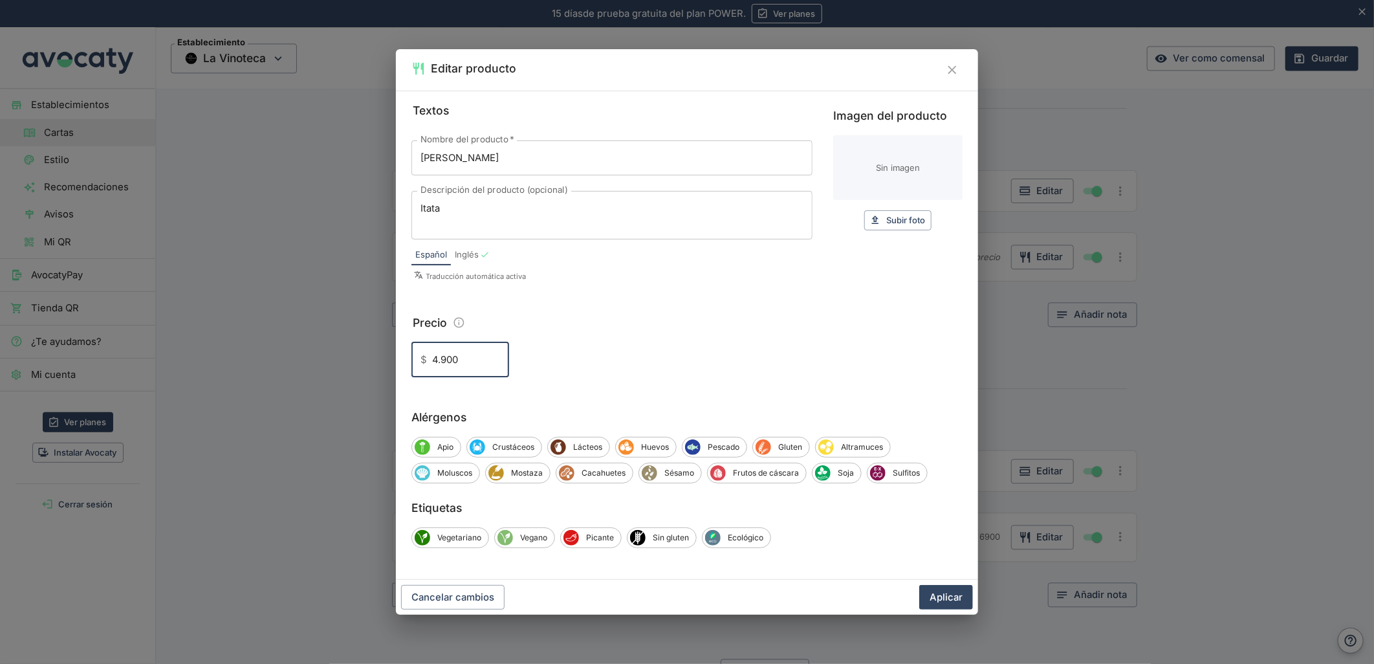
type input "4.900"
click at [919, 585] on button "Aplicar" at bounding box center [946, 597] width 54 height 25
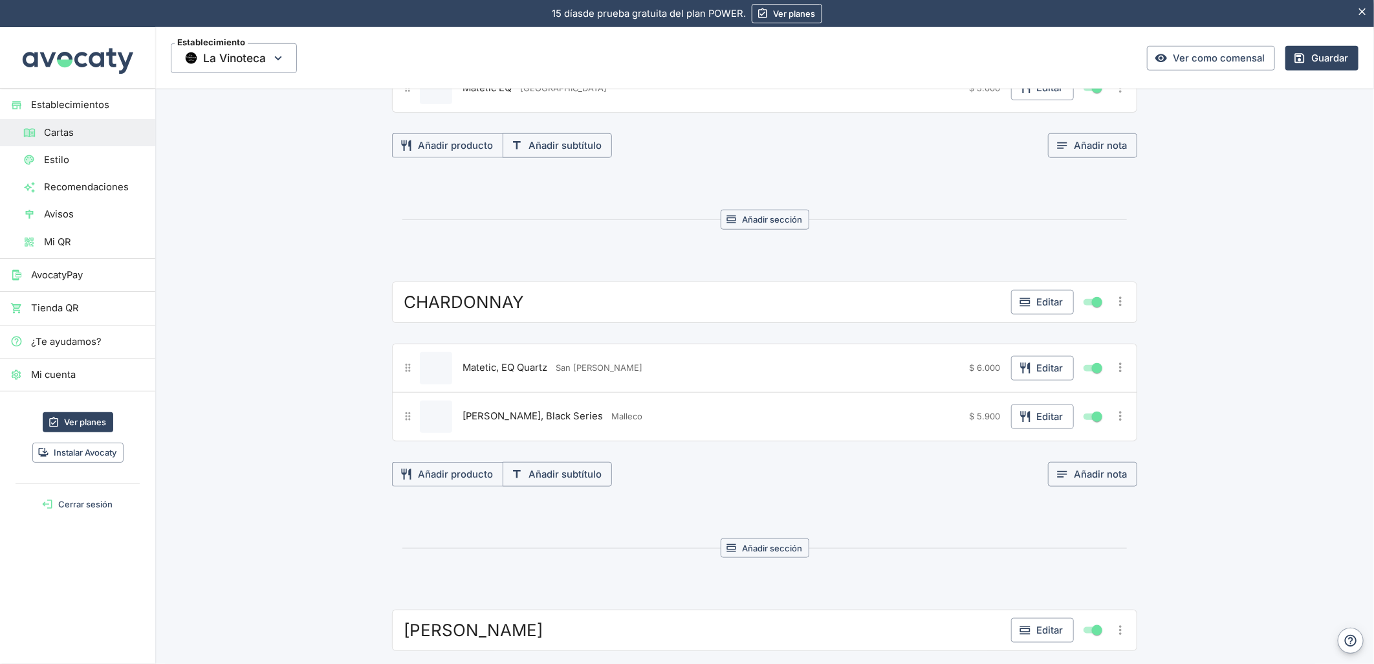
scroll to position [719, 0]
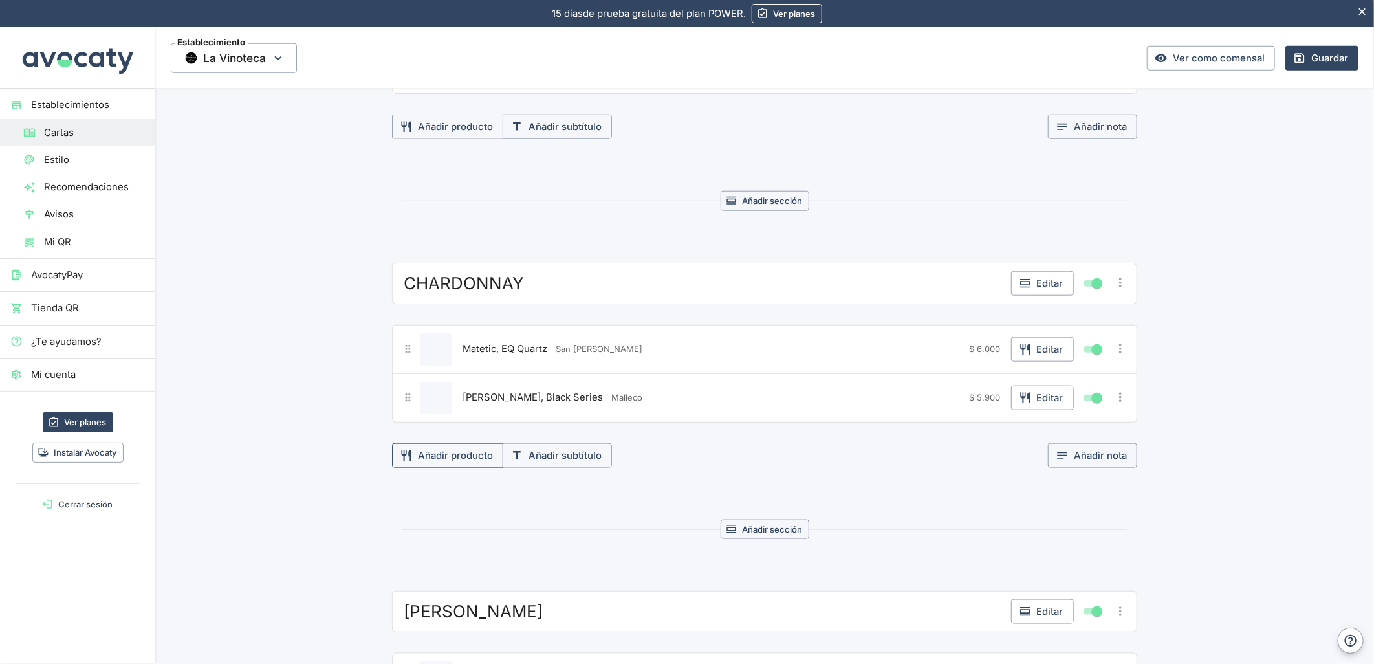
click at [457, 456] on button "Añadir producto" at bounding box center [447, 455] width 111 height 25
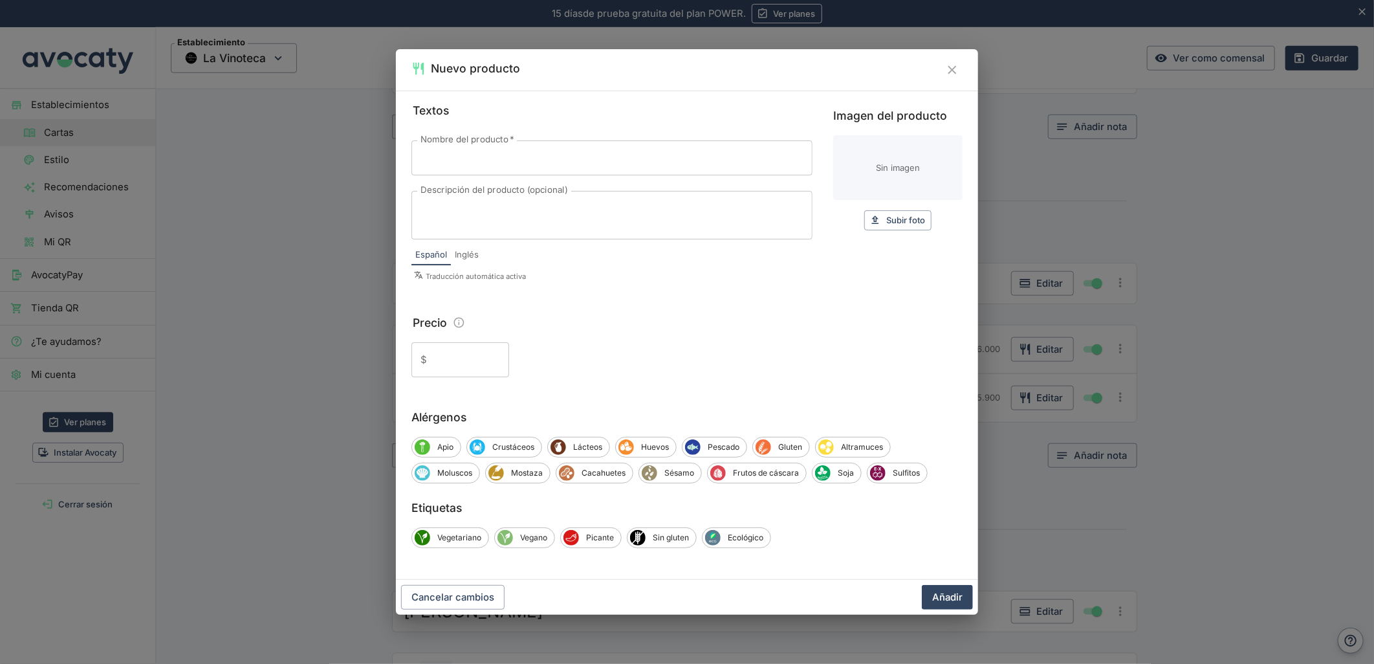
click at [510, 143] on span "*" at bounding box center [511, 140] width 6 height 10
click at [510, 143] on input "Nombre del producto   *" at bounding box center [611, 157] width 401 height 35
click at [501, 152] on input "Nombre del producto   *" at bounding box center [611, 157] width 401 height 35
paste input "5.000 Casas del Bosque, Gran Reserva"
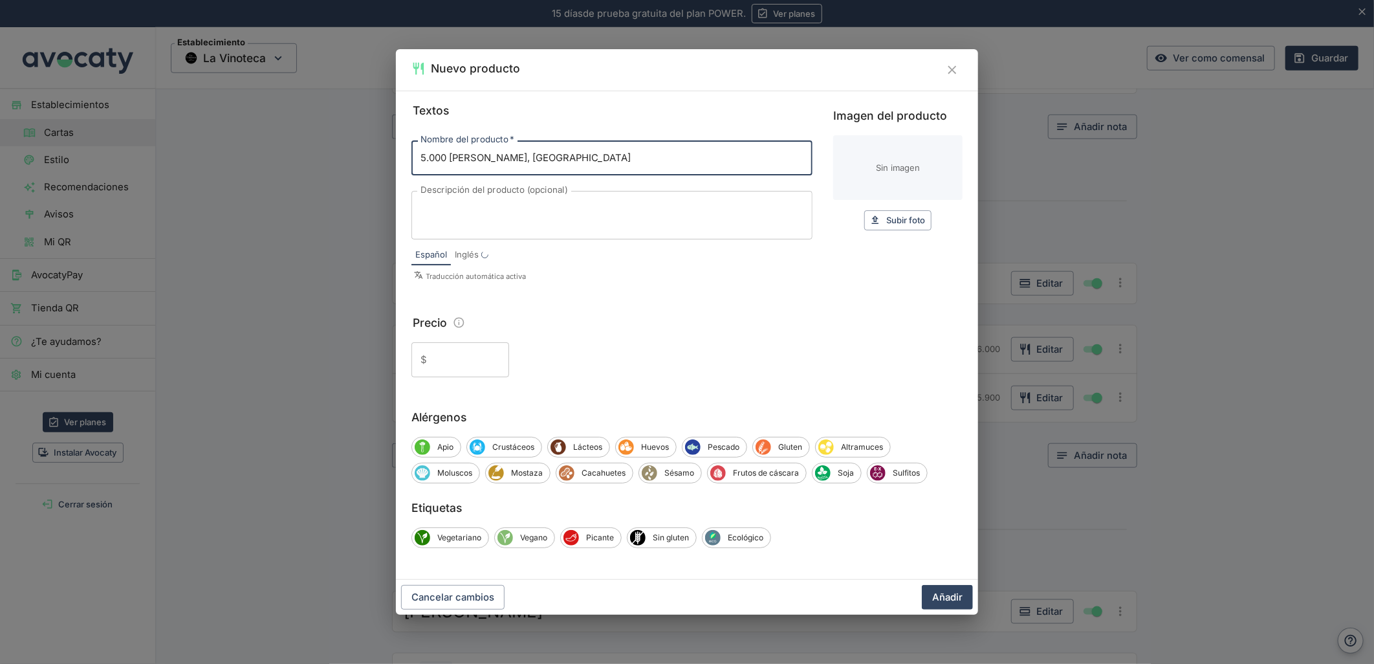
drag, startPoint x: 448, startPoint y: 158, endPoint x: 380, endPoint y: 156, distance: 68.6
click at [380, 156] on div "Nuevo producto Textos Nombre del producto   * 5.000 Casas del Bosque, Gran Rese…" at bounding box center [687, 332] width 1374 height 664
type input "5.000 Casas del Bosque, Gran Reserva"
paste input "5.000"
type input "5.000"
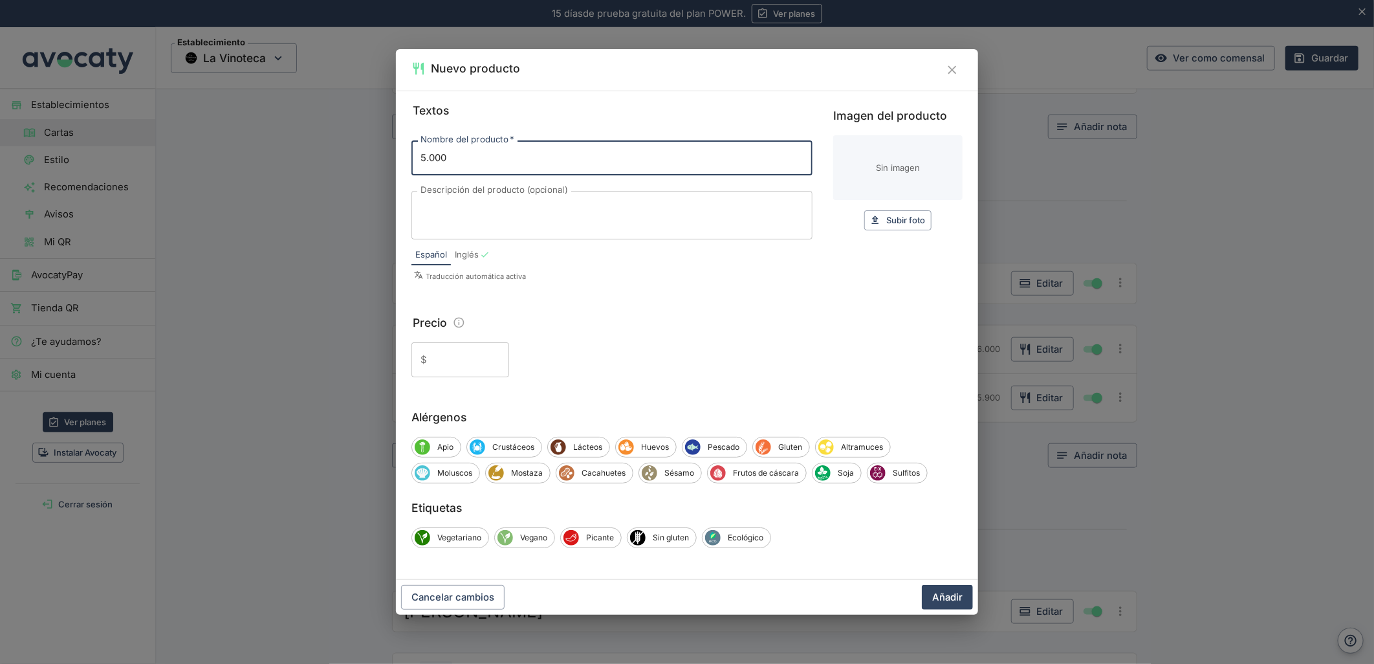
click at [450, 354] on input "Precio" at bounding box center [470, 359] width 77 height 35
paste input "5.000"
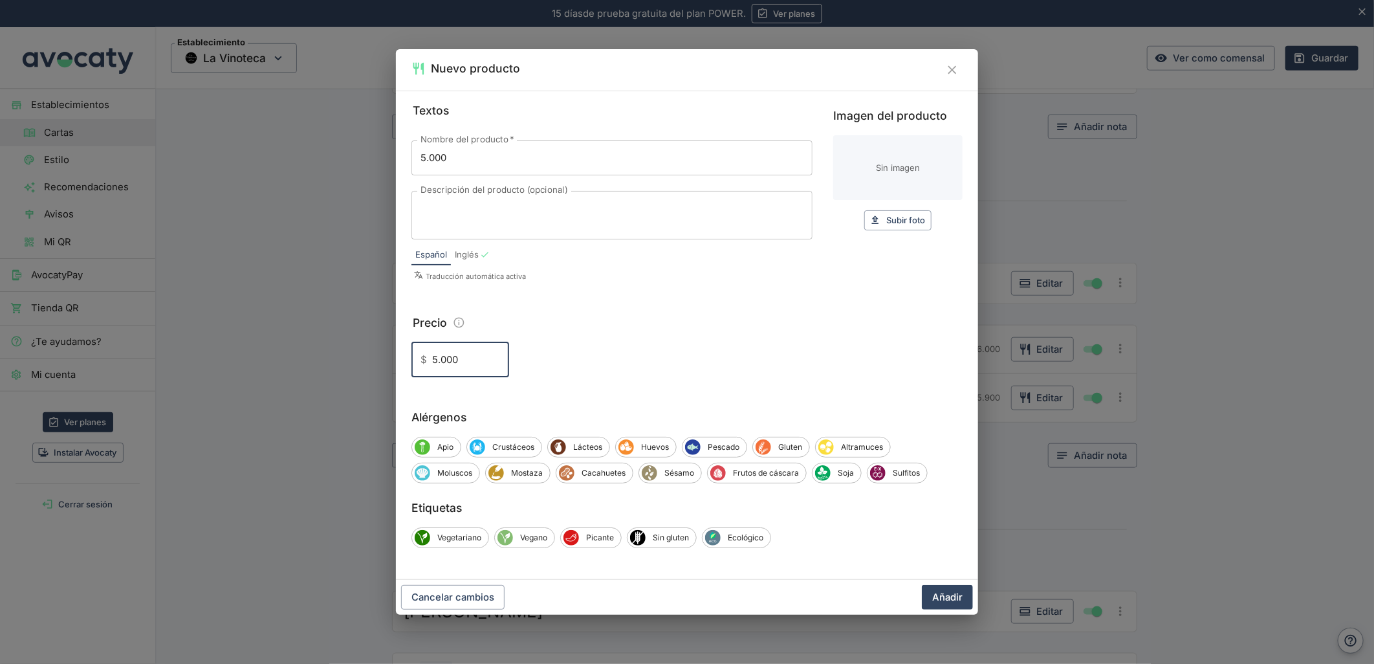
type input "5.000"
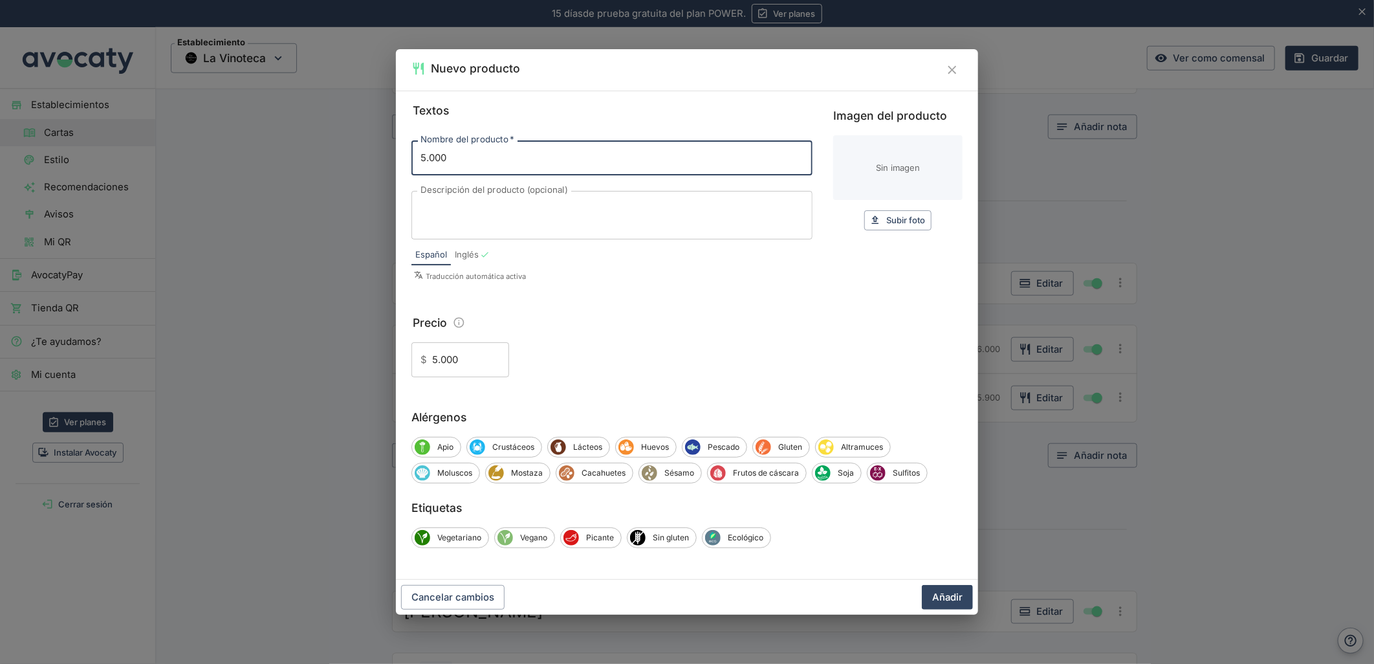
drag, startPoint x: 477, startPoint y: 151, endPoint x: 353, endPoint y: 153, distance: 124.2
click at [353, 153] on div "Nuevo producto Textos Nombre del producto   * 5.000 Nombre del producto   * Des…" at bounding box center [687, 332] width 1374 height 664
click at [531, 173] on input "Nombre del producto   *" at bounding box center [611, 157] width 401 height 35
paste input "Casas del Bosque, Gran Reserva"
type input "Casas del Bosque, Gran Reserva"
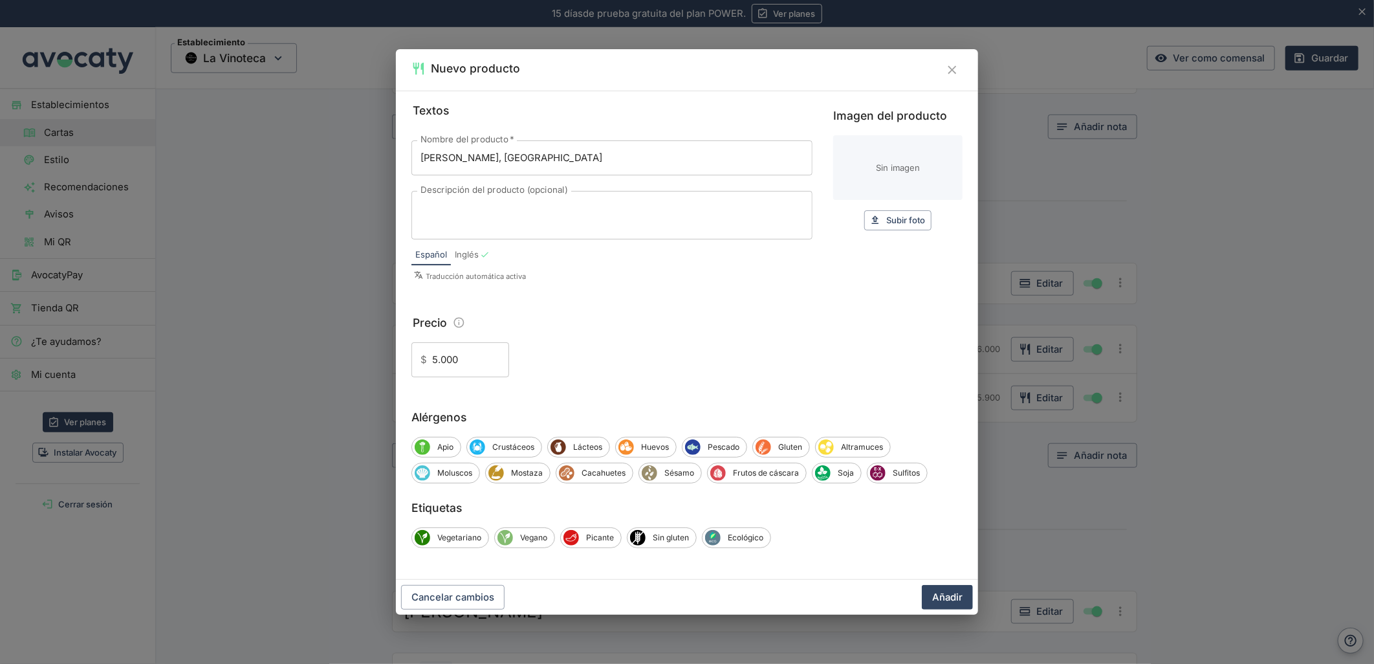
drag, startPoint x: 516, startPoint y: 209, endPoint x: 644, endPoint y: 386, distance: 218.7
click at [516, 209] on textarea "Descripción del producto (opcional)" at bounding box center [611, 215] width 383 height 27
paste textarea "Casablanca"
type textarea "Casablanca"
click at [942, 596] on button "Añadir" at bounding box center [947, 597] width 51 height 25
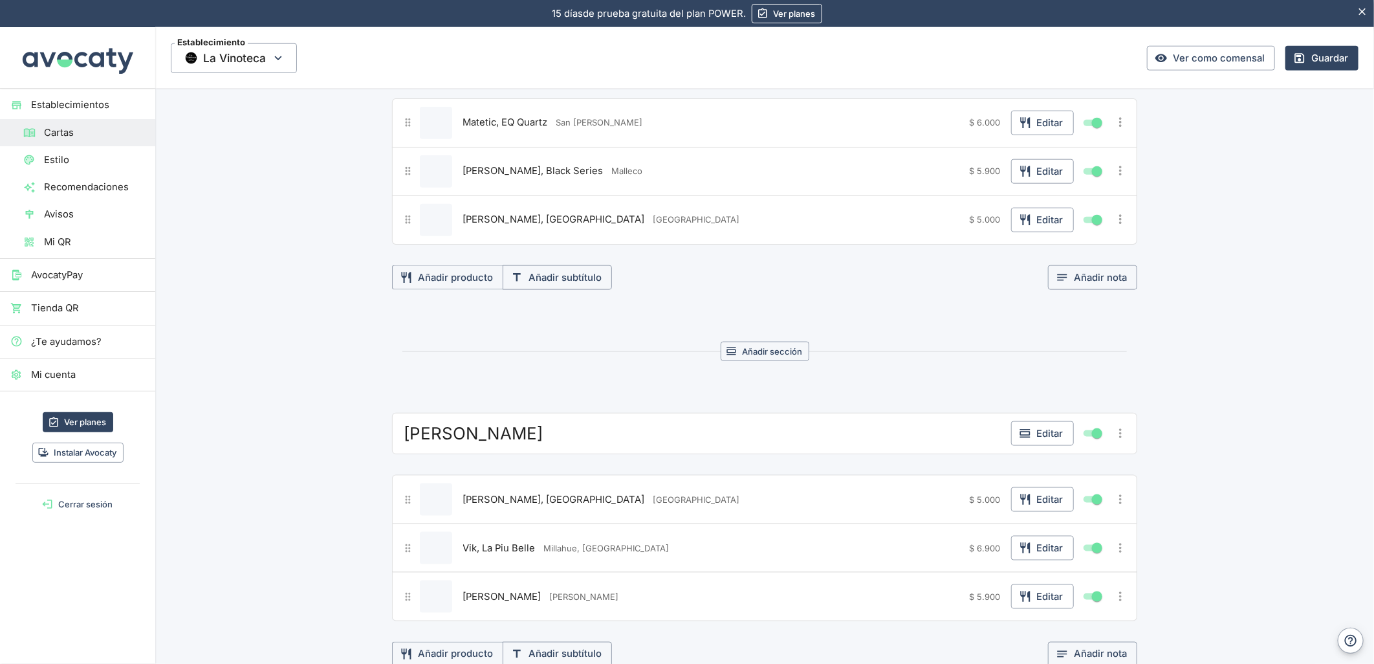
scroll to position [1078, 0]
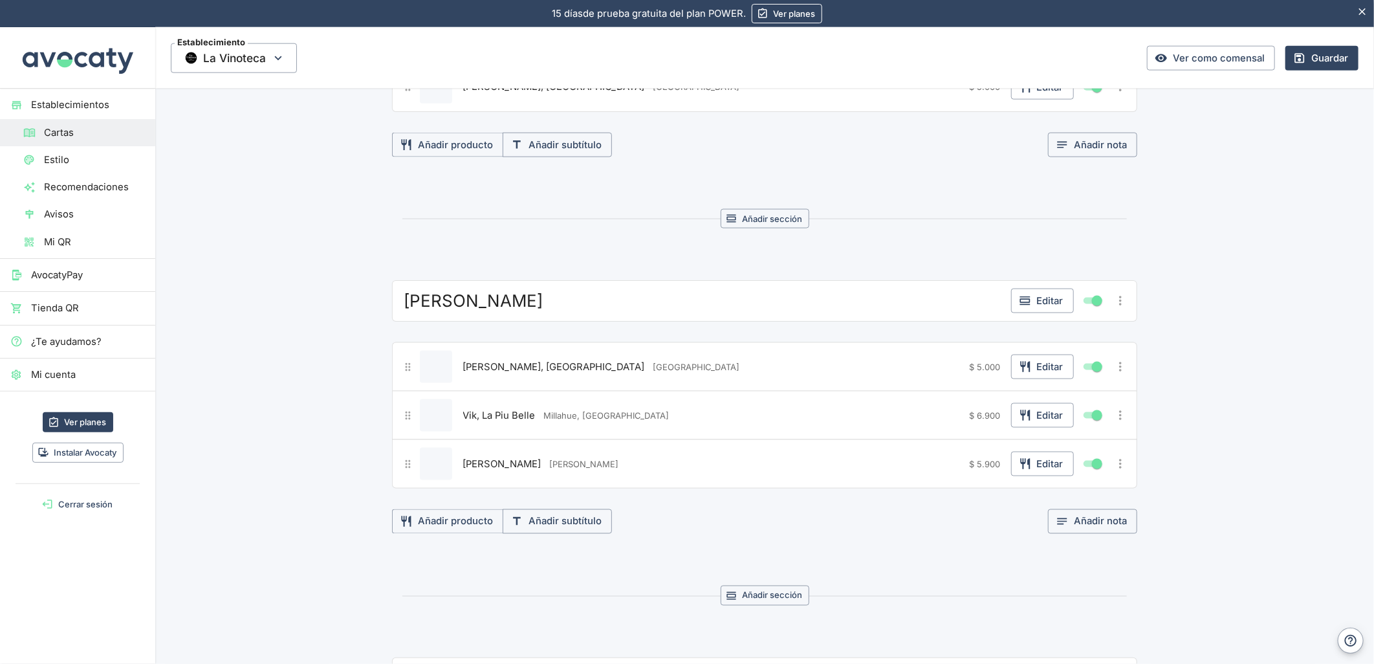
drag, startPoint x: 1127, startPoint y: 370, endPoint x: 1116, endPoint y: 370, distance: 11.0
click at [1122, 370] on div "Casas del Bosque, Gran Reserva Casablanca $ 5.000 Editar" at bounding box center [764, 366] width 745 height 49
click at [1116, 370] on icon "Más opciones" at bounding box center [1120, 367] width 14 height 14
click at [1048, 444] on span "Eliminar producto" at bounding box center [1073, 441] width 83 height 14
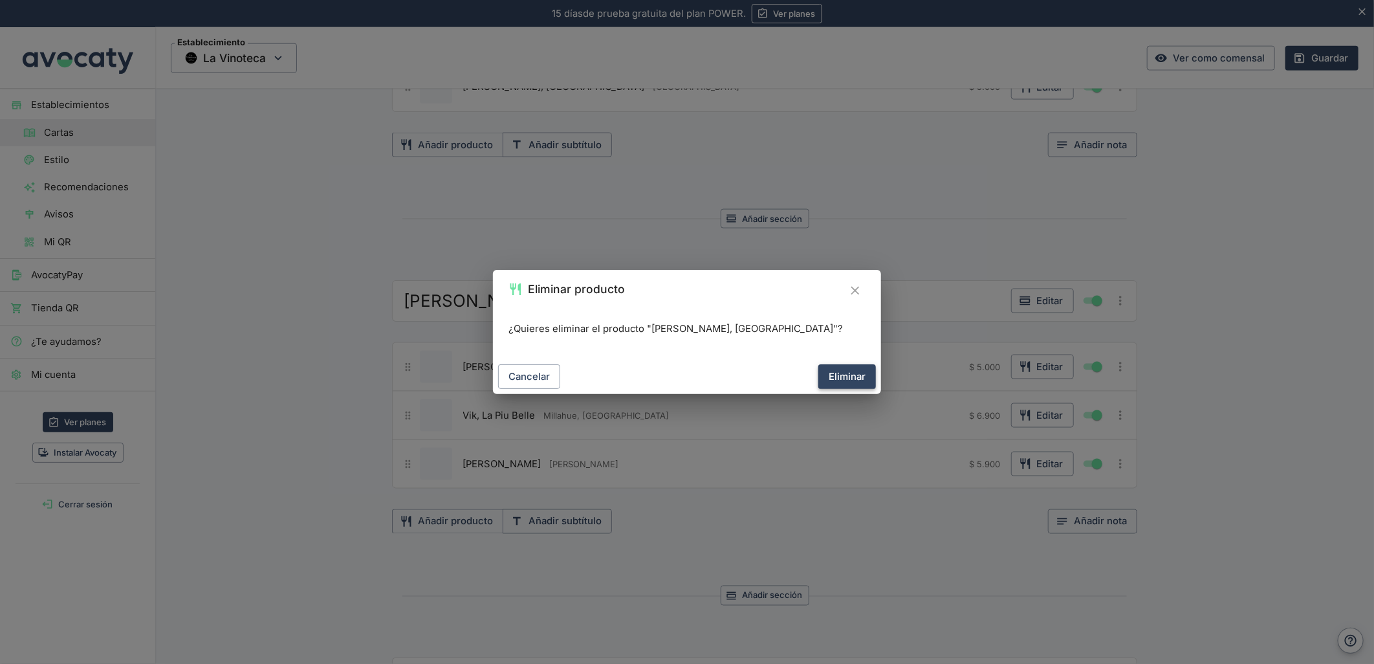
click at [844, 366] on button "Eliminar" at bounding box center [847, 376] width 58 height 25
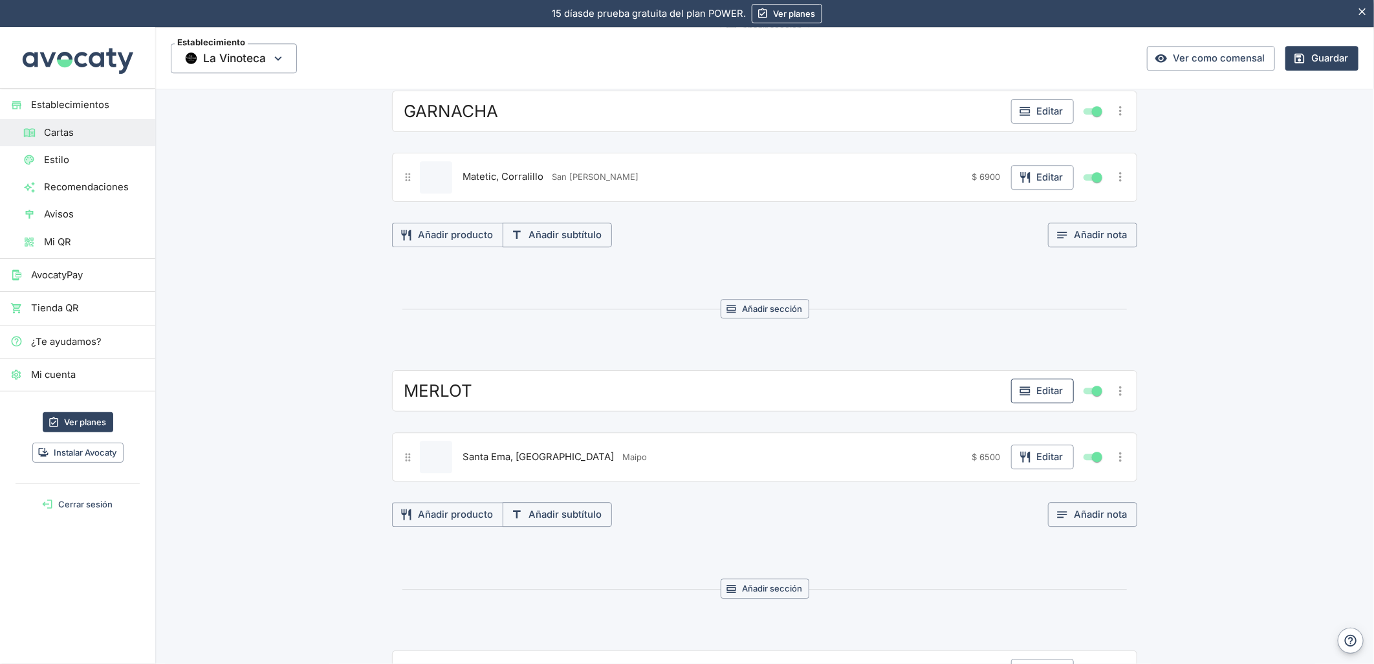
scroll to position [2012, 0]
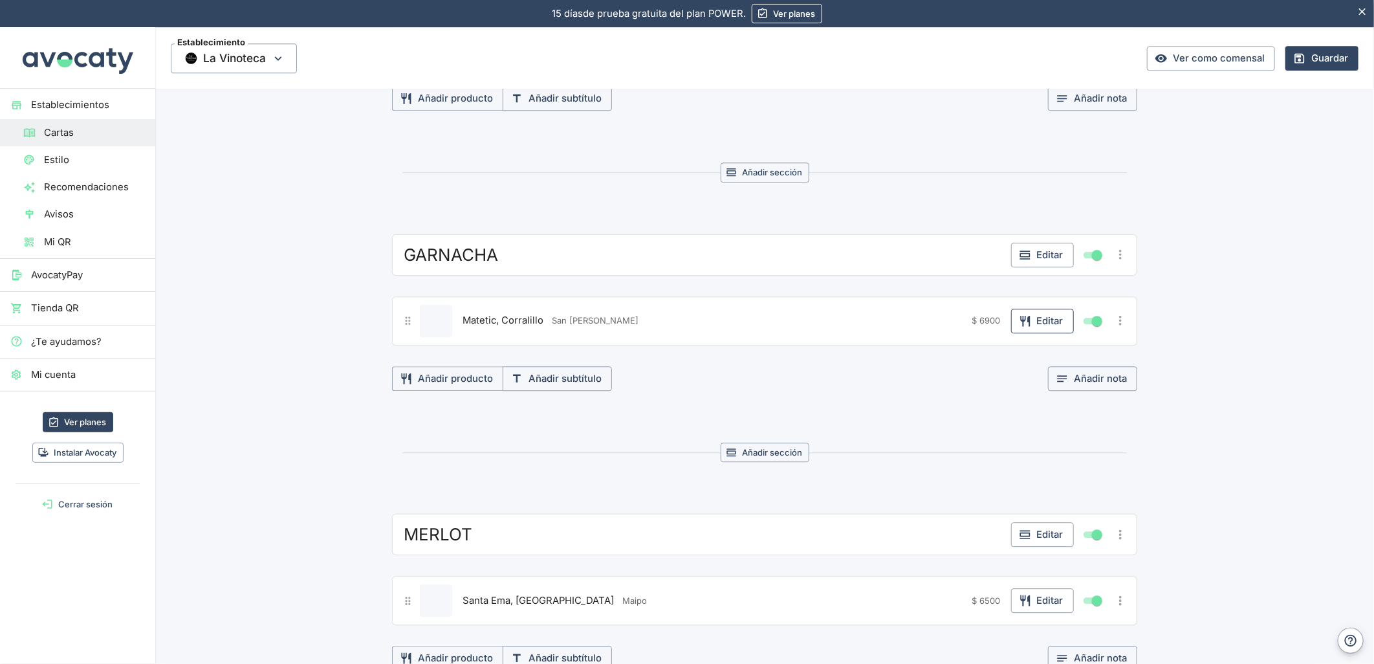
click at [1029, 327] on button "Editar" at bounding box center [1042, 321] width 63 height 25
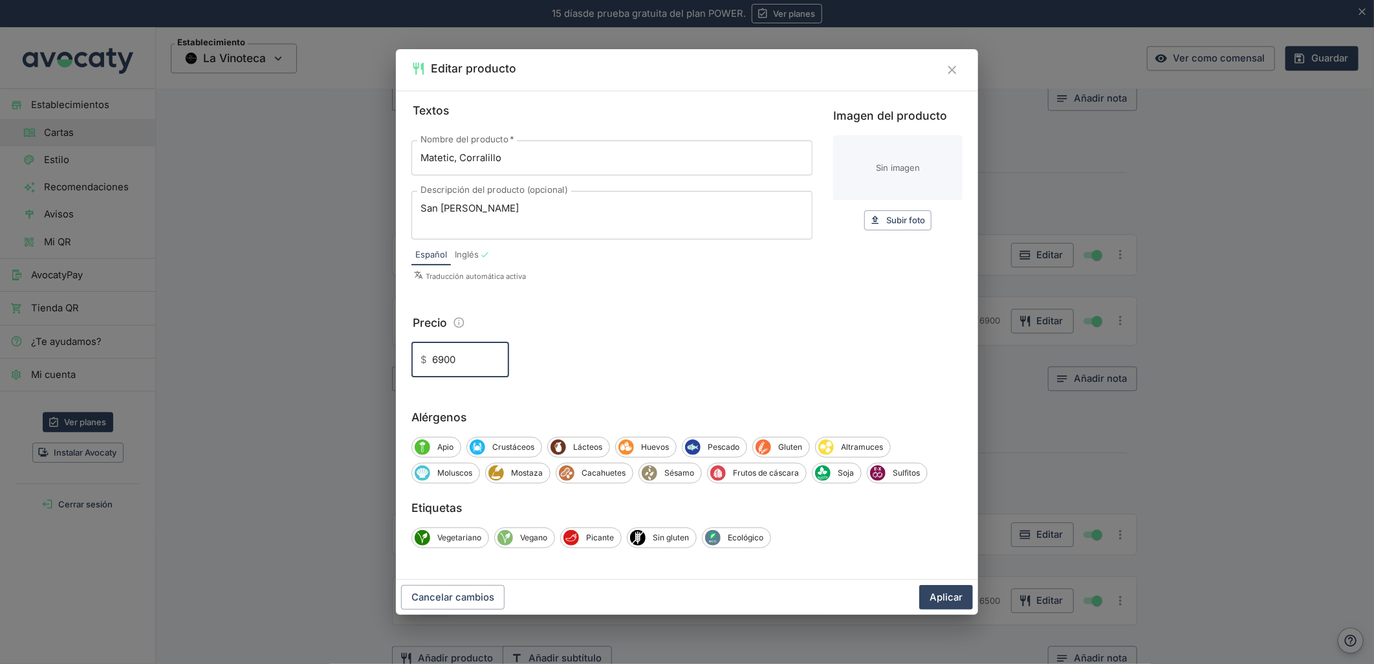
click at [437, 358] on input "6900" at bounding box center [470, 359] width 77 height 35
type input "6.900"
click at [919, 585] on button "Aplicar" at bounding box center [946, 597] width 54 height 25
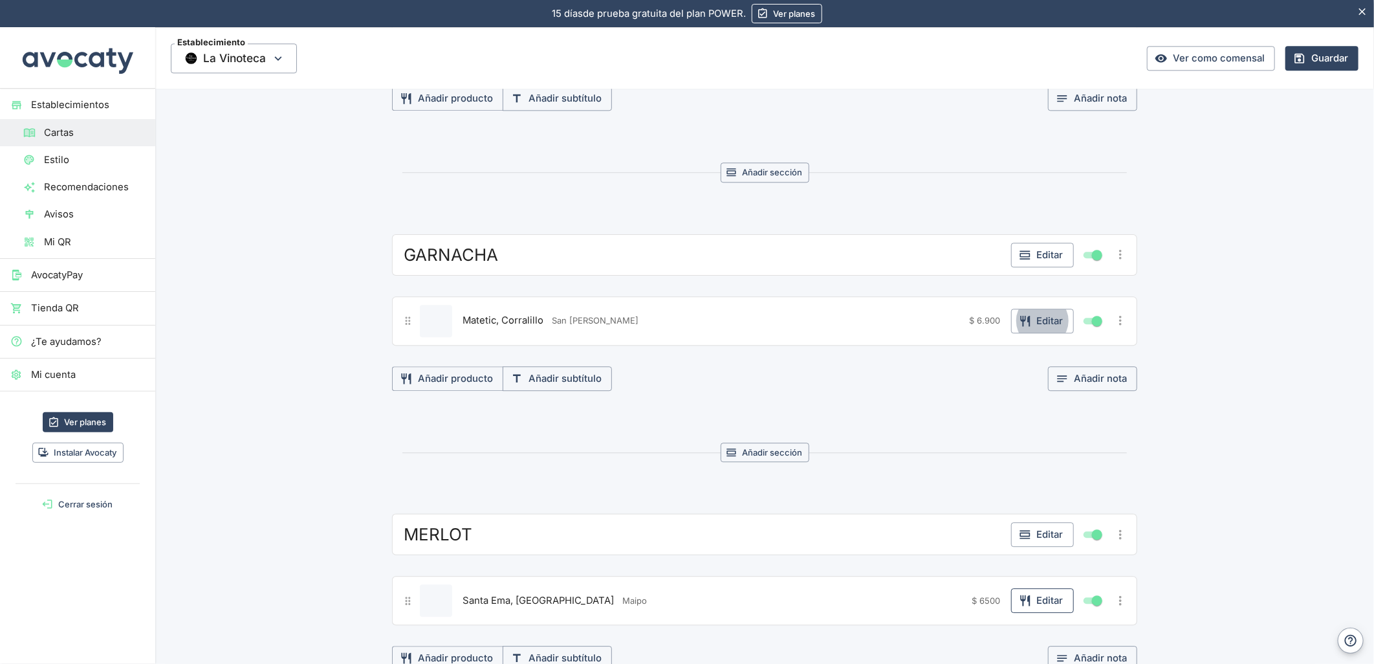
click at [1048, 606] on button "Editar" at bounding box center [1042, 600] width 63 height 25
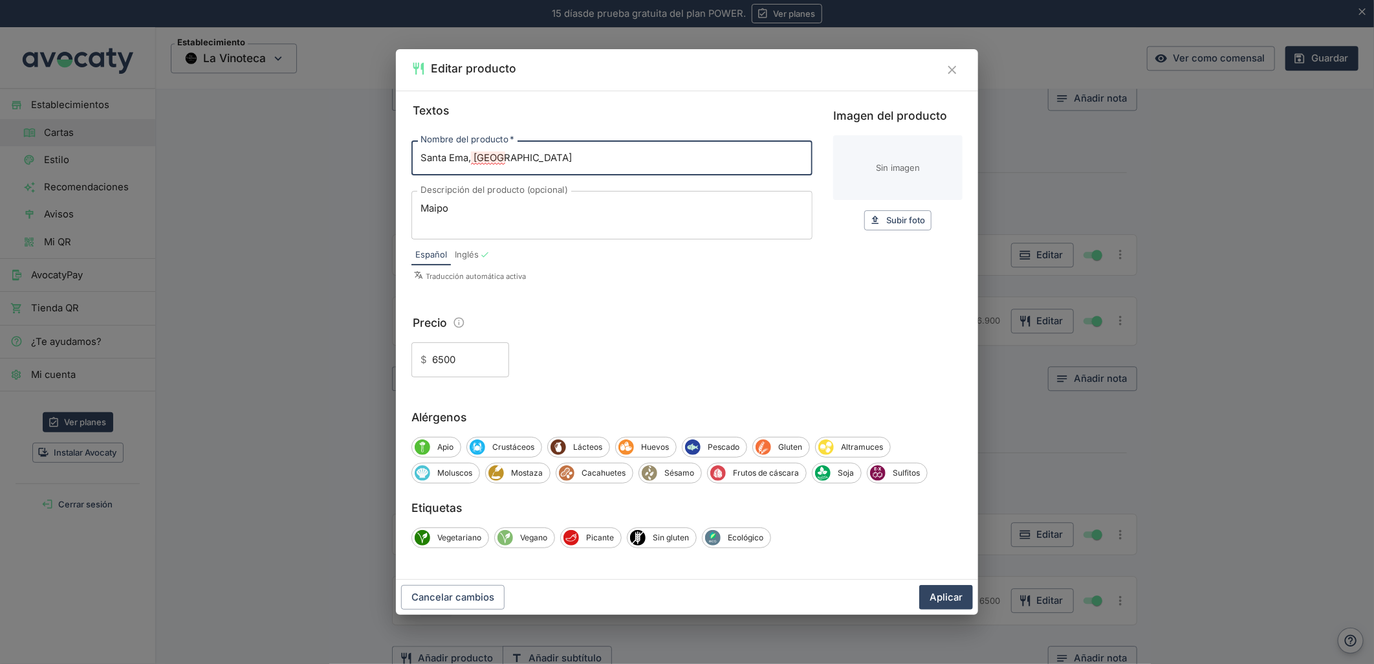
click at [437, 360] on input "6500" at bounding box center [470, 359] width 77 height 35
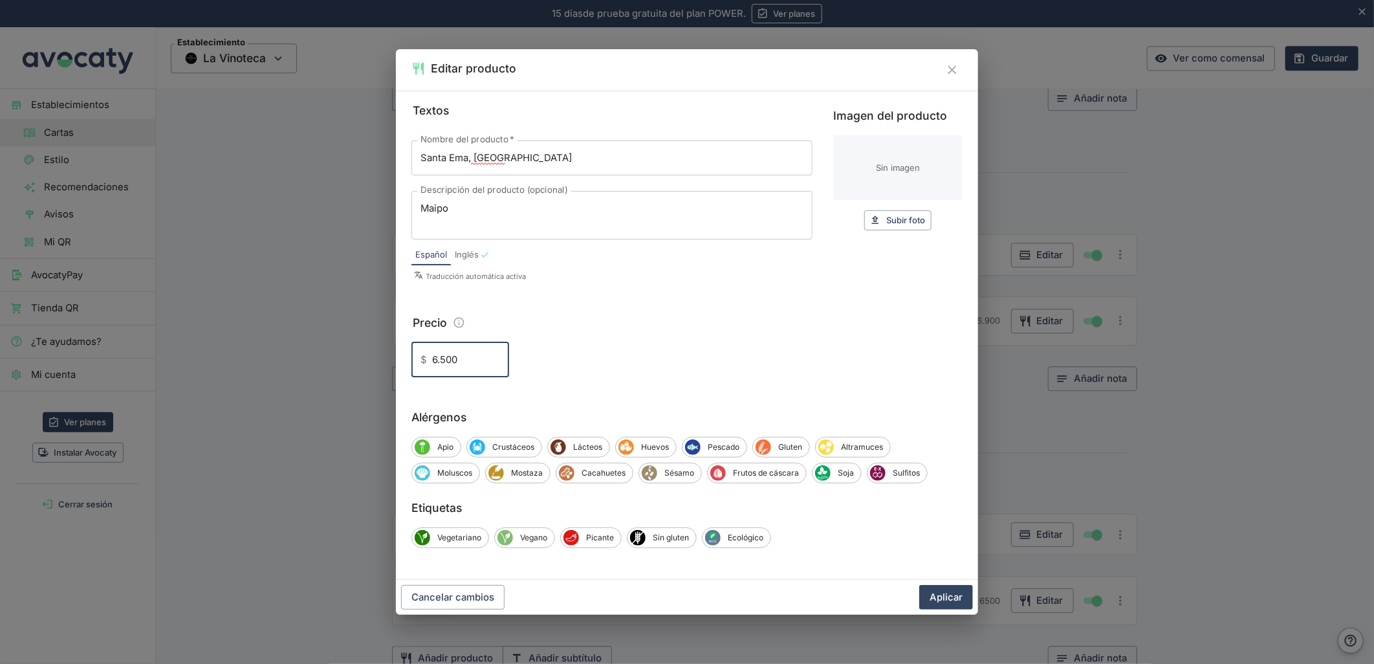
type input "6.500"
click at [919, 585] on button "Aplicar" at bounding box center [946, 597] width 54 height 25
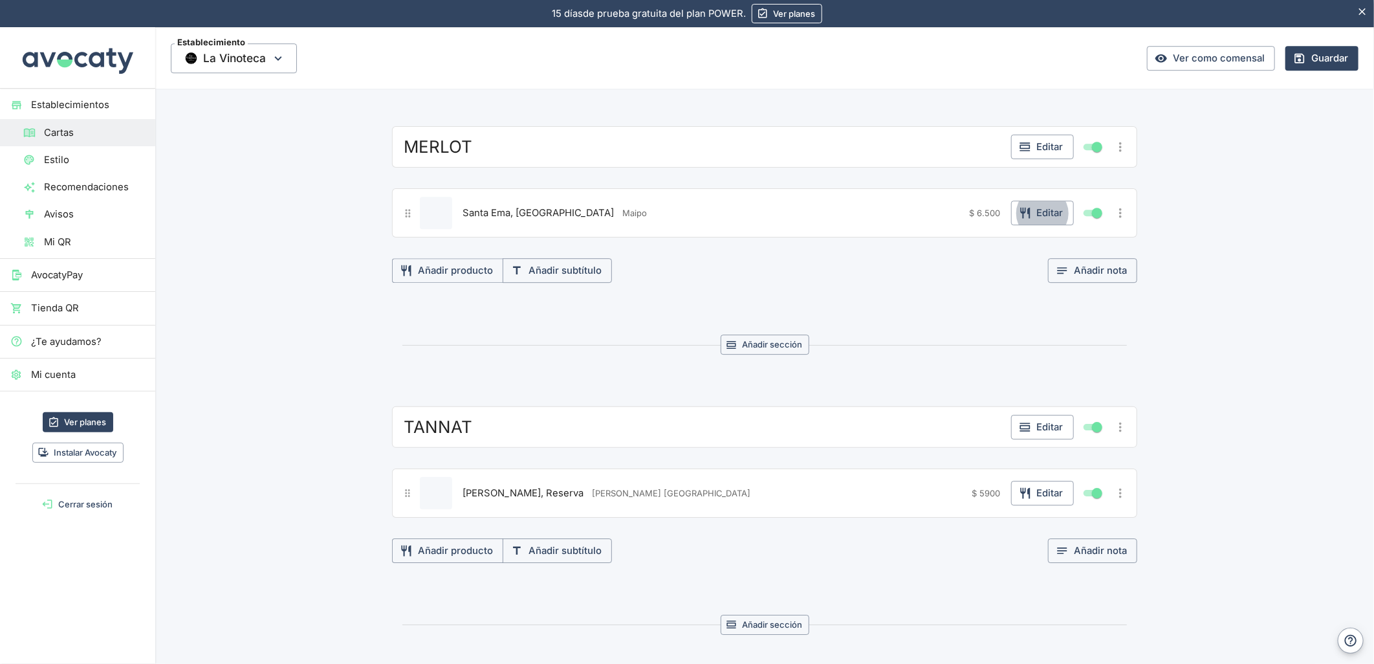
scroll to position [2443, 0]
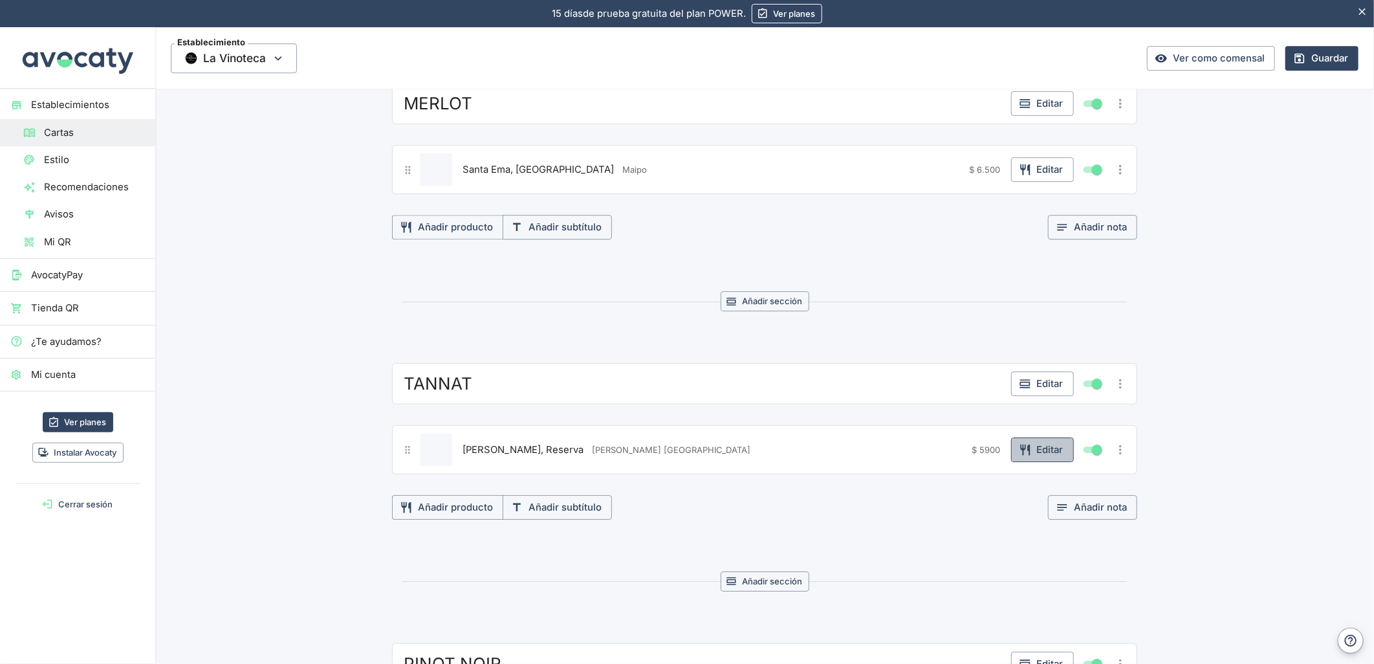
click at [1020, 462] on button "Editar" at bounding box center [1042, 449] width 63 height 25
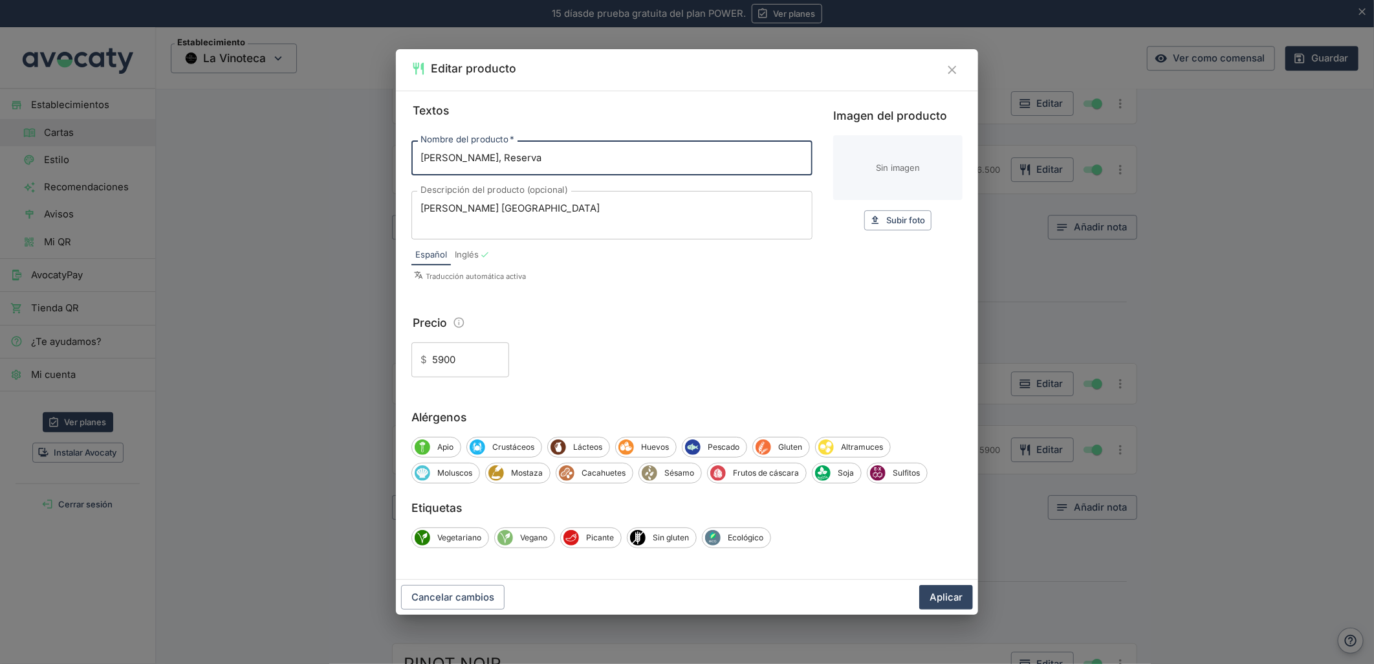
click at [432, 360] on input "5900" at bounding box center [470, 359] width 77 height 35
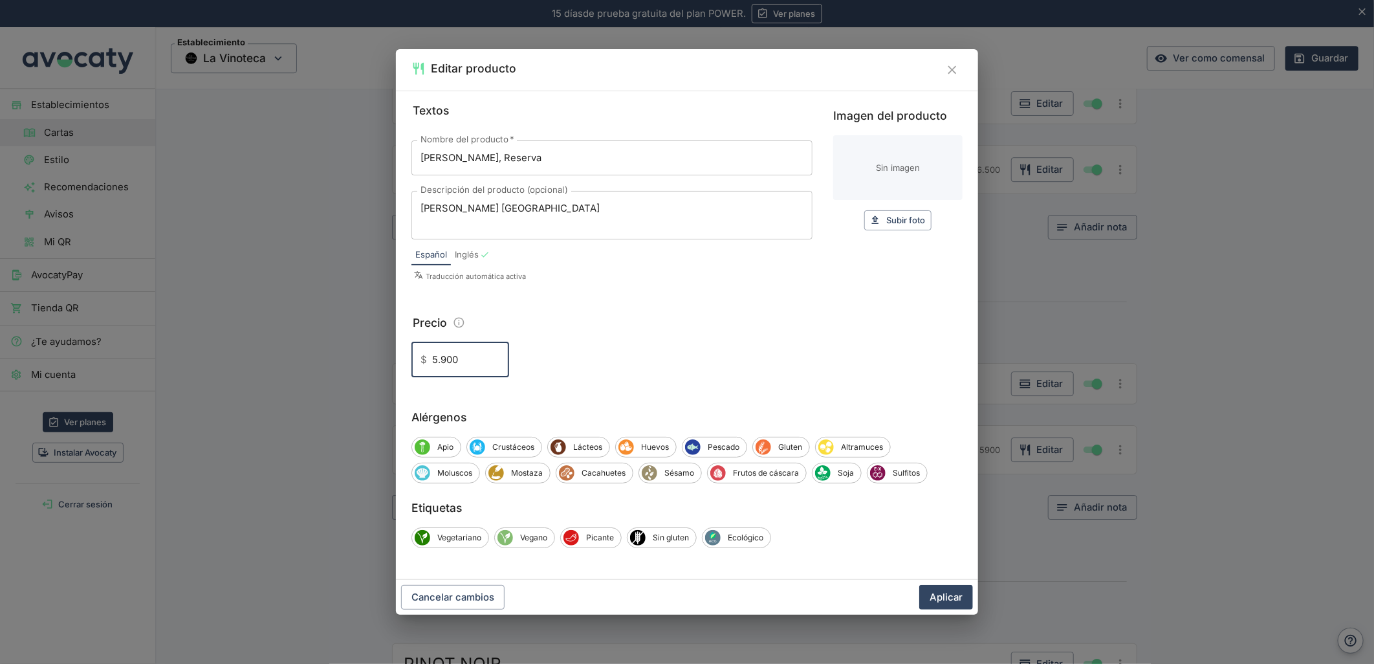
type input "5.900"
click at [919, 585] on button "Aplicar" at bounding box center [946, 597] width 54 height 25
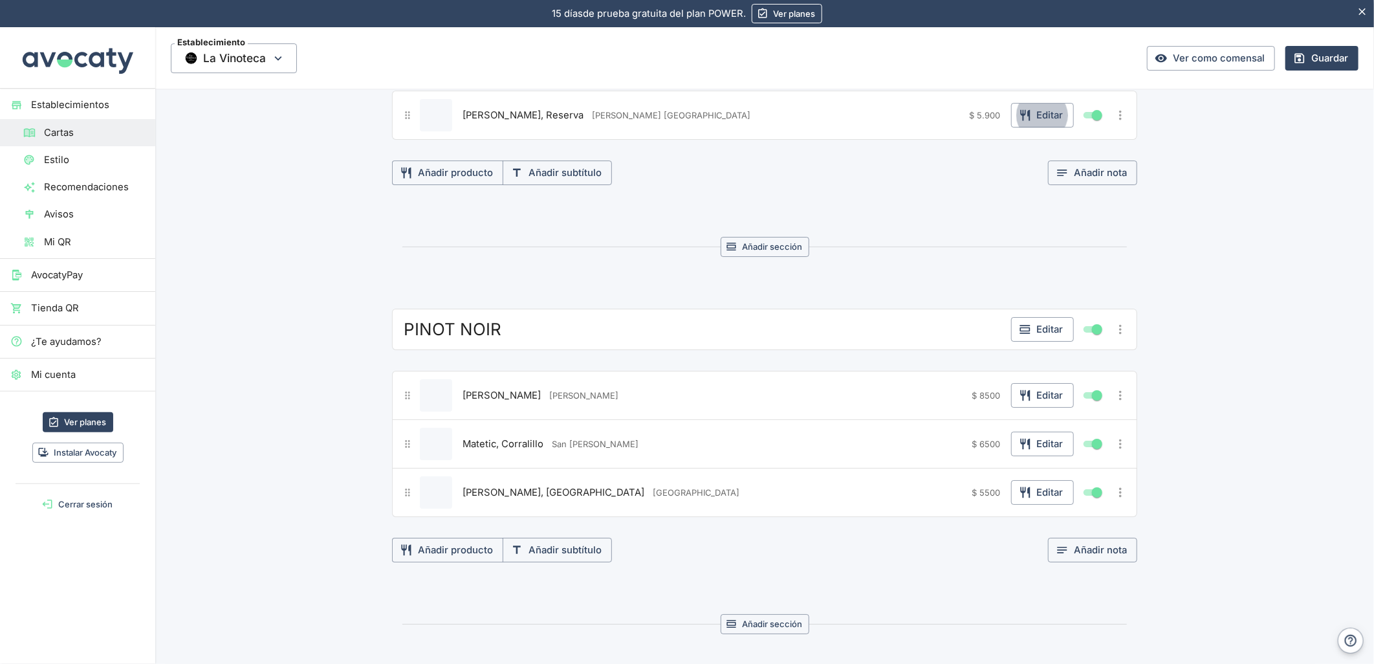
scroll to position [2803, 0]
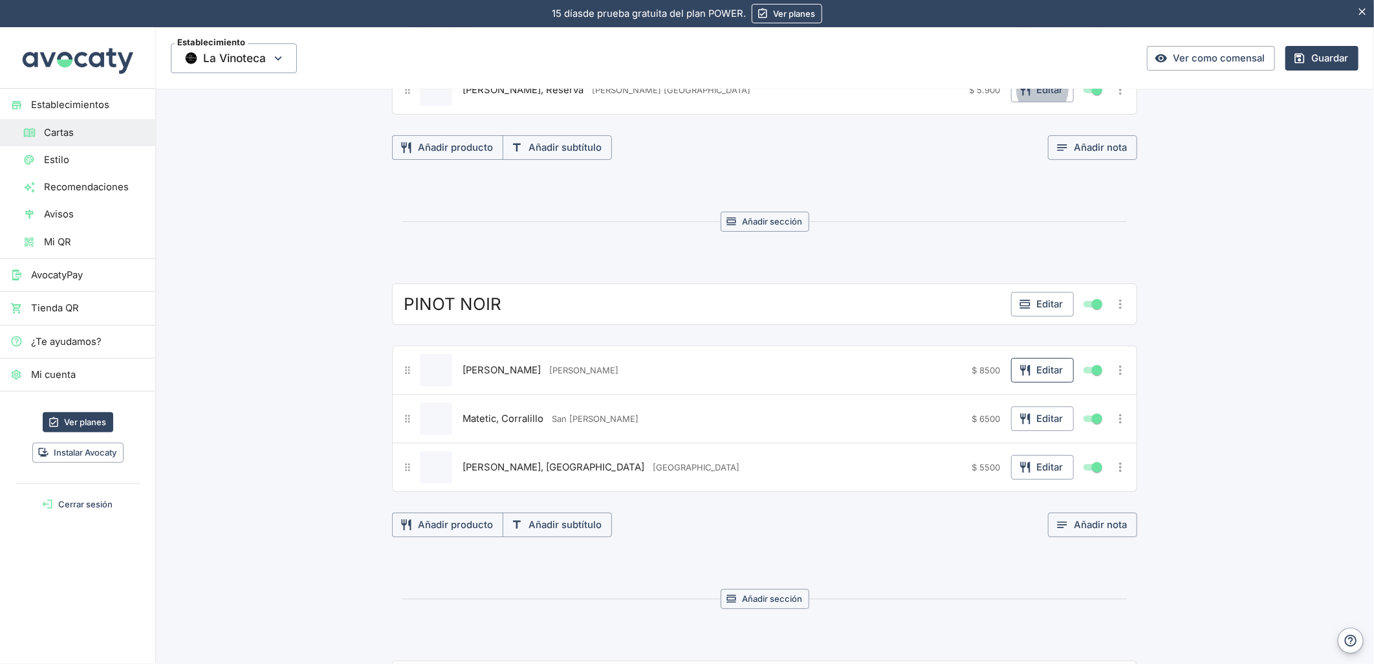
click at [1023, 376] on icon "button" at bounding box center [1025, 370] width 10 height 11
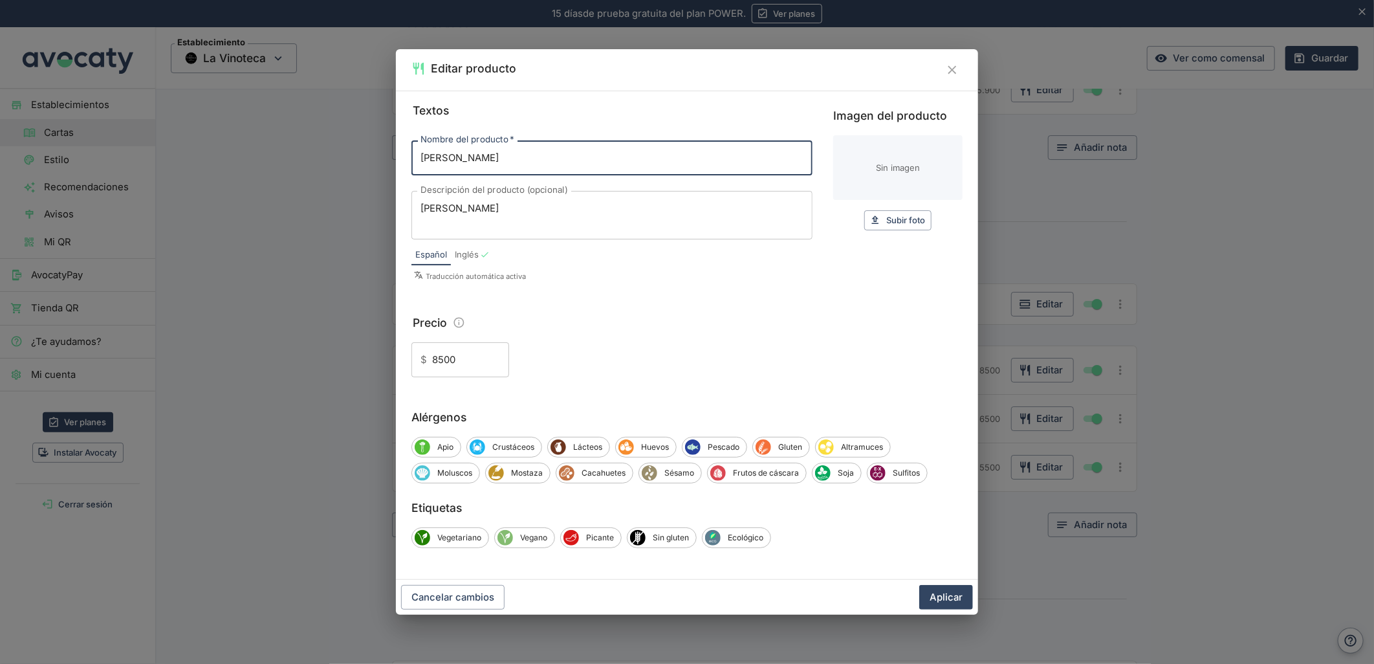
click at [437, 353] on input "8500" at bounding box center [470, 359] width 77 height 35
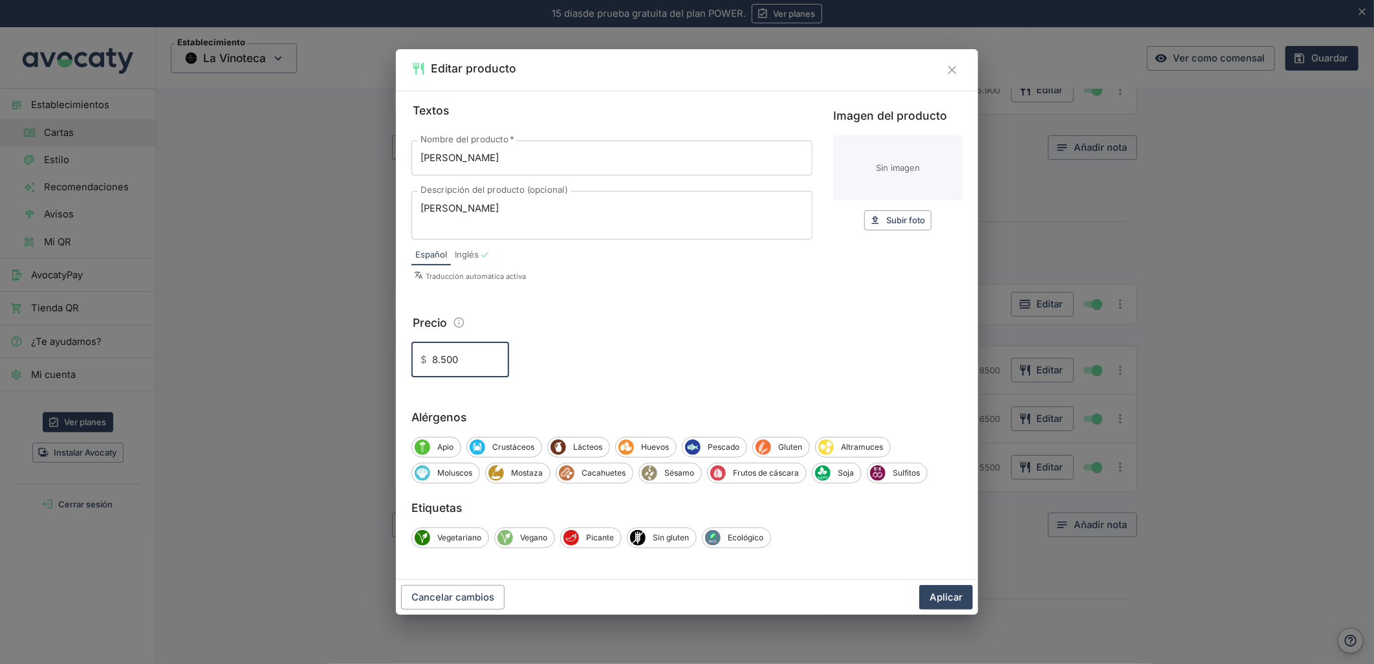
type input "8.500"
click at [919, 585] on button "Aplicar" at bounding box center [946, 597] width 54 height 25
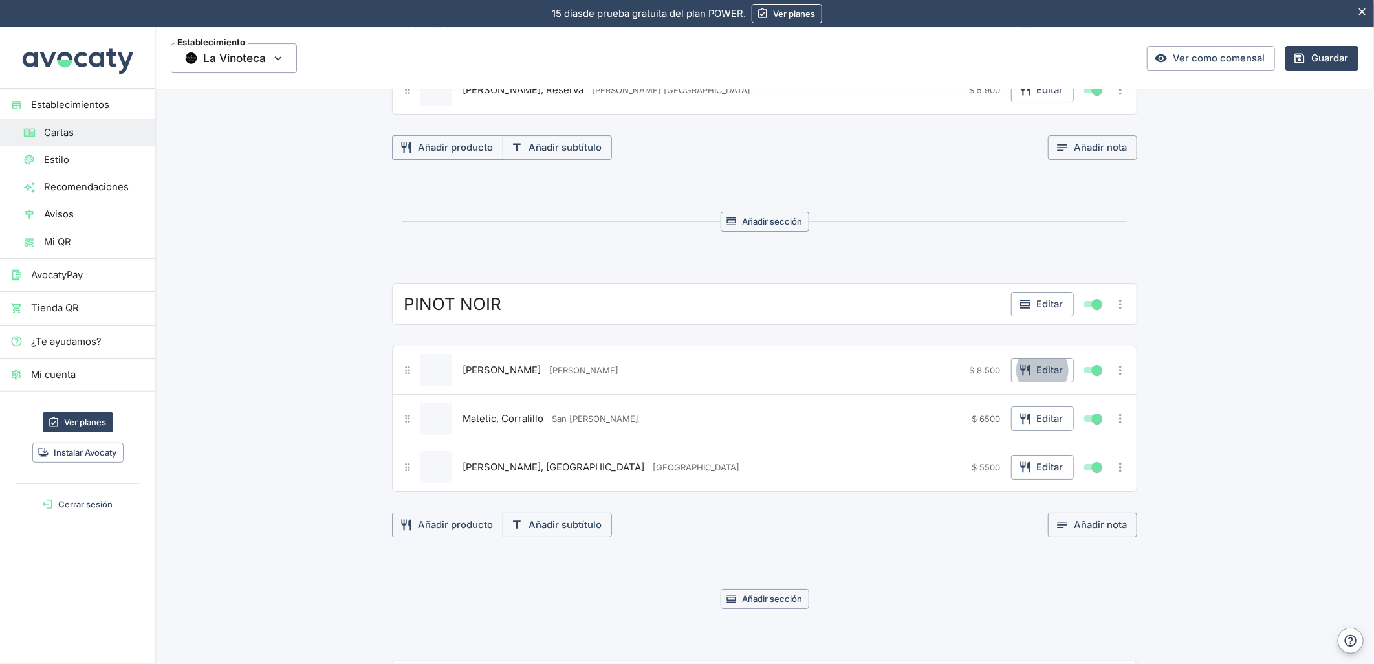
click at [1057, 435] on div "Matetic, Corralillo San Antonio $ 6500 Editar" at bounding box center [764, 418] width 728 height 32
click at [1056, 424] on button "Editar" at bounding box center [1042, 418] width 63 height 25
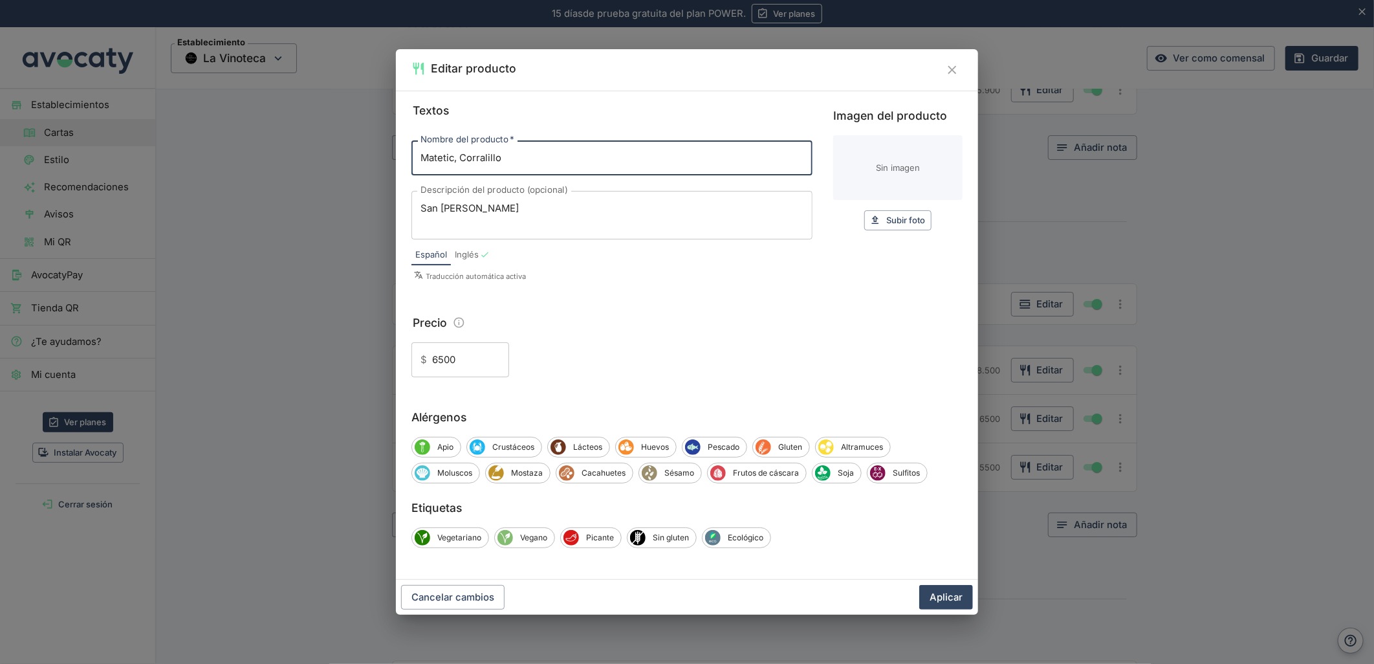
click at [440, 365] on input "6500" at bounding box center [470, 359] width 77 height 35
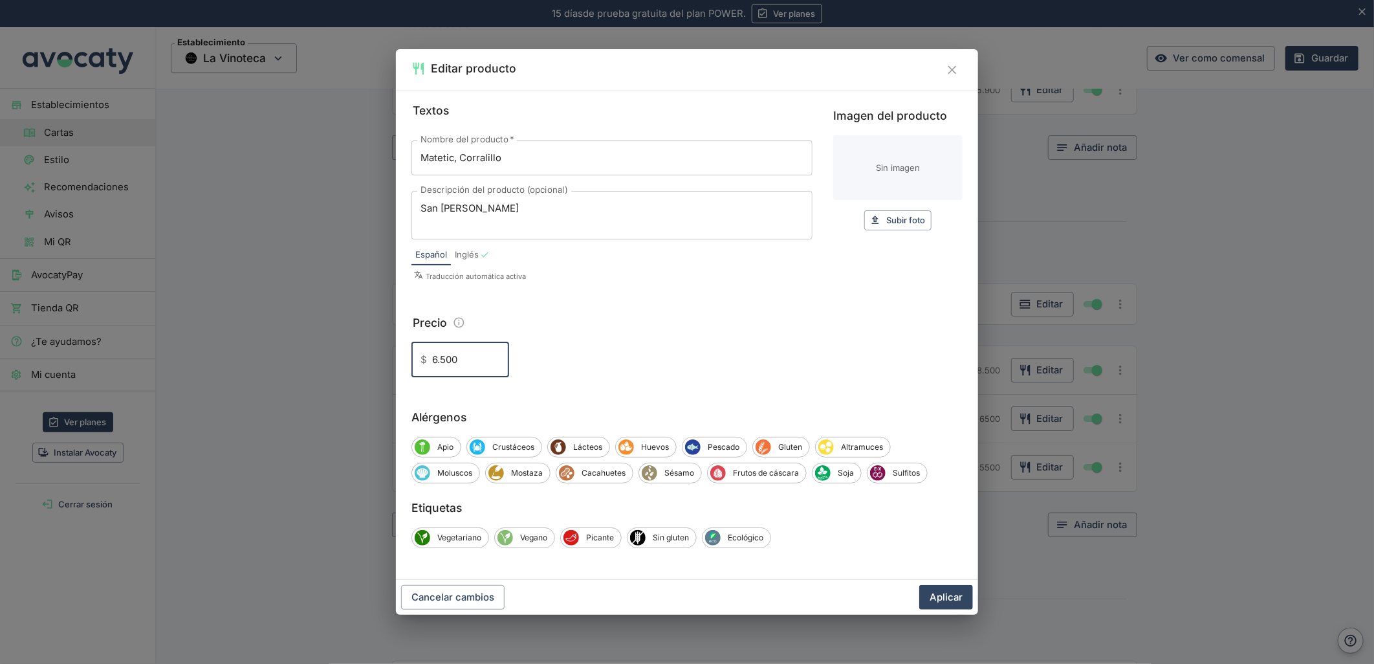
type input "6.500"
click at [919, 585] on button "Aplicar" at bounding box center [946, 597] width 54 height 25
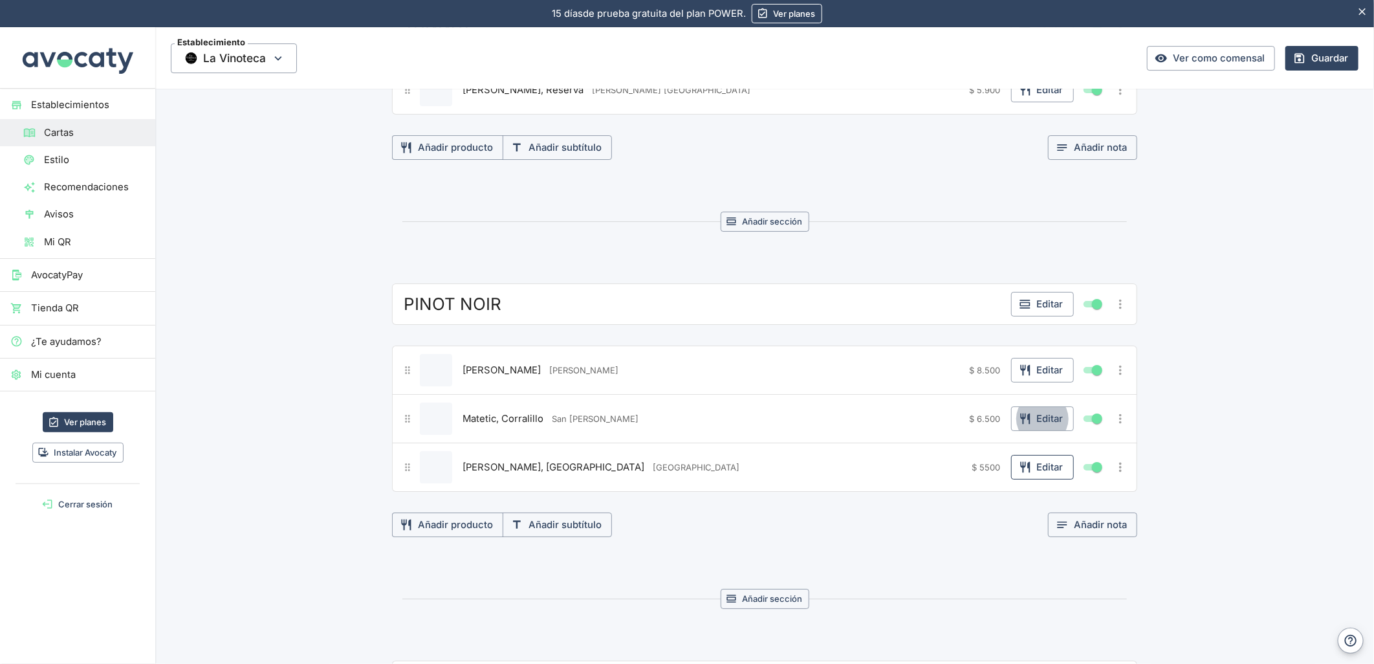
click at [1047, 479] on button "Editar" at bounding box center [1042, 467] width 63 height 25
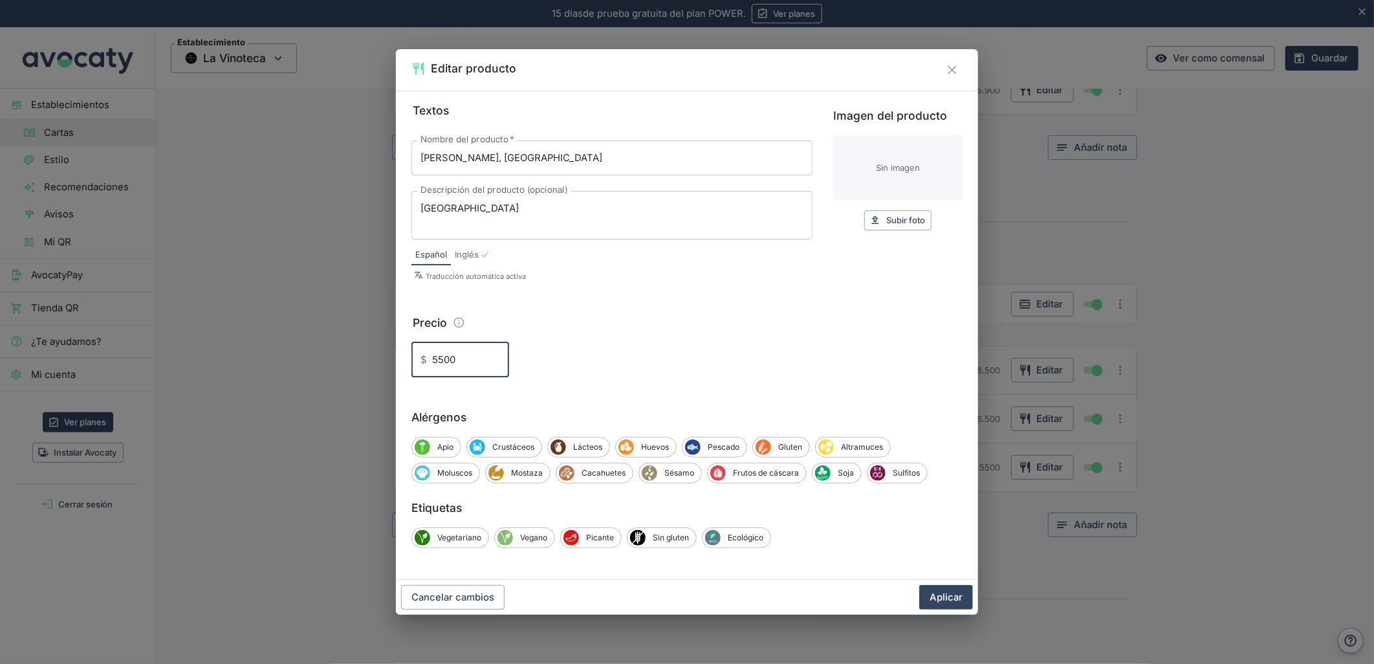
click at [432, 362] on input "5500" at bounding box center [470, 359] width 77 height 35
type input "5.500"
click at [919, 585] on button "Aplicar" at bounding box center [946, 597] width 54 height 25
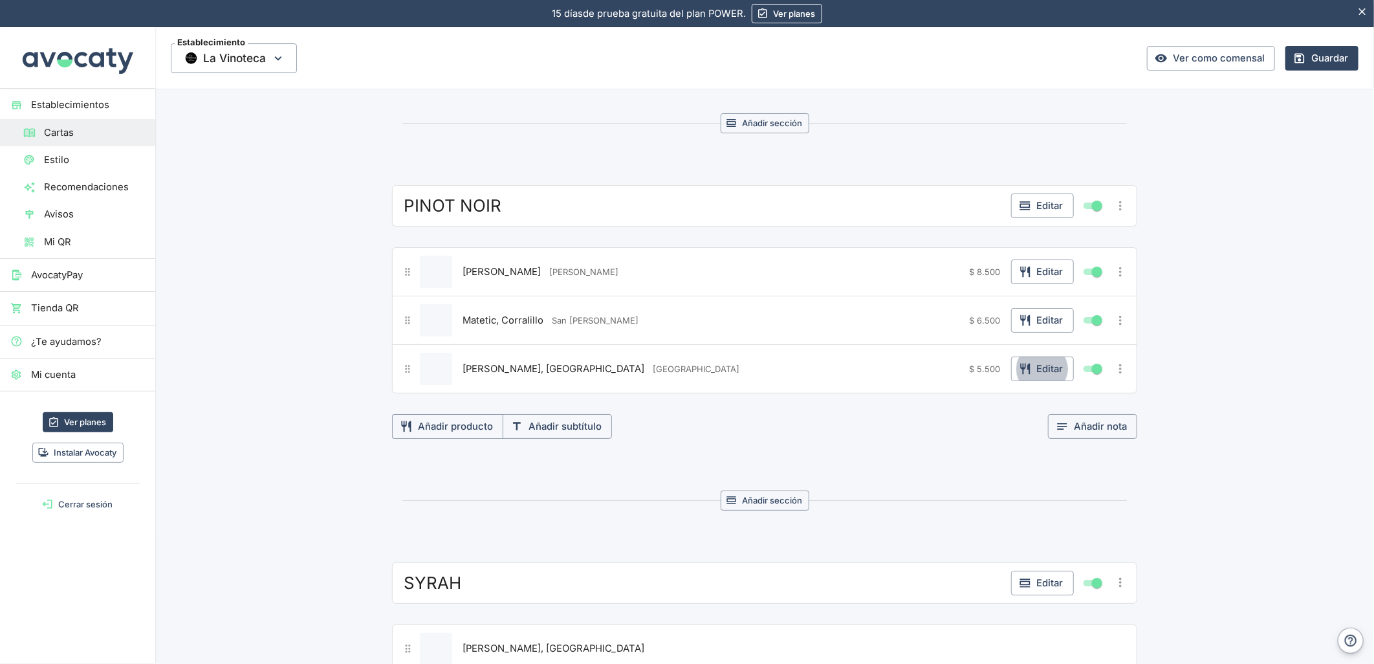
scroll to position [3234, 0]
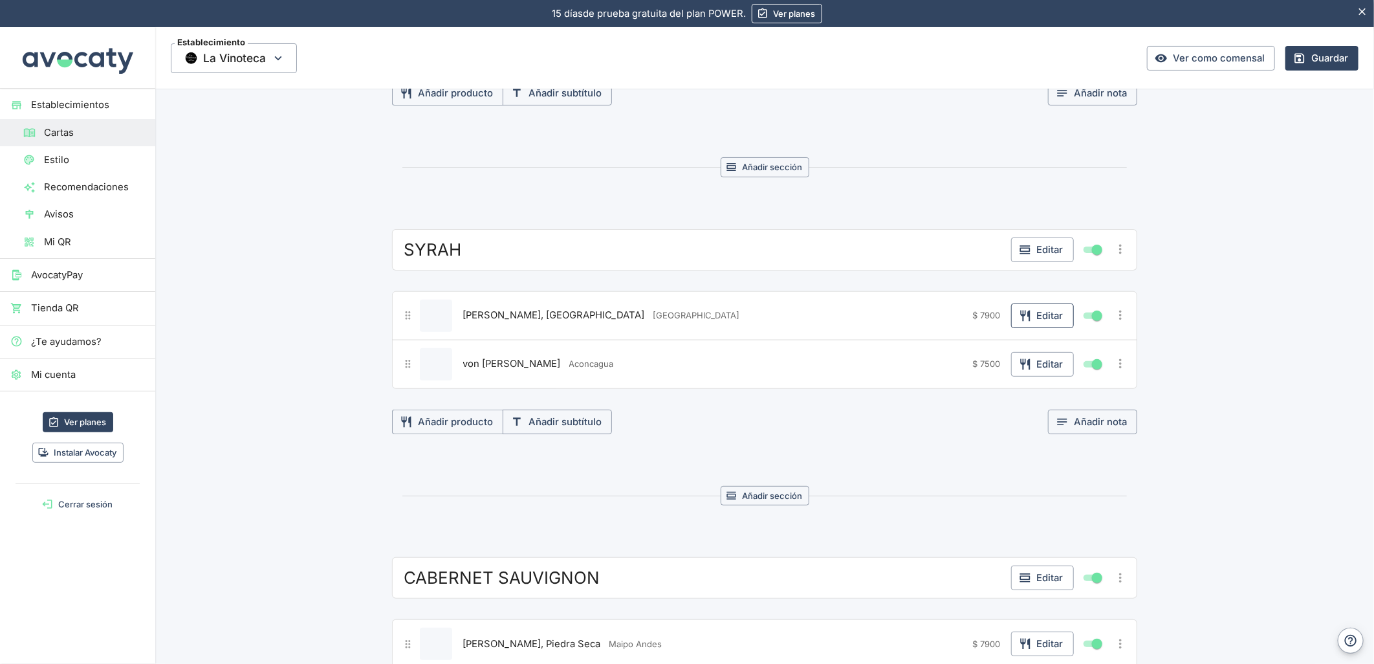
click at [1049, 315] on button "Editar" at bounding box center [1042, 315] width 63 height 25
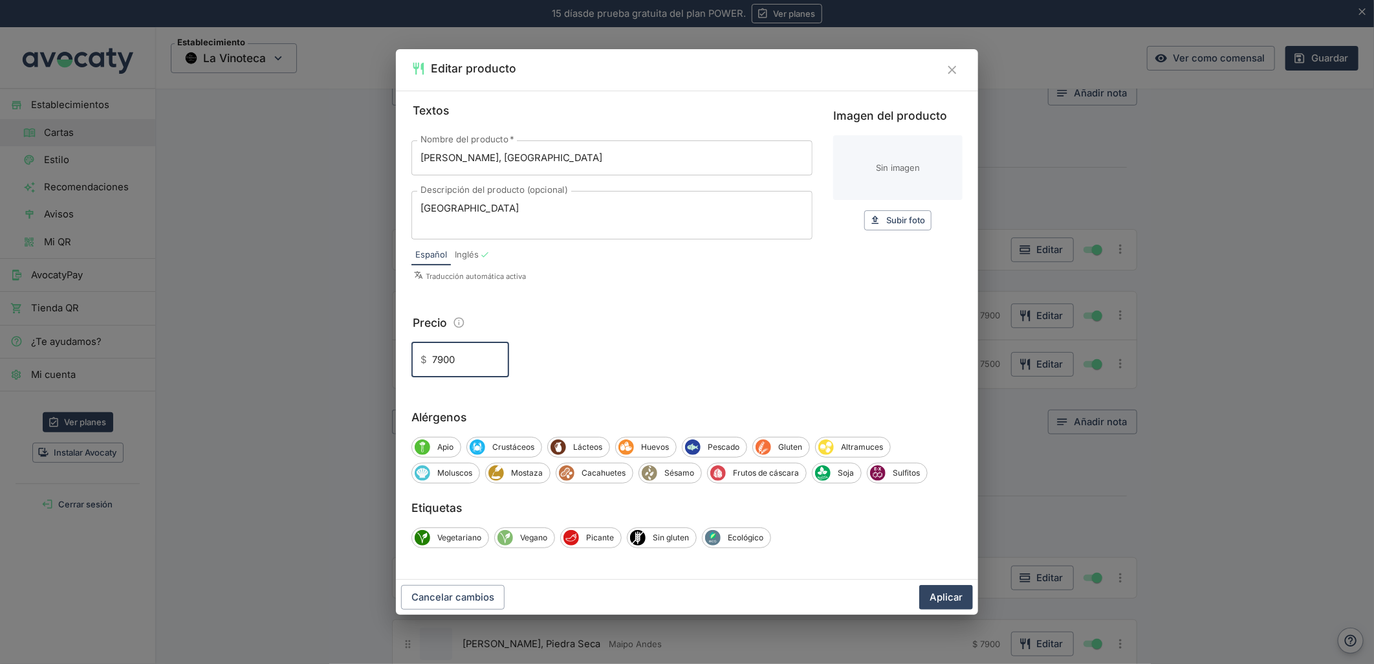
click at [435, 362] on input "7900" at bounding box center [470, 359] width 77 height 35
type input "7.900"
click at [919, 585] on button "Aplicar" at bounding box center [946, 597] width 54 height 25
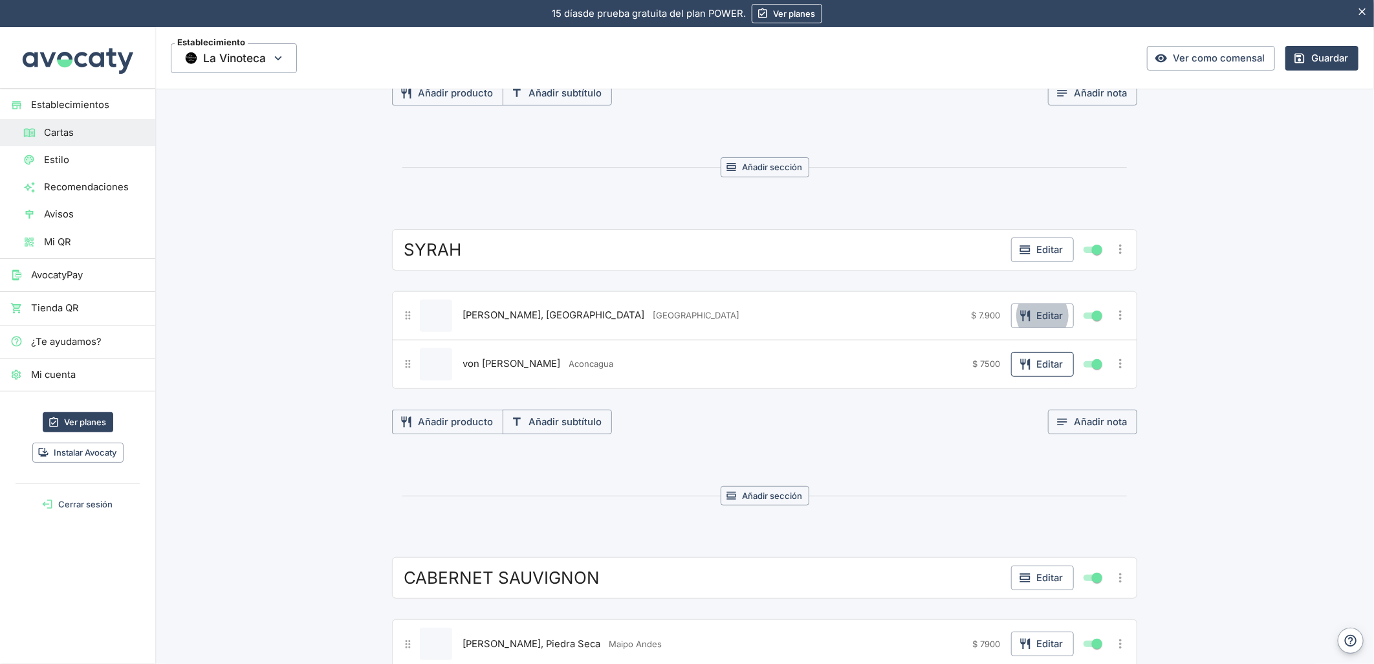
click at [1032, 369] on button "Editar" at bounding box center [1042, 364] width 63 height 25
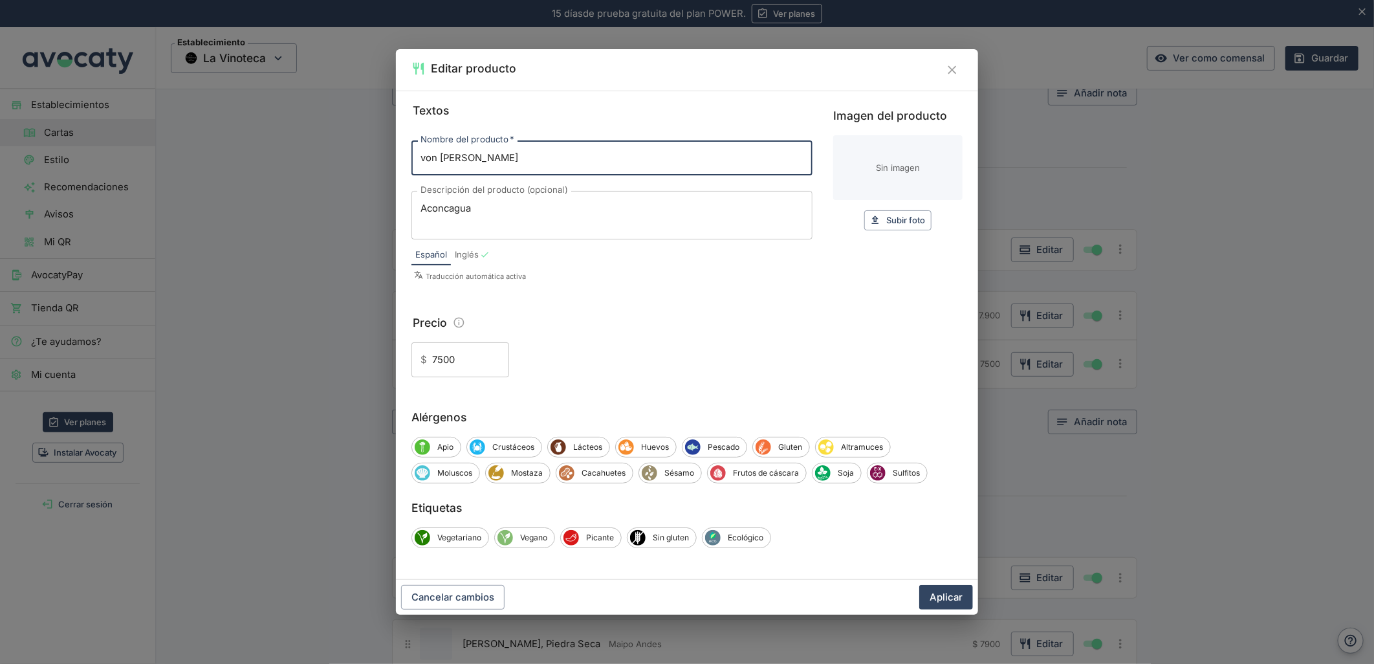
click at [440, 362] on input "7500" at bounding box center [470, 359] width 77 height 35
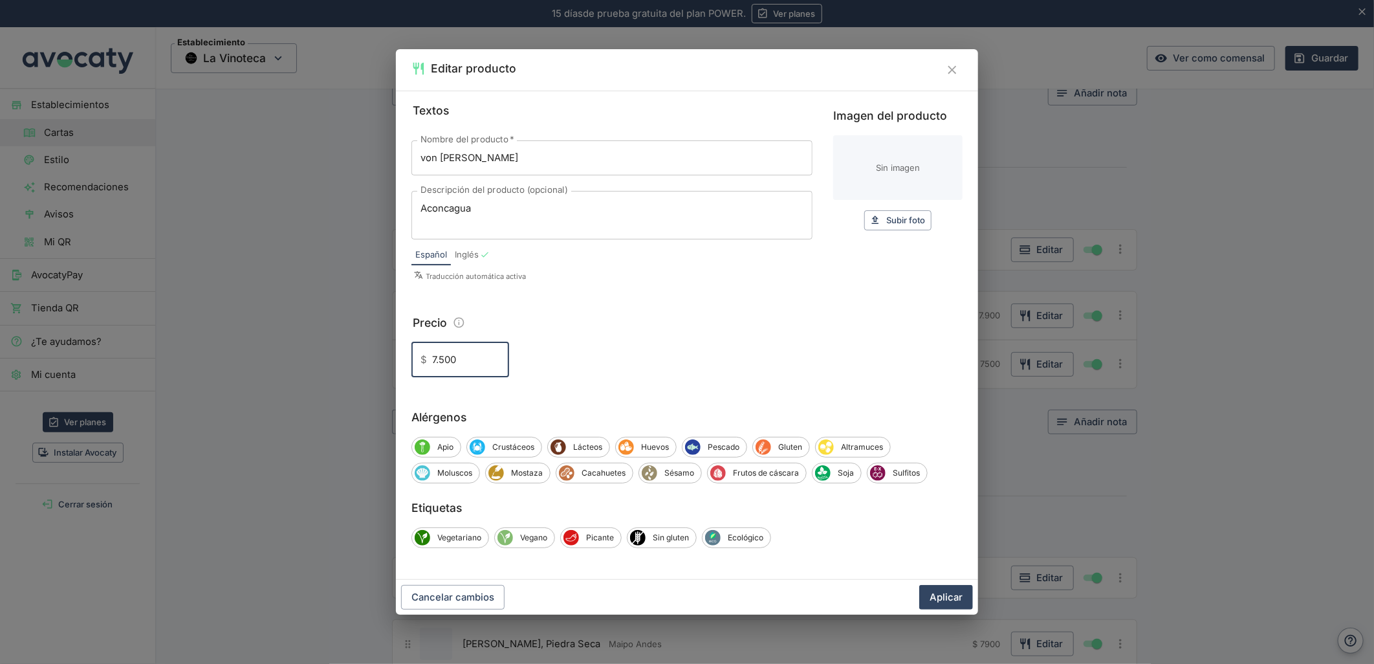
type input "7.500"
click at [919, 585] on button "Aplicar" at bounding box center [946, 597] width 54 height 25
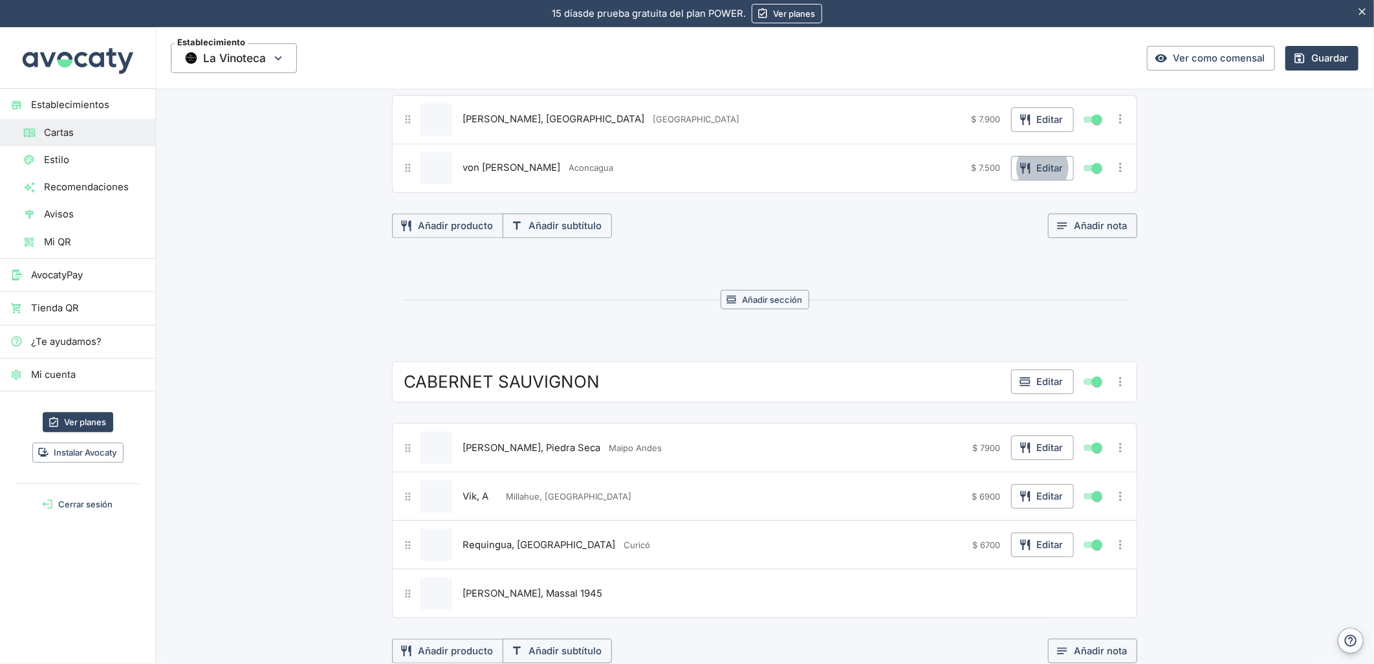
scroll to position [3593, 0]
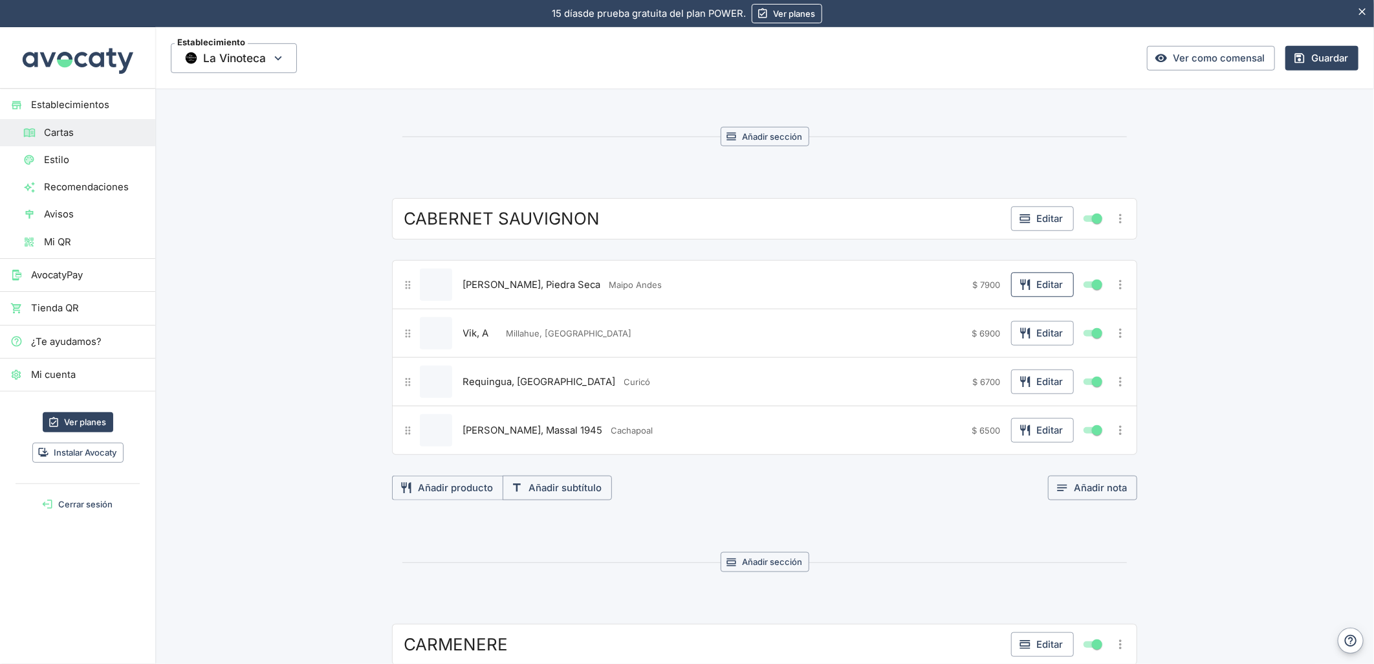
click at [1043, 291] on button "Editar" at bounding box center [1042, 284] width 63 height 25
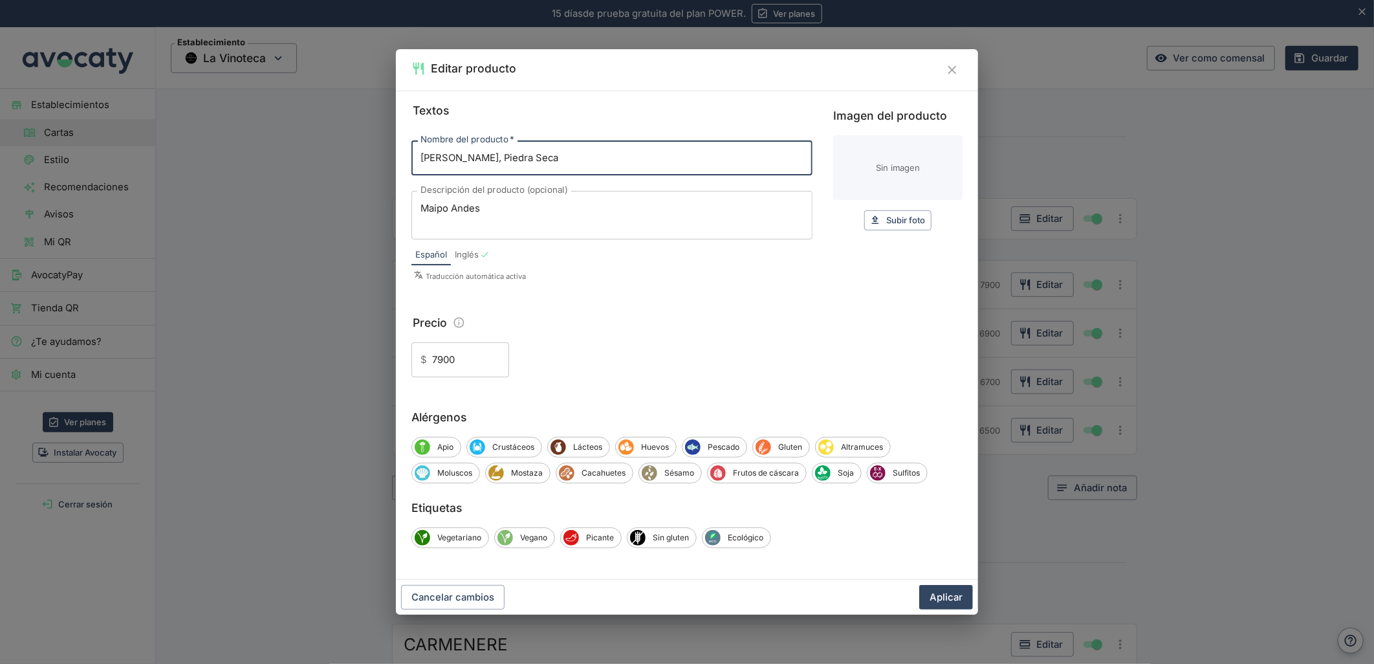
click at [438, 362] on input "7900" at bounding box center [470, 359] width 77 height 35
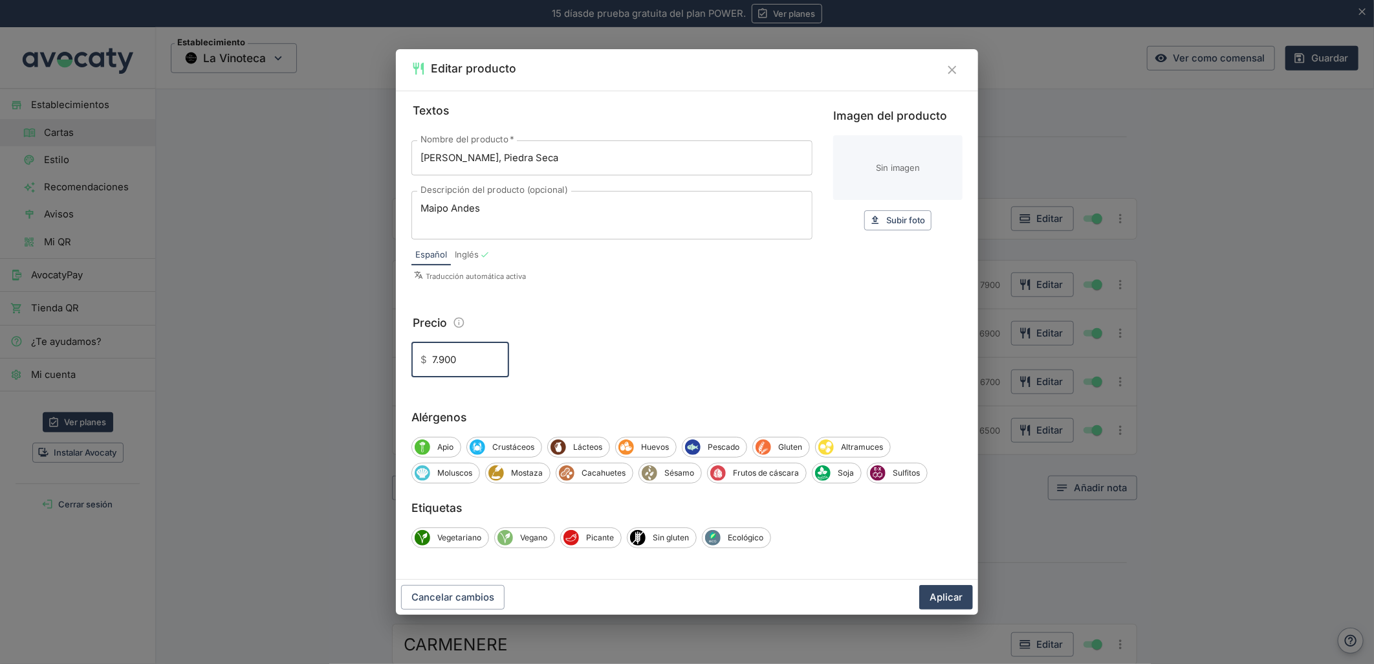
type input "7.900"
click at [919, 585] on button "Aplicar" at bounding box center [946, 597] width 54 height 25
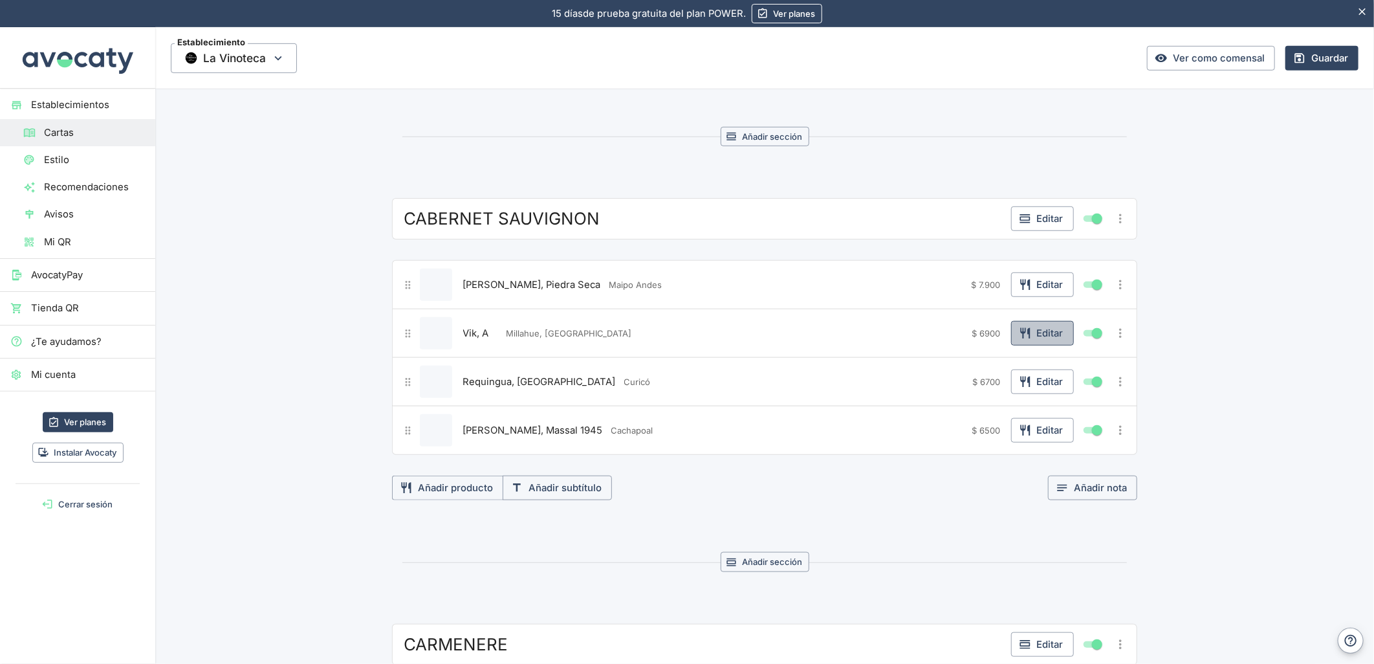
click at [1042, 345] on button "Editar" at bounding box center [1042, 333] width 63 height 25
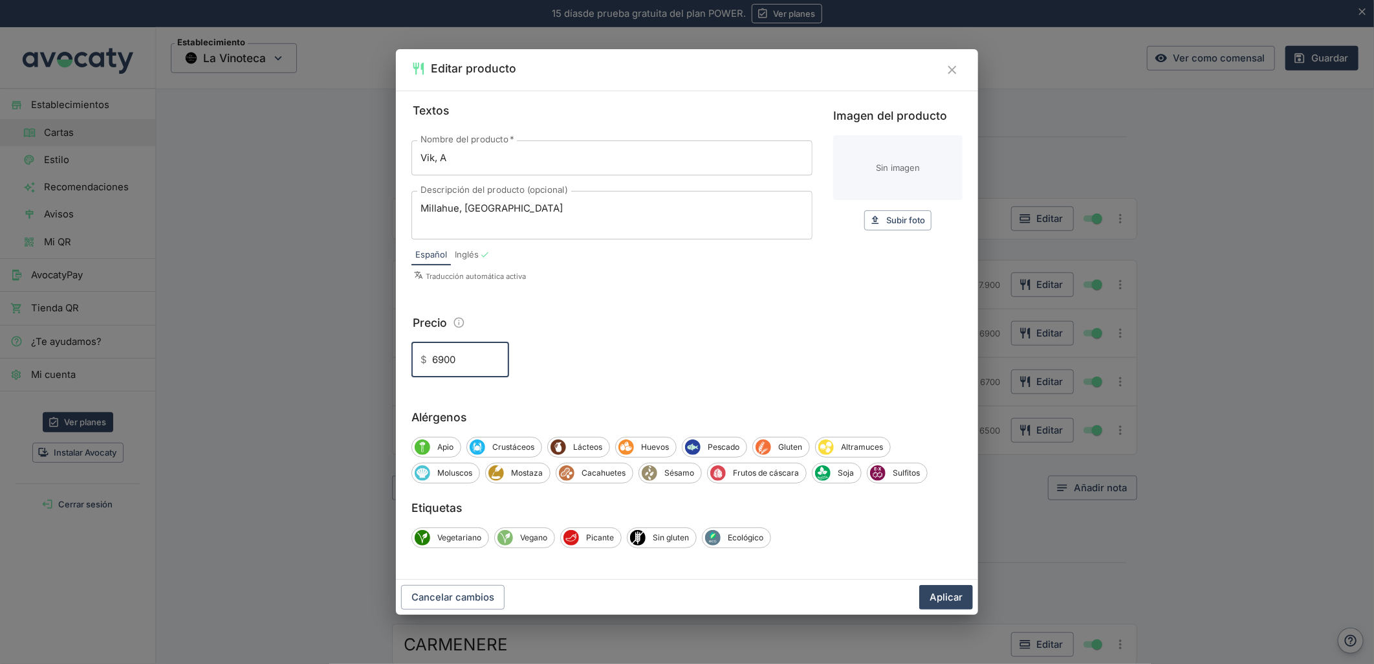
click at [435, 360] on input "6900" at bounding box center [470, 359] width 77 height 35
type input "6.900"
click at [919, 585] on button "Aplicar" at bounding box center [946, 597] width 54 height 25
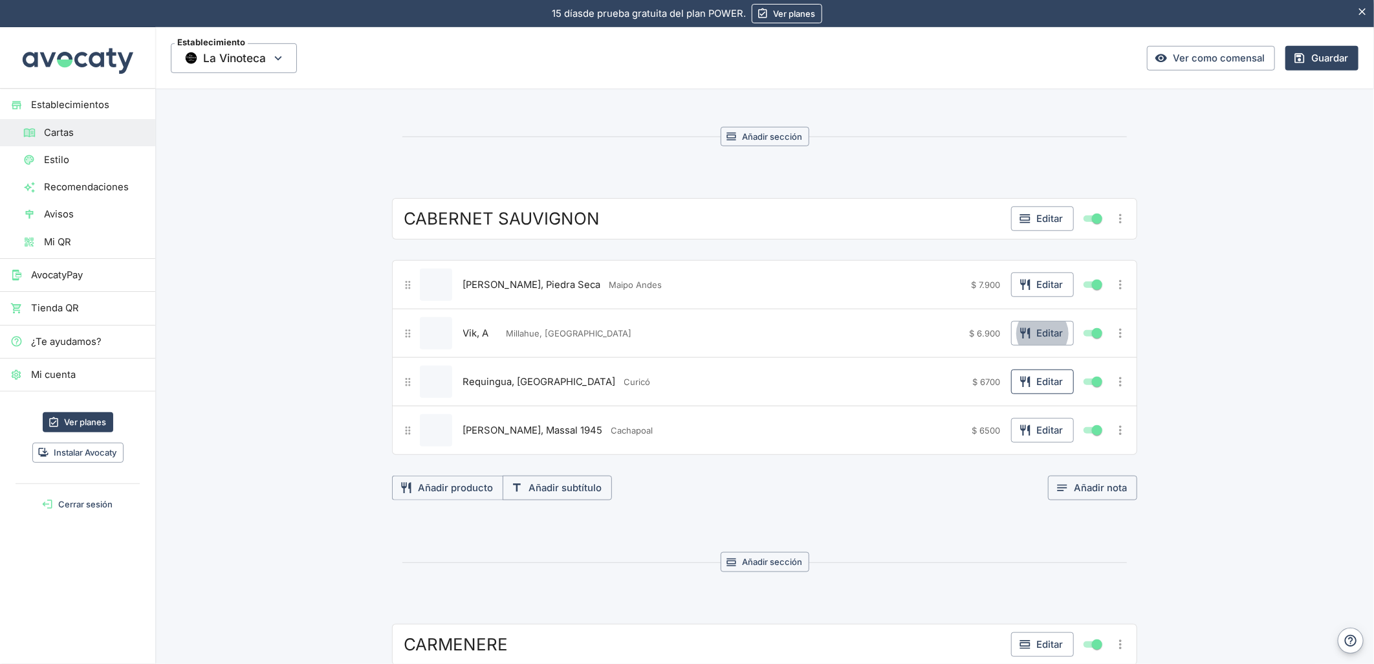
click at [1020, 387] on icon "button" at bounding box center [1025, 381] width 10 height 11
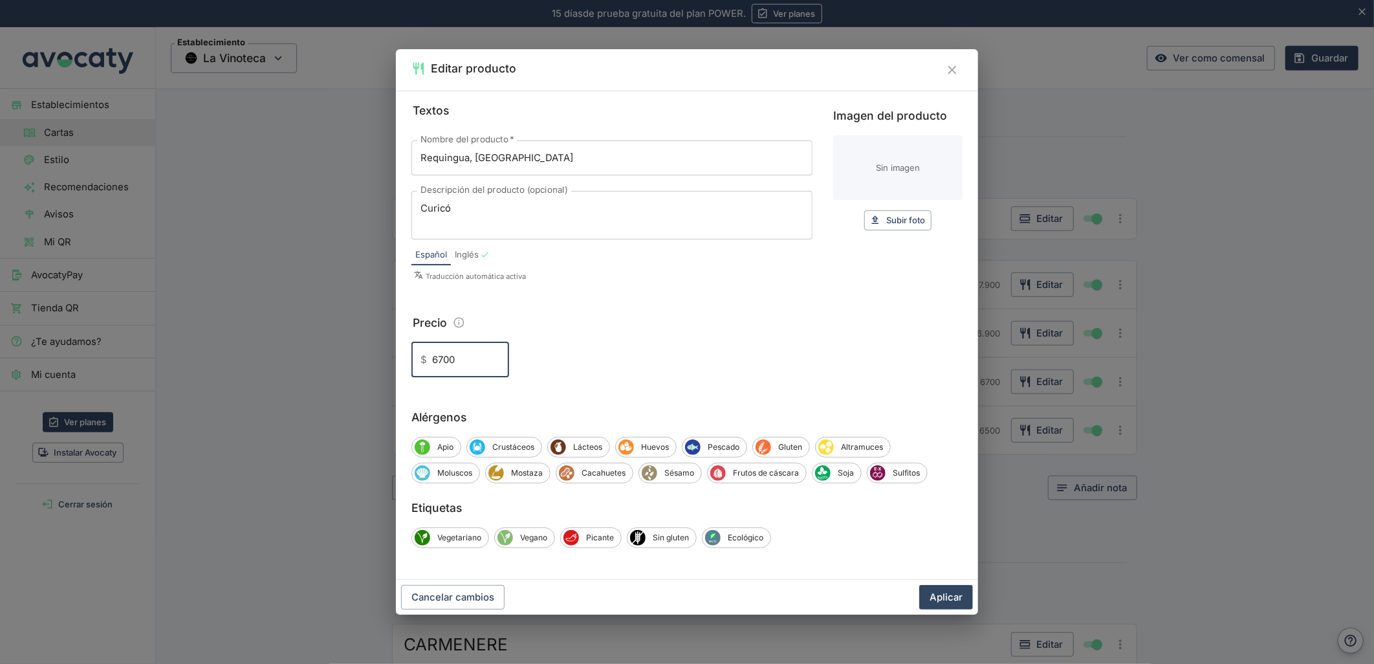
click at [436, 360] on input "6700" at bounding box center [470, 359] width 77 height 35
type input "6.700"
click at [919, 585] on button "Aplicar" at bounding box center [946, 597] width 54 height 25
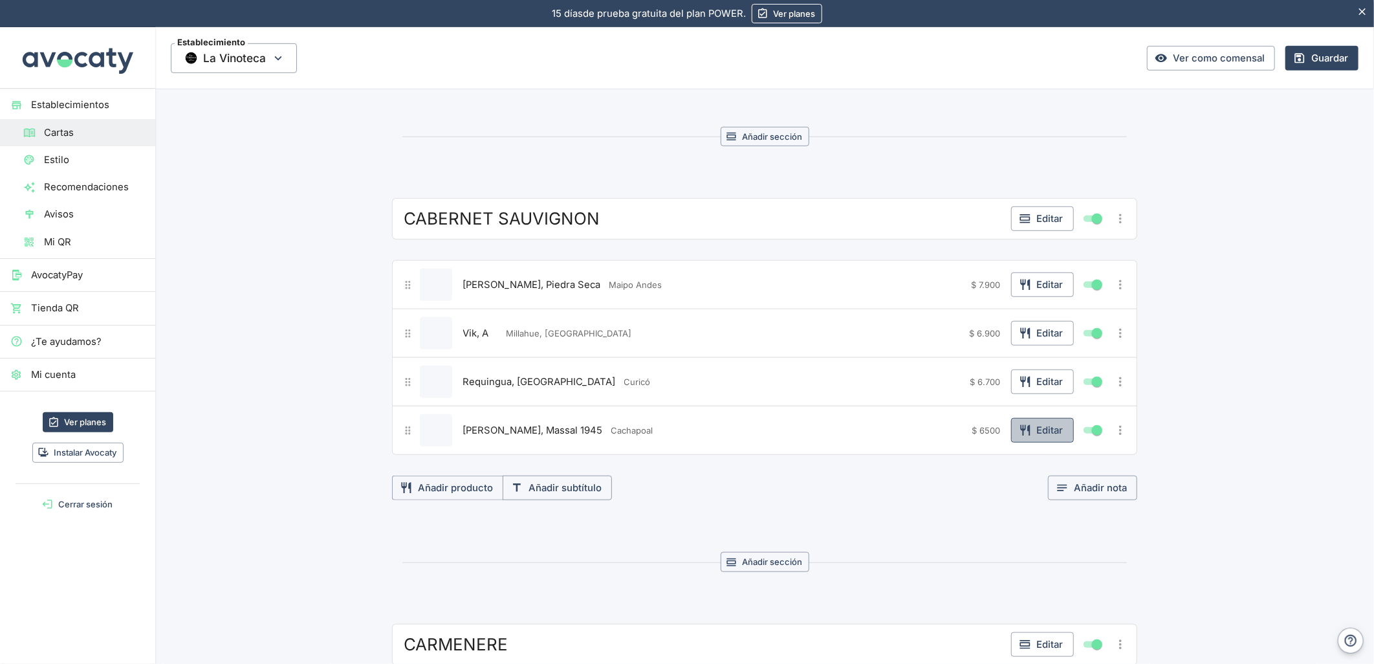
click at [1036, 442] on button "Editar" at bounding box center [1042, 430] width 63 height 25
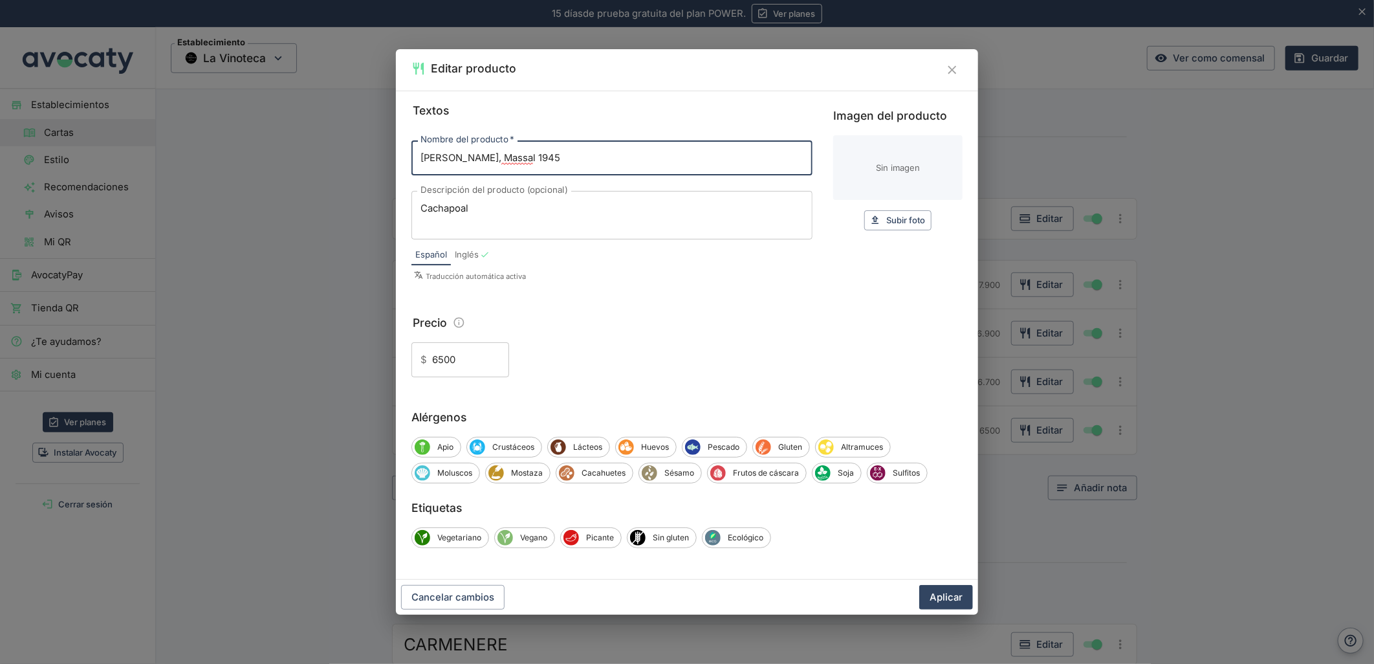
click at [434, 361] on input "6500" at bounding box center [470, 359] width 77 height 35
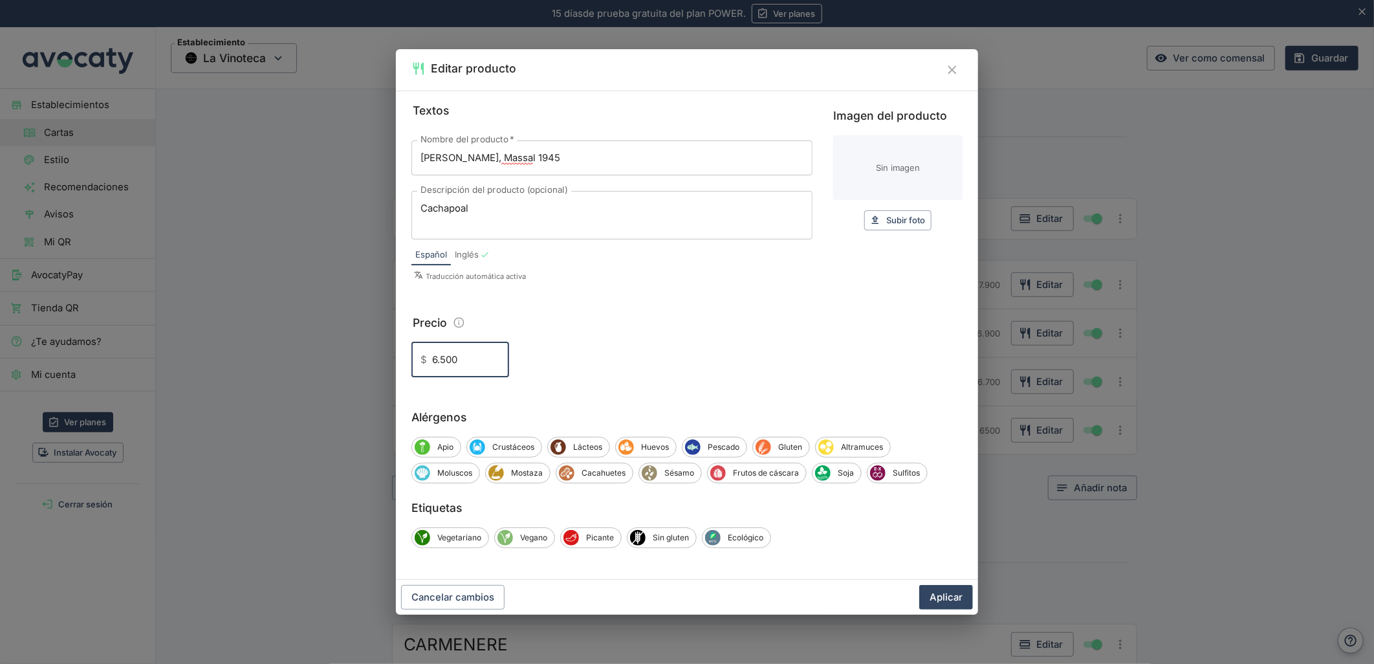
type input "6.500"
click at [919, 585] on button "Aplicar" at bounding box center [946, 597] width 54 height 25
